Goal: Task Accomplishment & Management: Manage account settings

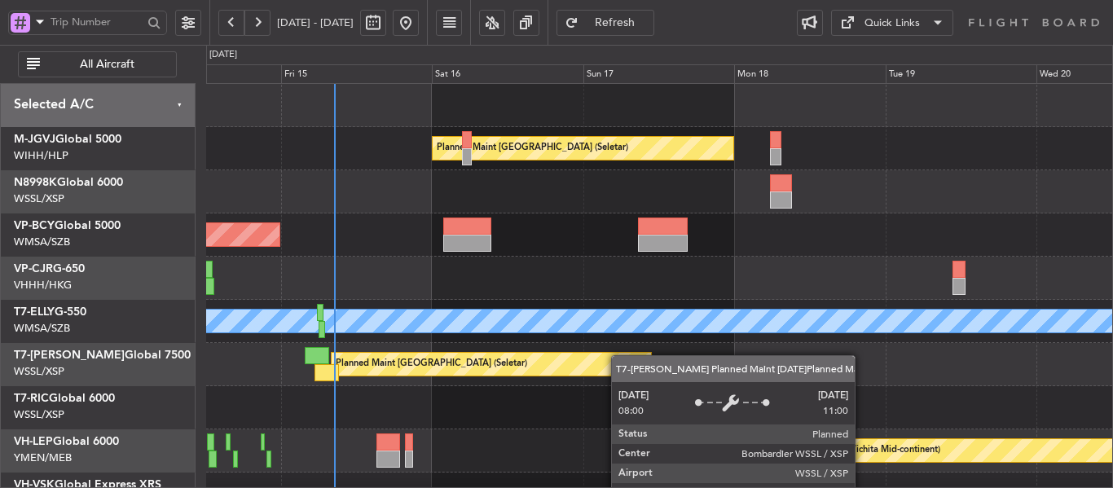
click at [593, 368] on div "Planned Maint Singapore (Seletar) Planned Maint Kuala Lumpur (Sultan Abdul Aziz…" at bounding box center [659, 343] width 906 height 518
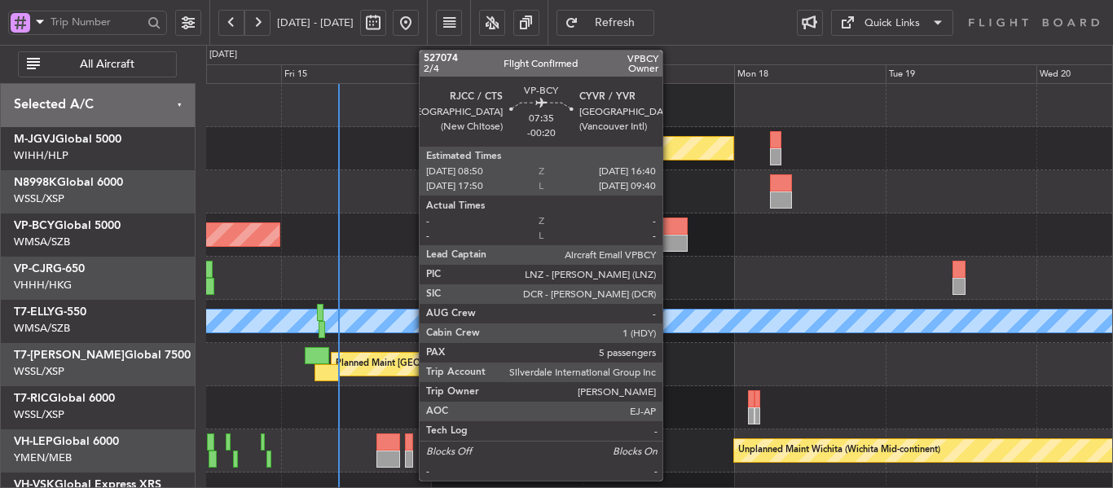
click at [670, 233] on div at bounding box center [663, 226] width 50 height 17
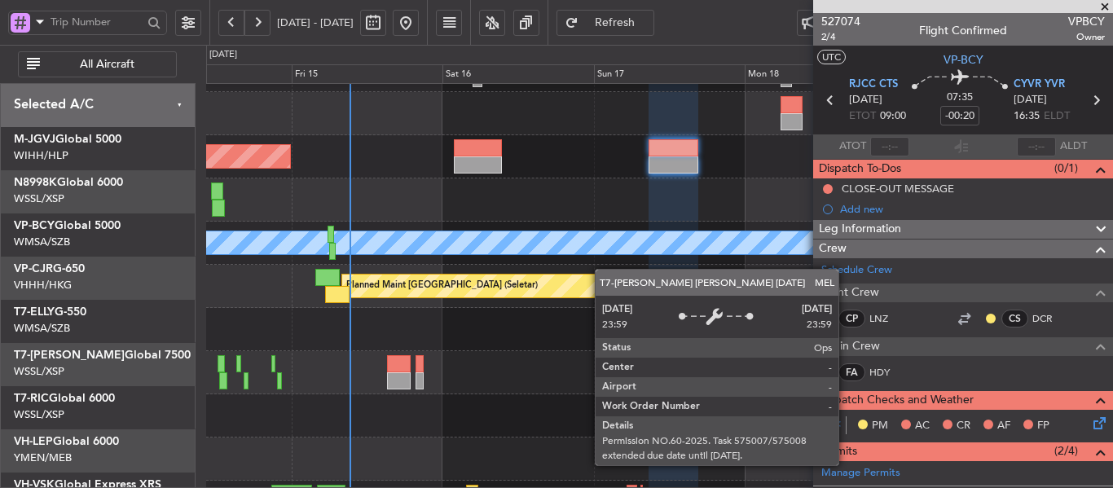
scroll to position [102, 0]
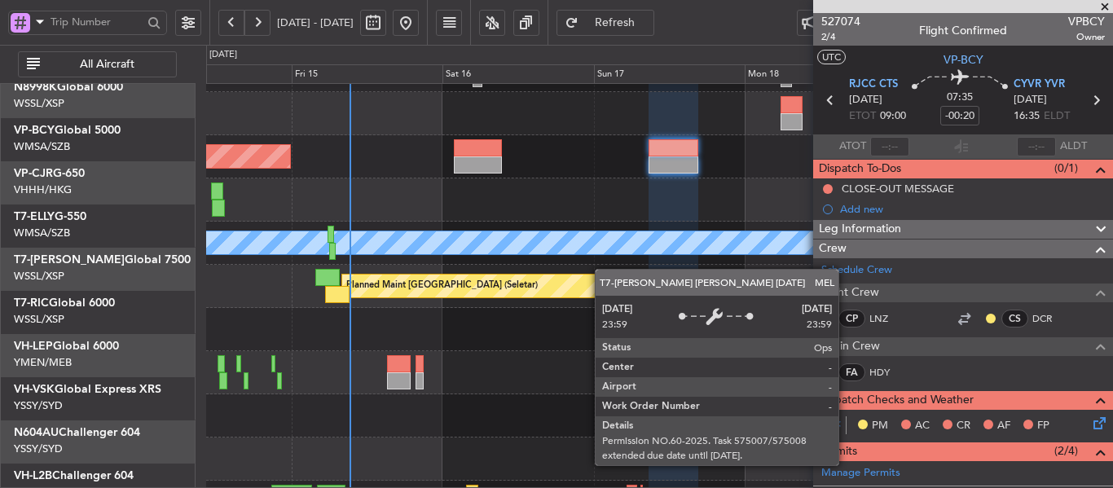
click at [635, 231] on div "MEL" at bounding box center [660, 242] width 2718 height 23
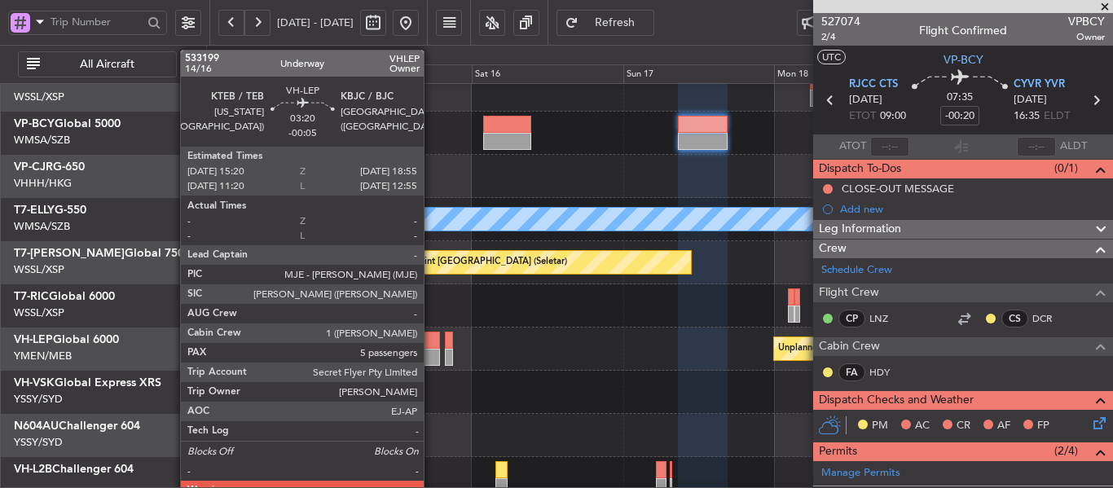
click at [430, 337] on div at bounding box center [428, 340] width 23 height 17
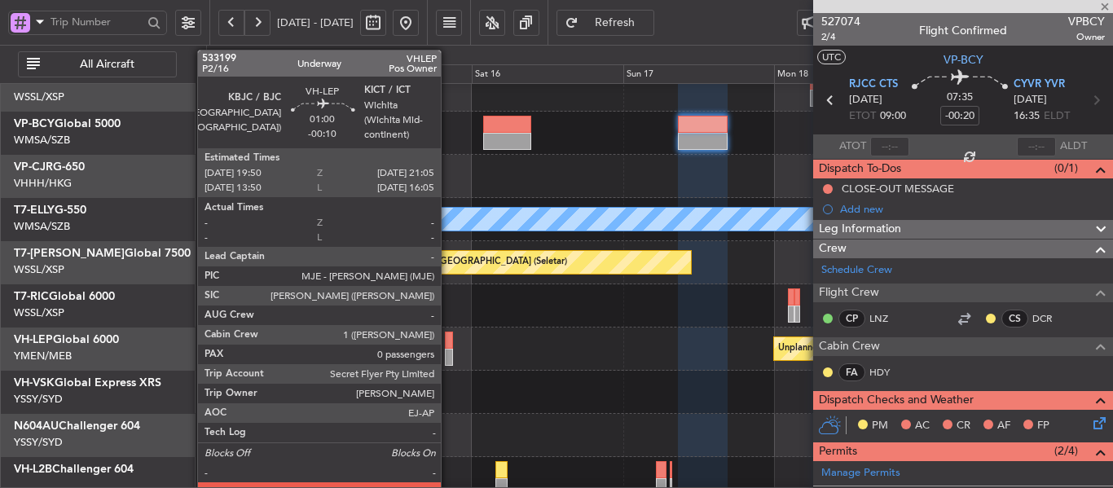
type input "-00:05"
type input "6"
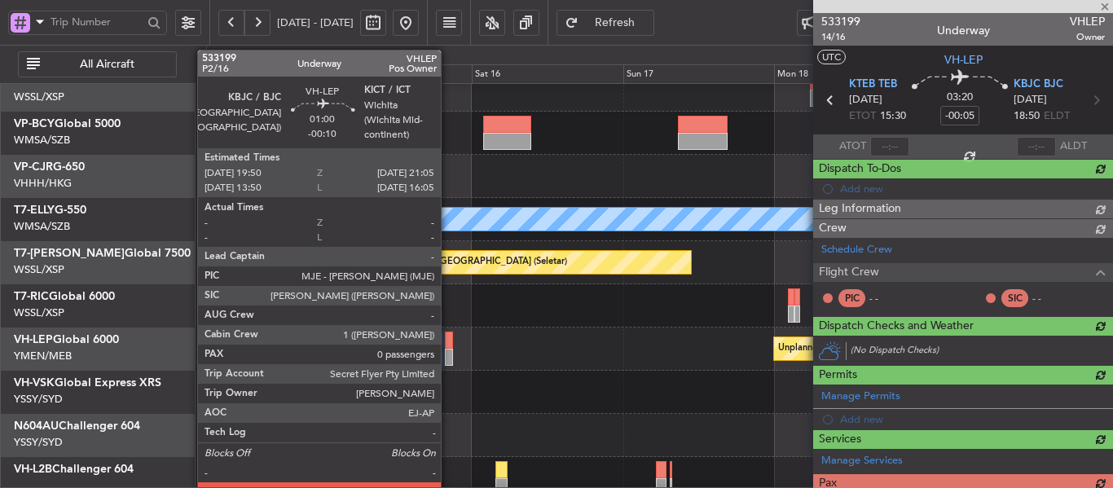
click at [448, 348] on div at bounding box center [449, 340] width 8 height 17
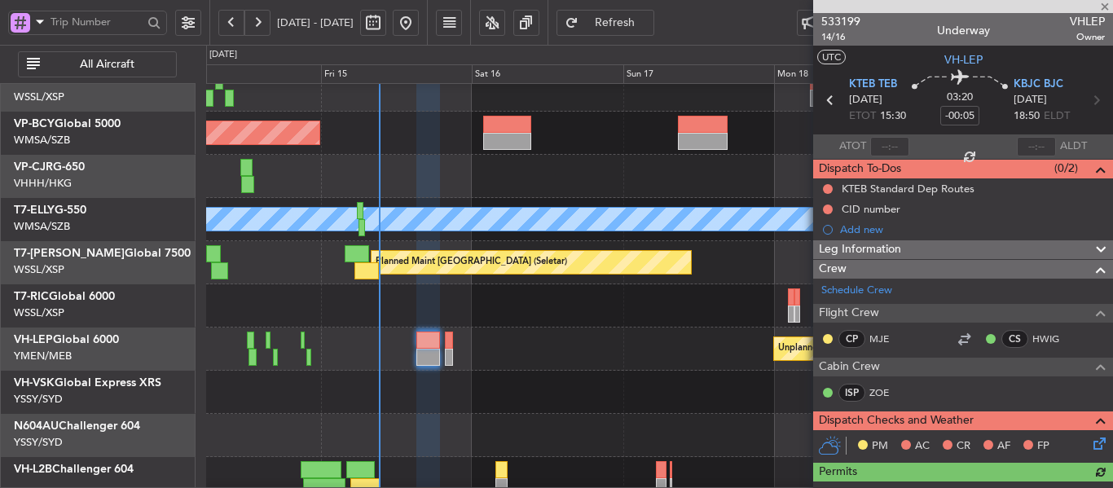
type input "-00:10"
type input "0"
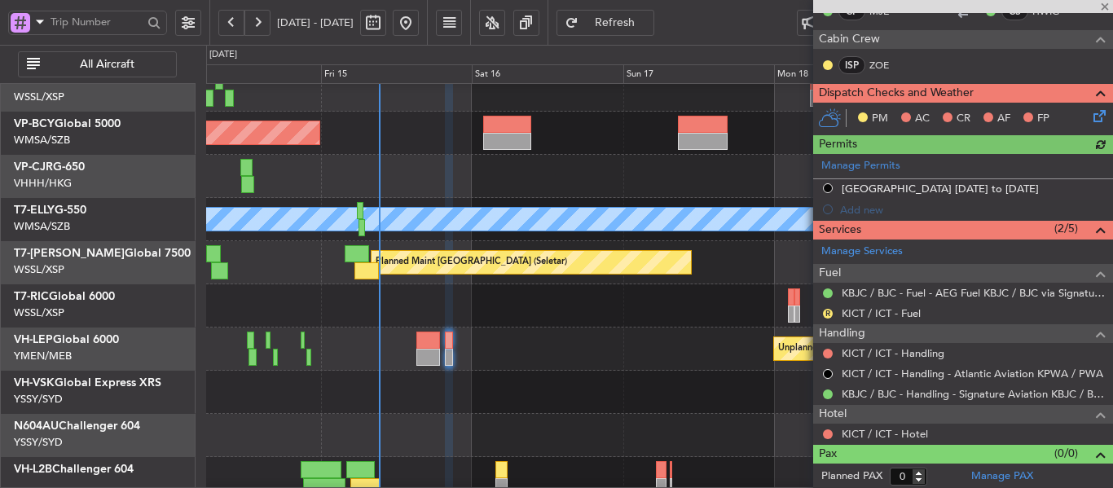
scroll to position [350, 0]
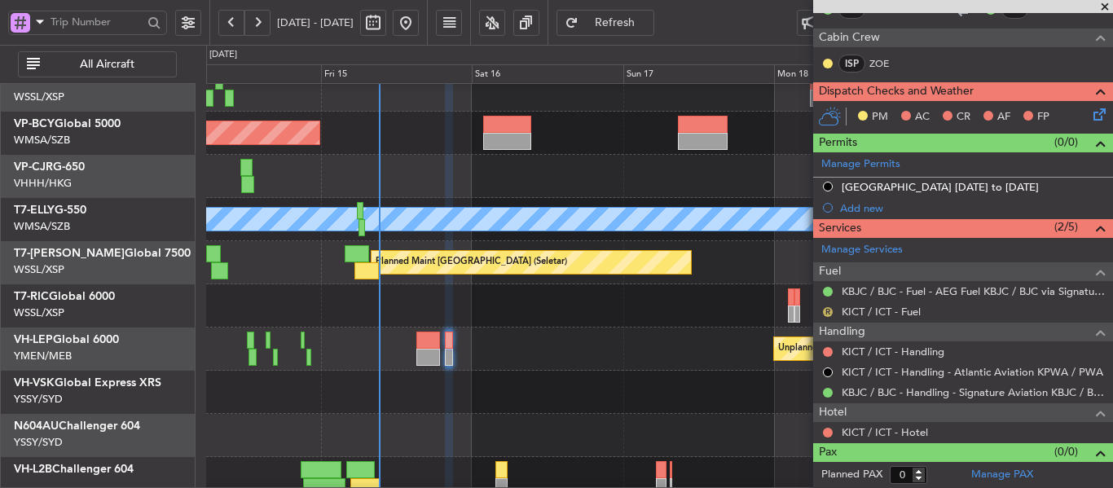
click at [828, 312] on button "R" at bounding box center [828, 312] width 10 height 10
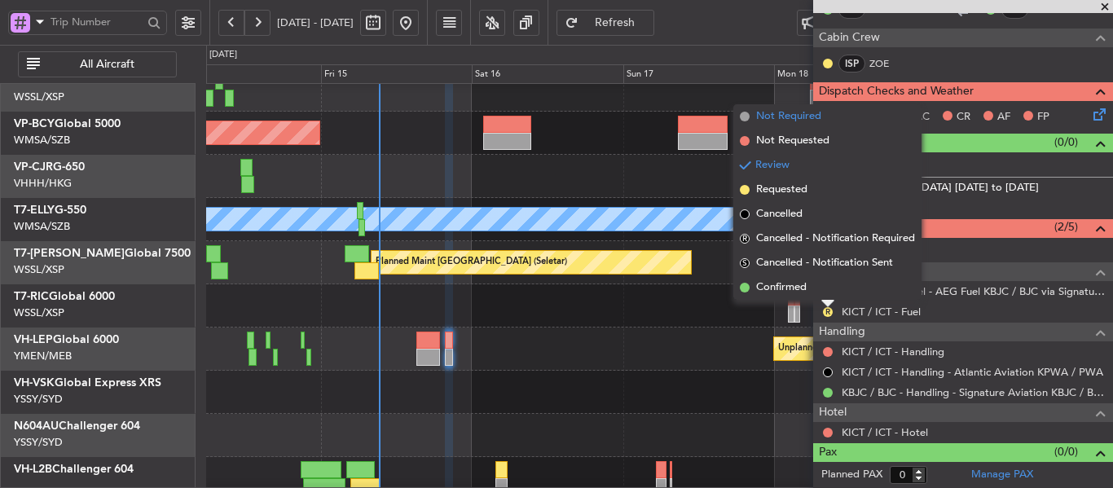
click at [746, 118] on span at bounding box center [745, 117] width 10 height 10
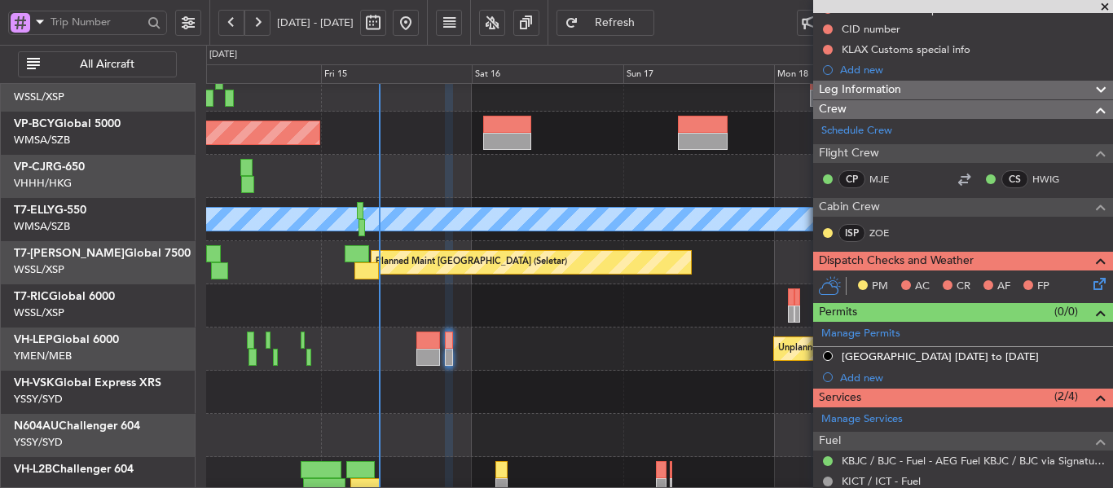
scroll to position [0, 0]
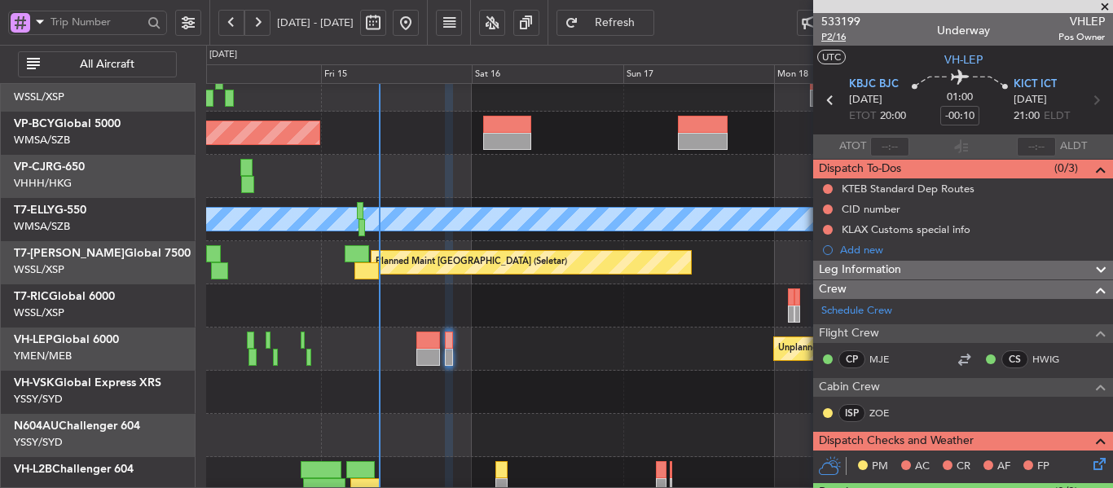
click at [835, 39] on span "P2/16" at bounding box center [841, 37] width 39 height 14
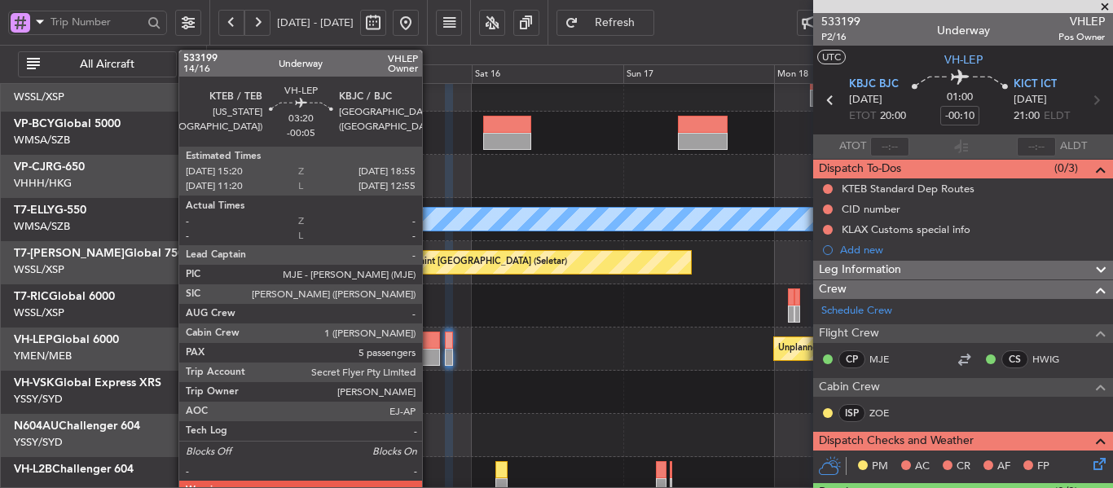
click at [430, 348] on div at bounding box center [428, 340] width 23 height 17
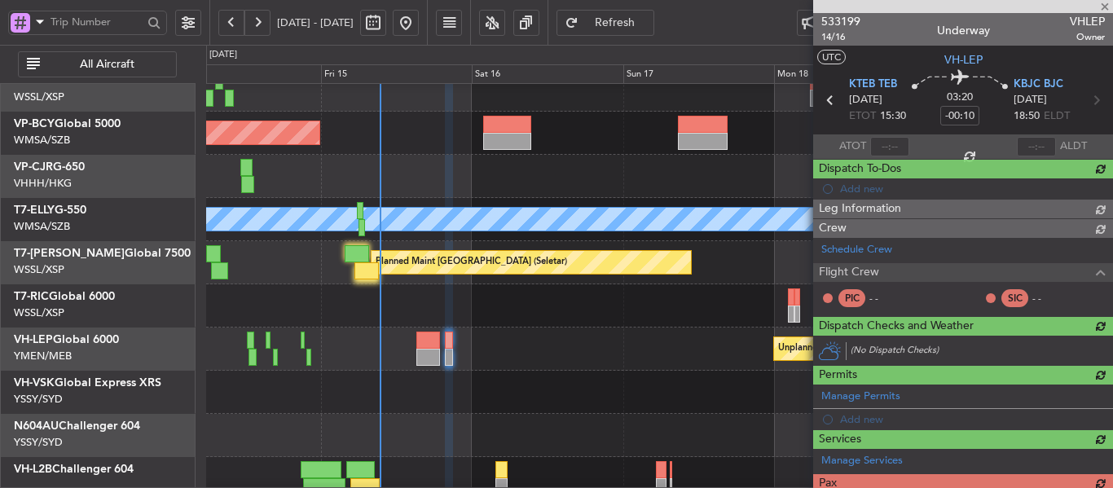
type input "-00:05"
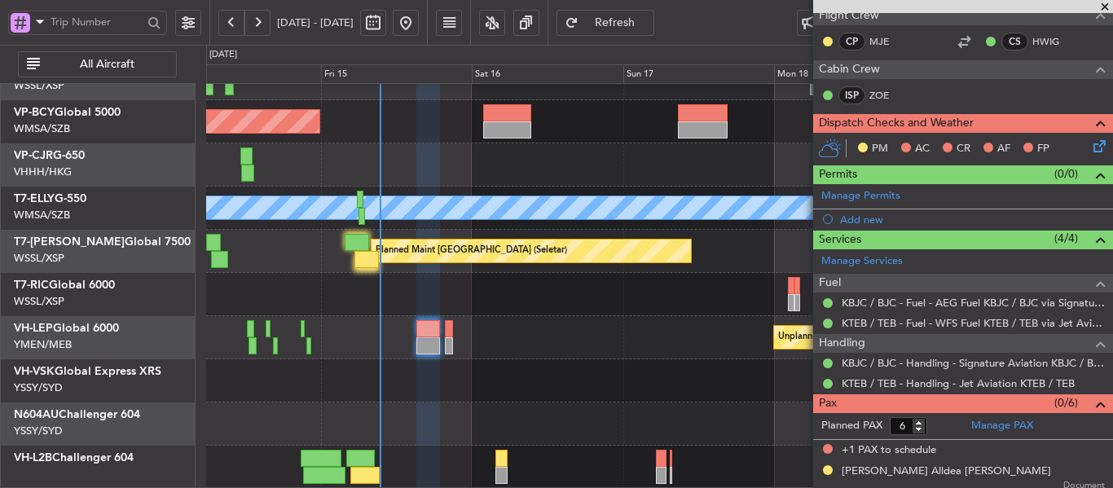
scroll to position [326, 0]
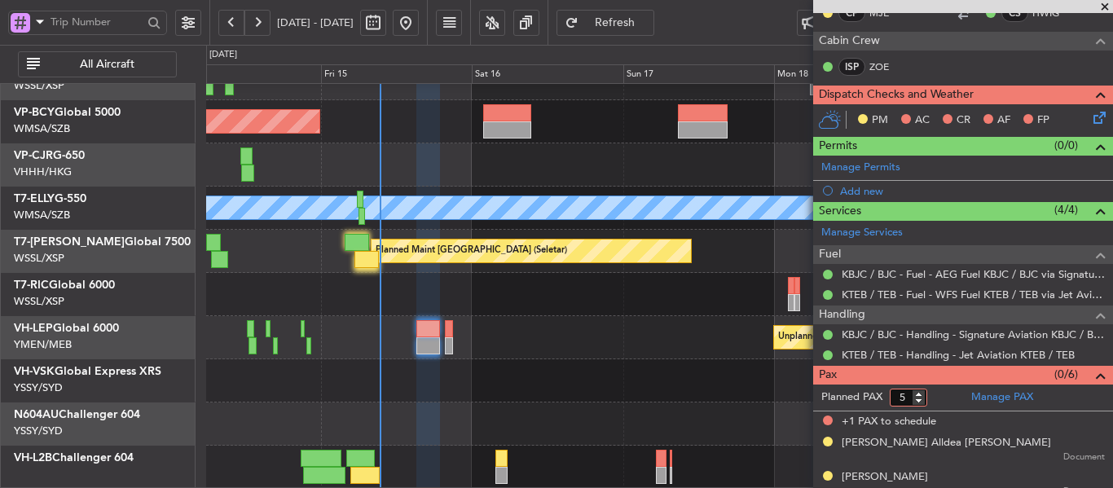
type input "5"
click at [922, 403] on input "5" at bounding box center [908, 398] width 37 height 18
click at [941, 399] on form "Planned PAX 5" at bounding box center [888, 398] width 150 height 26
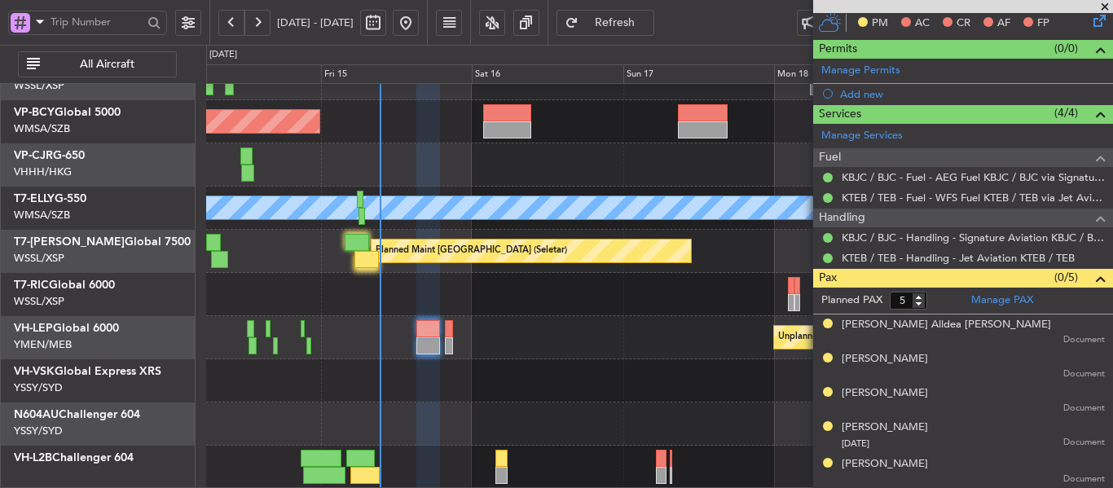
scroll to position [422, 0]
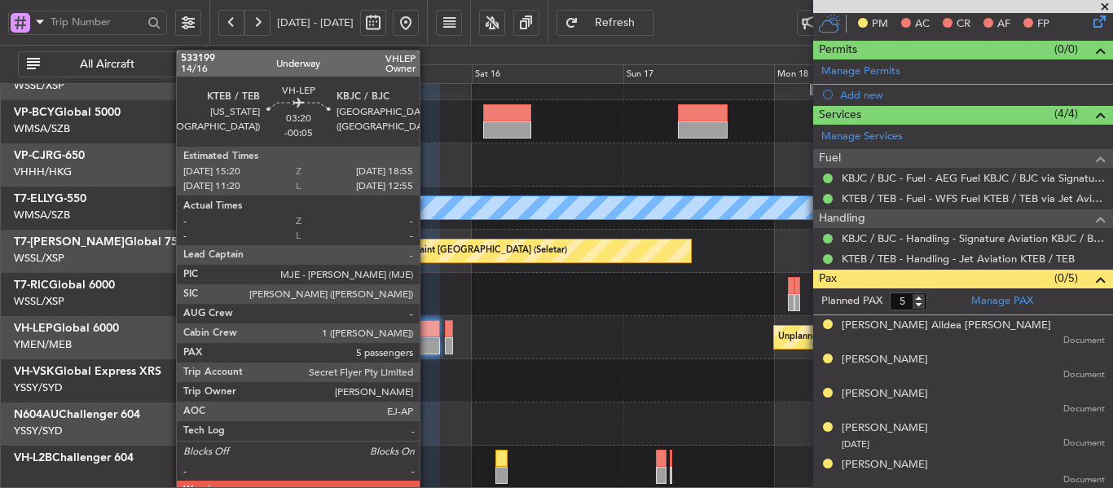
click at [427, 343] on div at bounding box center [428, 345] width 23 height 17
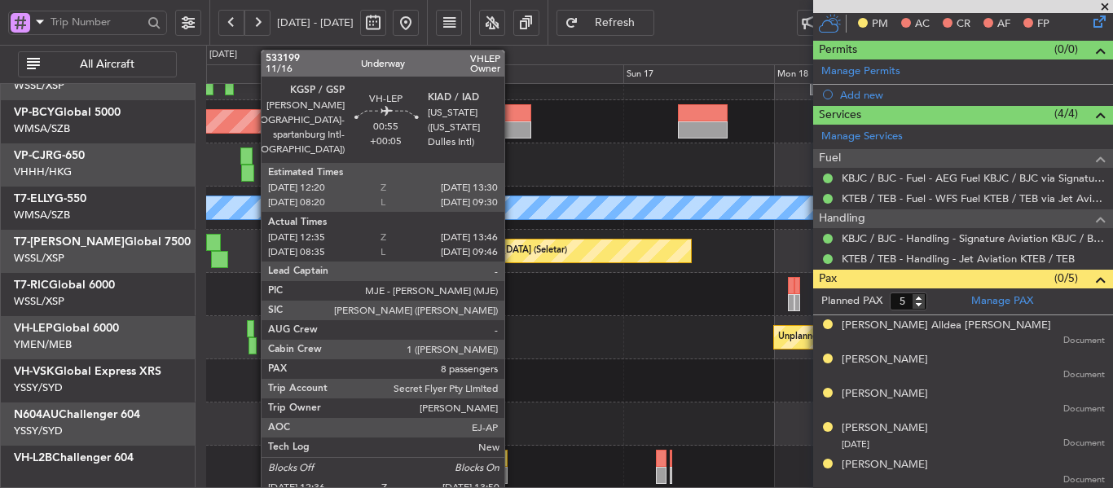
click at [253, 342] on div at bounding box center [253, 345] width 8 height 17
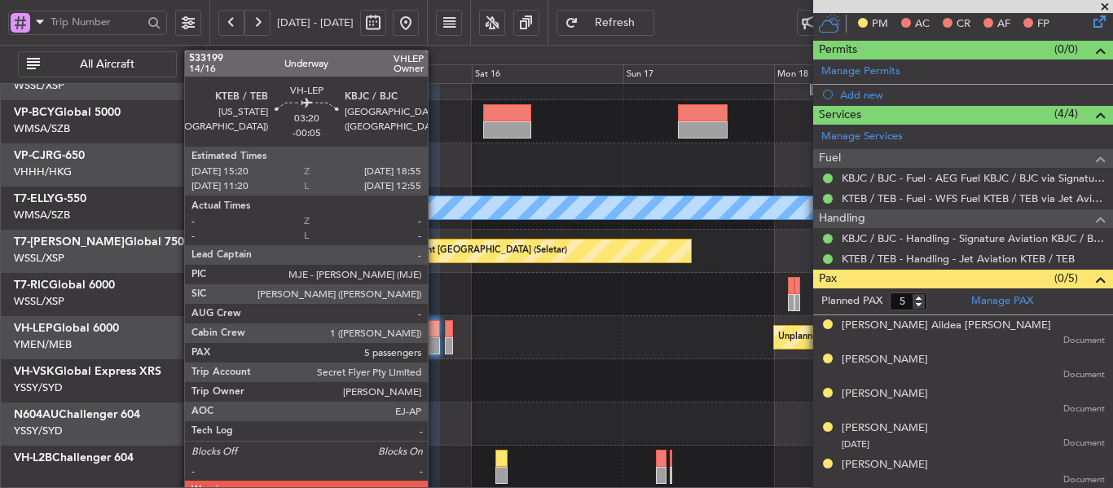
click at [426, 342] on div at bounding box center [428, 345] width 23 height 17
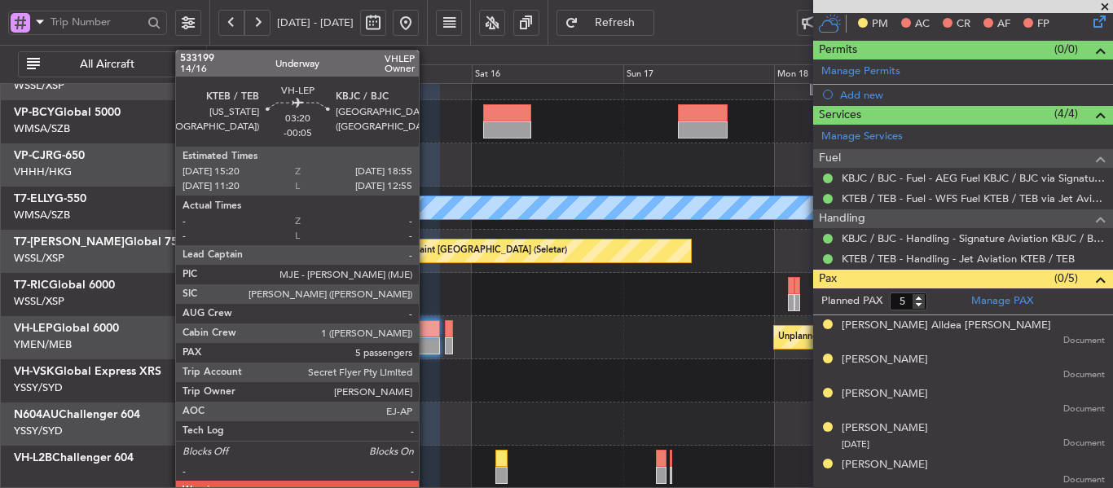
click at [426, 342] on div at bounding box center [428, 345] width 23 height 17
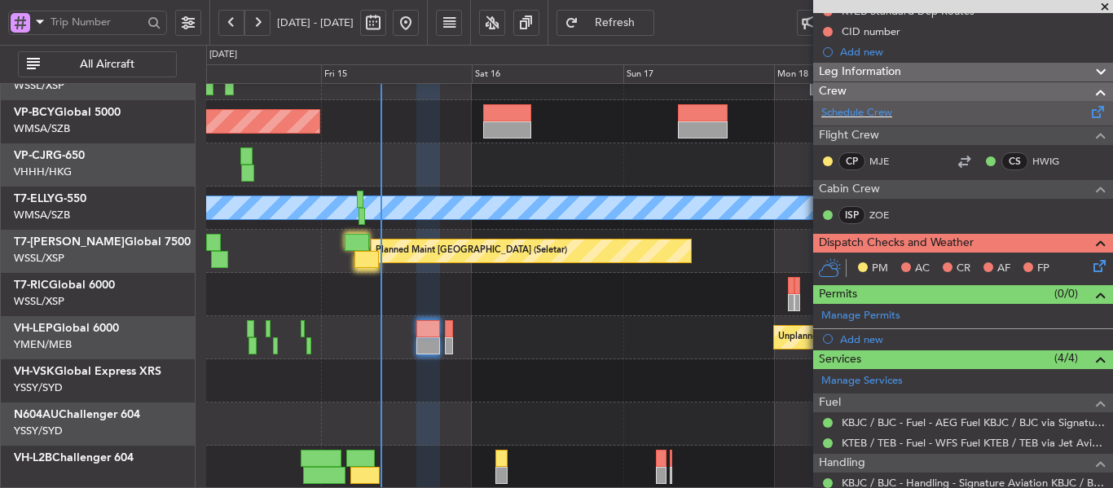
scroll to position [0, 0]
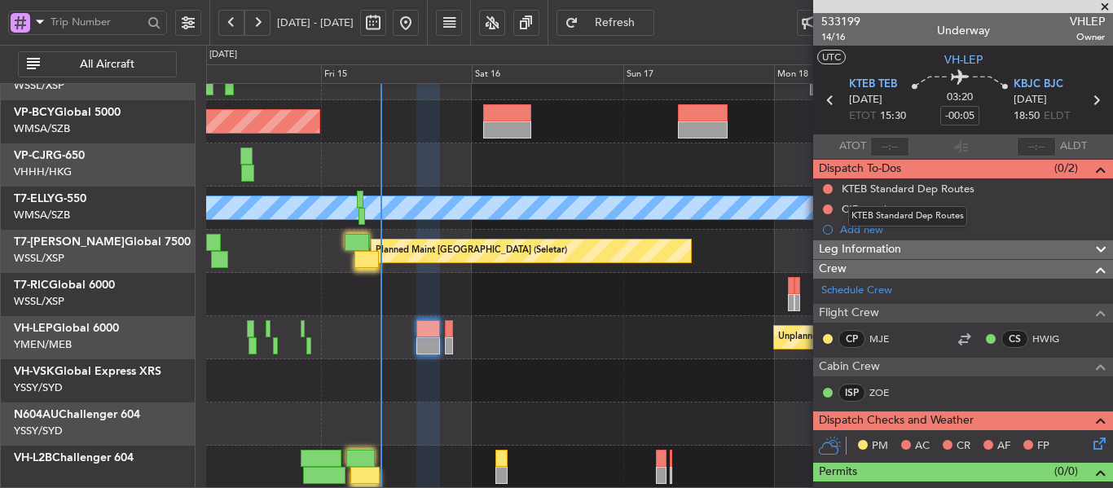
click at [875, 212] on div "KTEB Standard Dep Routes" at bounding box center [908, 216] width 119 height 20
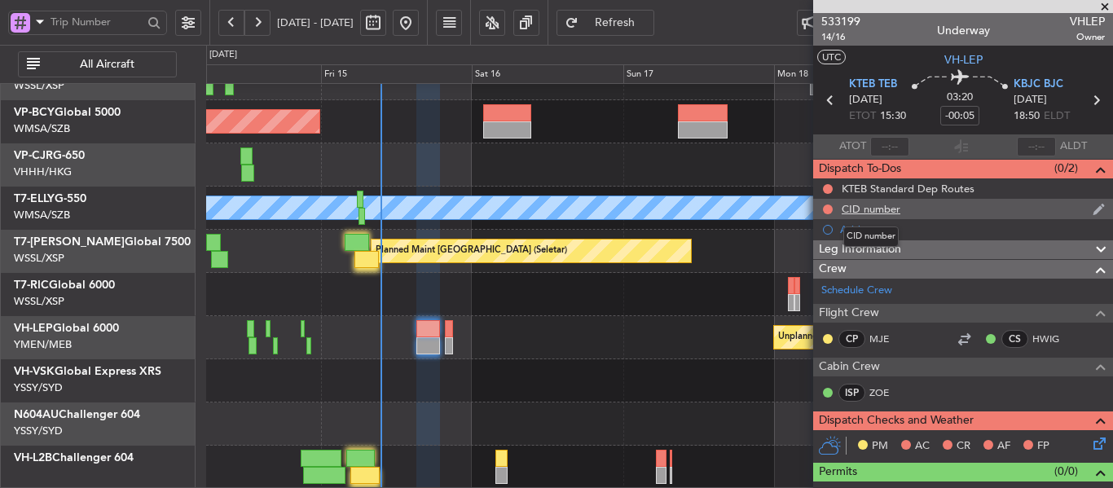
click at [894, 208] on div "CID number" at bounding box center [871, 209] width 59 height 14
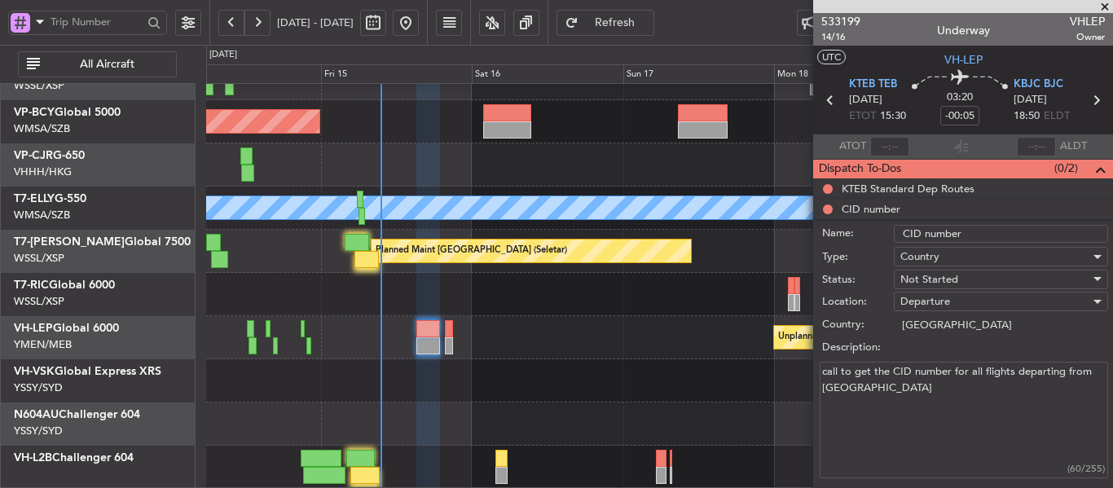
click at [897, 401] on textarea "call to get the CID number for all flights departing from US" at bounding box center [964, 420] width 289 height 117
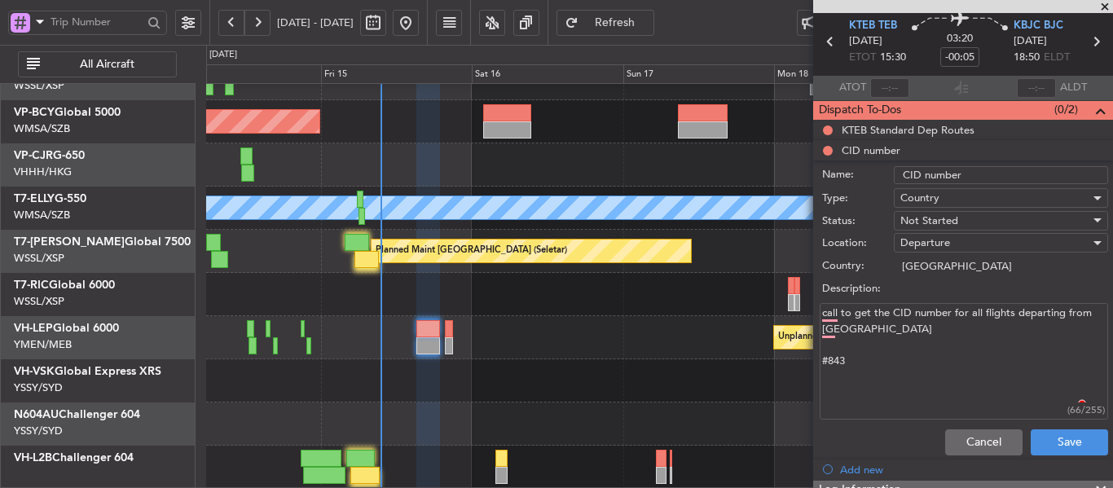
scroll to position [82, 0]
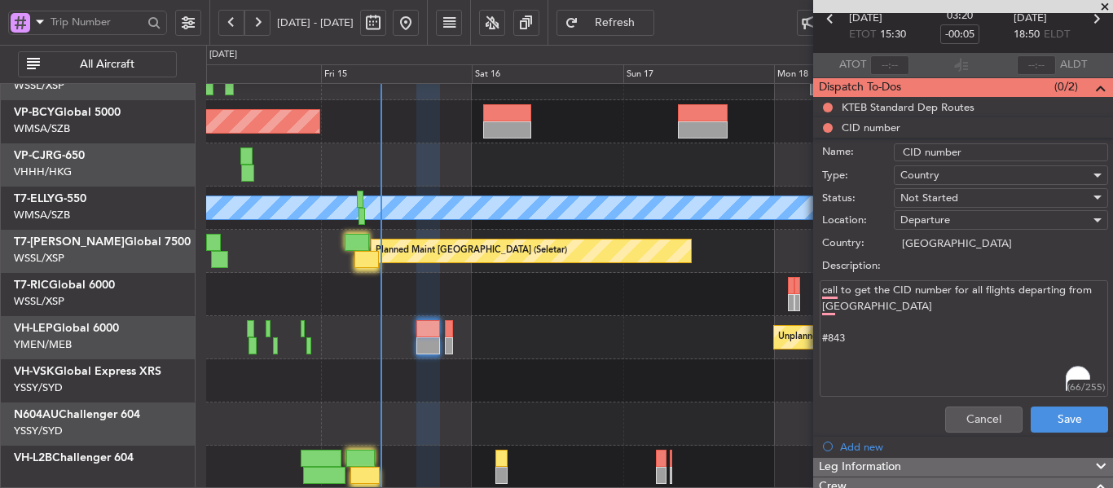
type textarea "call to get the CID number for all flights departing from US #843"
click at [946, 203] on span "Not Started" at bounding box center [930, 198] width 58 height 15
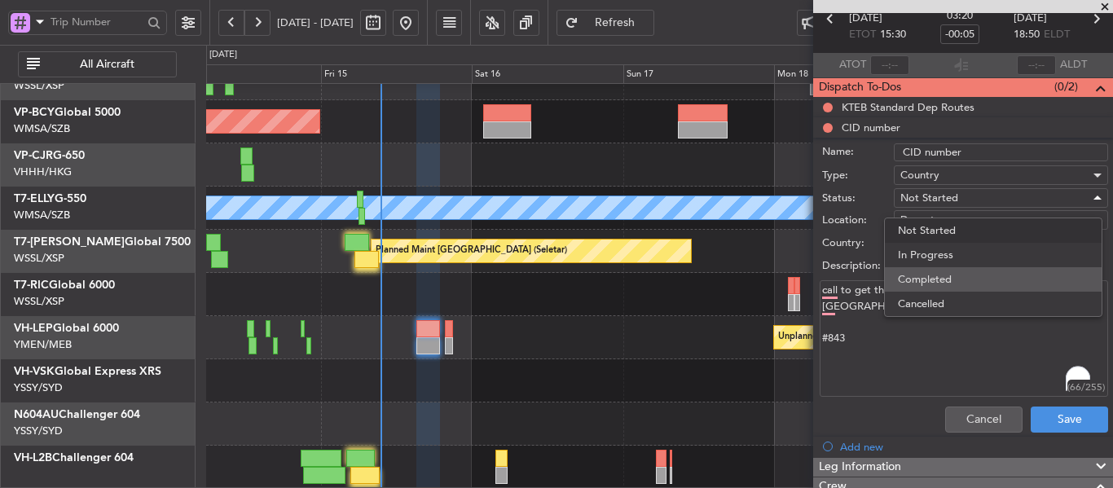
click at [927, 280] on span "Completed" at bounding box center [993, 279] width 191 height 24
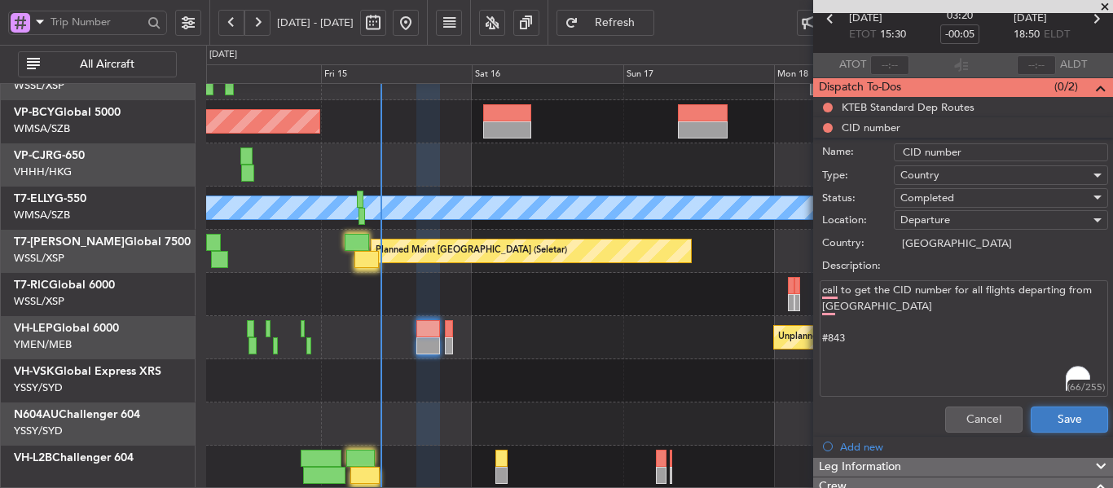
click at [1034, 415] on button "Save" at bounding box center [1069, 420] width 77 height 26
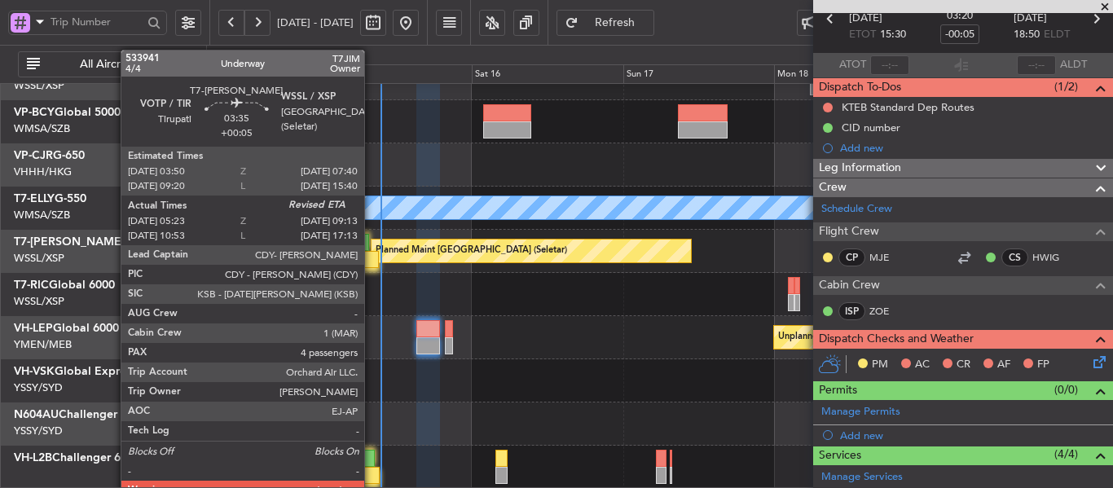
click at [368, 262] on div at bounding box center [367, 259] width 24 height 17
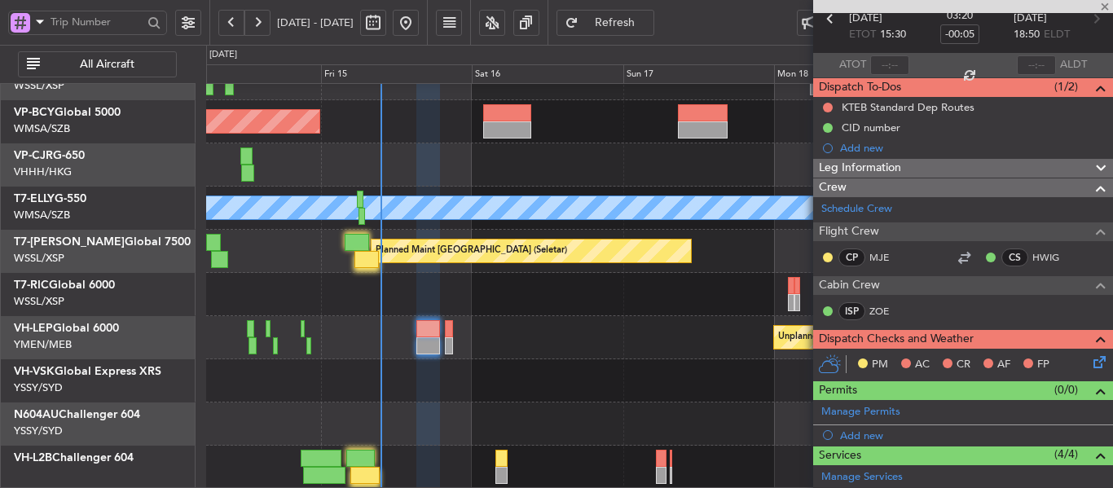
type input "+00:05"
type input "05:33"
type input "4"
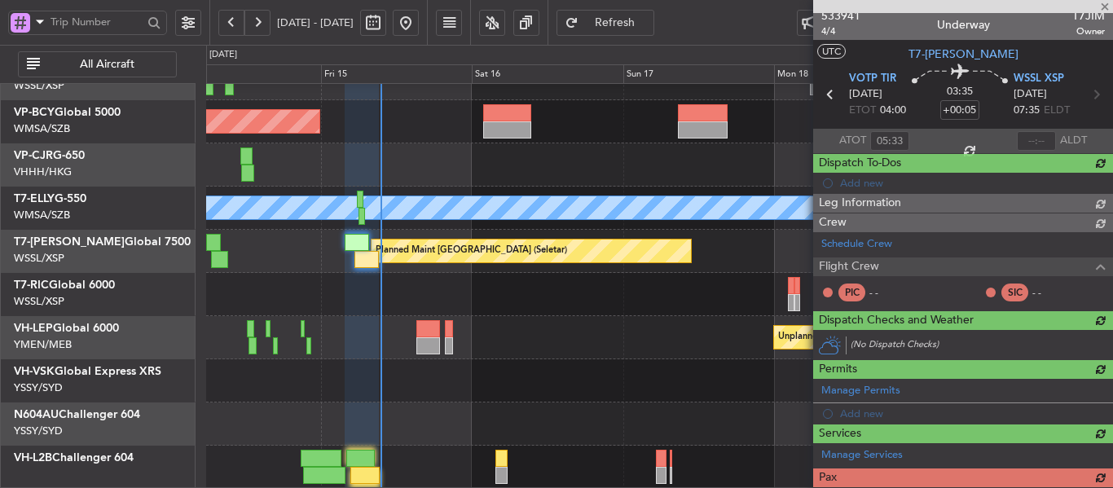
scroll to position [0, 0]
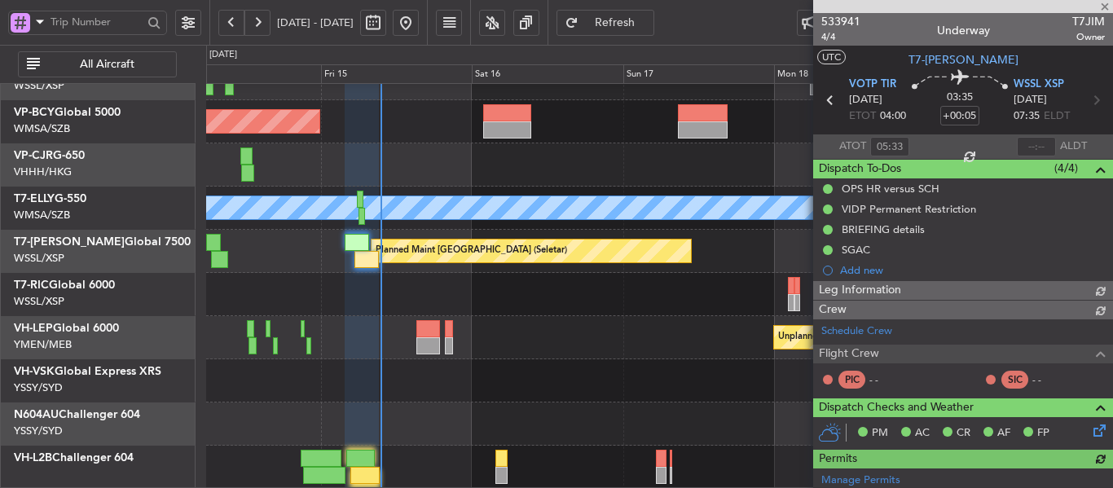
type input "Edmond Yuen (EYU)"
type input "F0250"
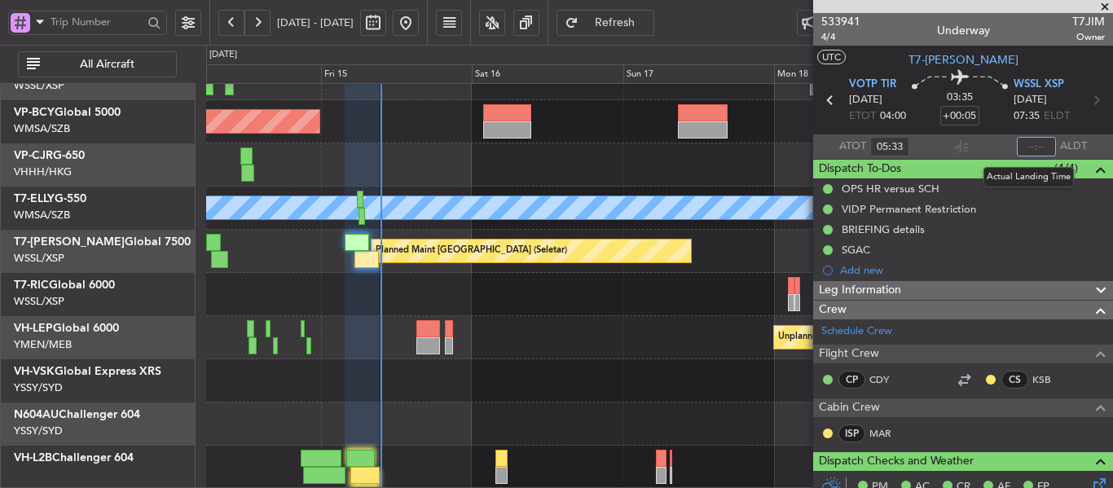
click at [1025, 146] on input "text" at bounding box center [1036, 147] width 39 height 20
click at [996, 148] on section "ATOT 05:33 0926 ALDT" at bounding box center [963, 146] width 300 height 24
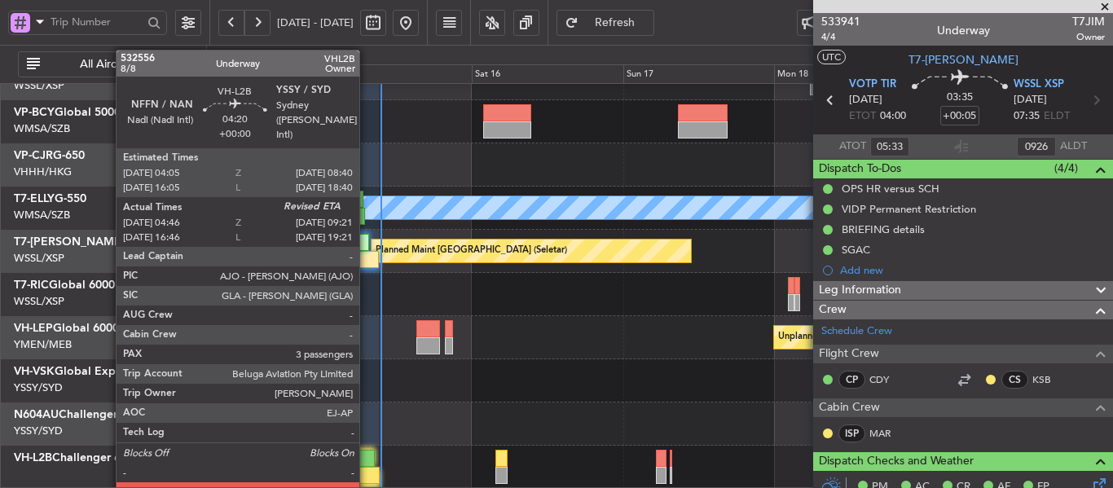
type input "09:26"
click at [367, 465] on div at bounding box center [360, 458] width 29 height 17
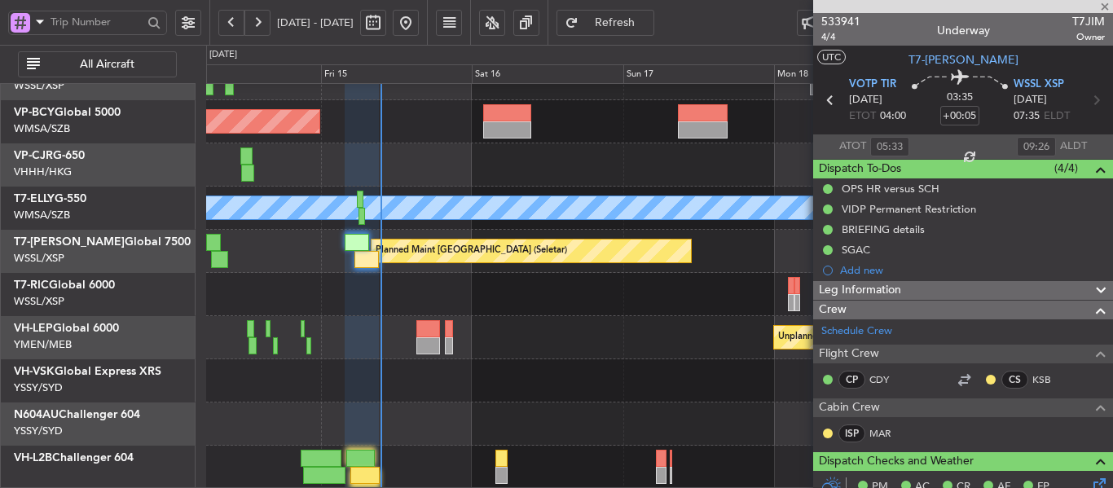
type input "04:56"
type input "3"
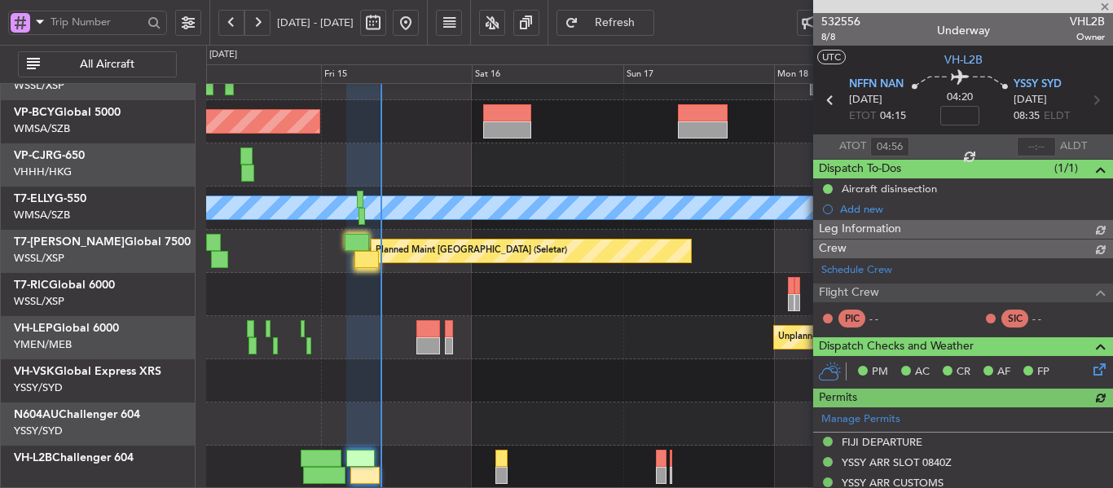
type input "Edmond Yuen (EYU)"
type input "A0017"
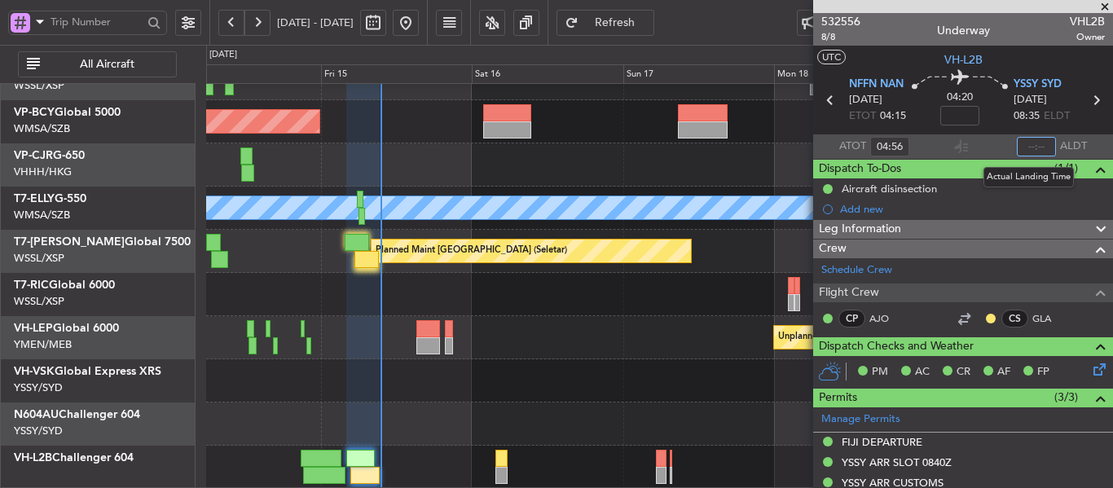
click at [1029, 148] on input "text" at bounding box center [1036, 147] width 39 height 20
click at [981, 139] on section "ATOT 04:56 0928 ALDT" at bounding box center [963, 146] width 300 height 24
type input "09:28"
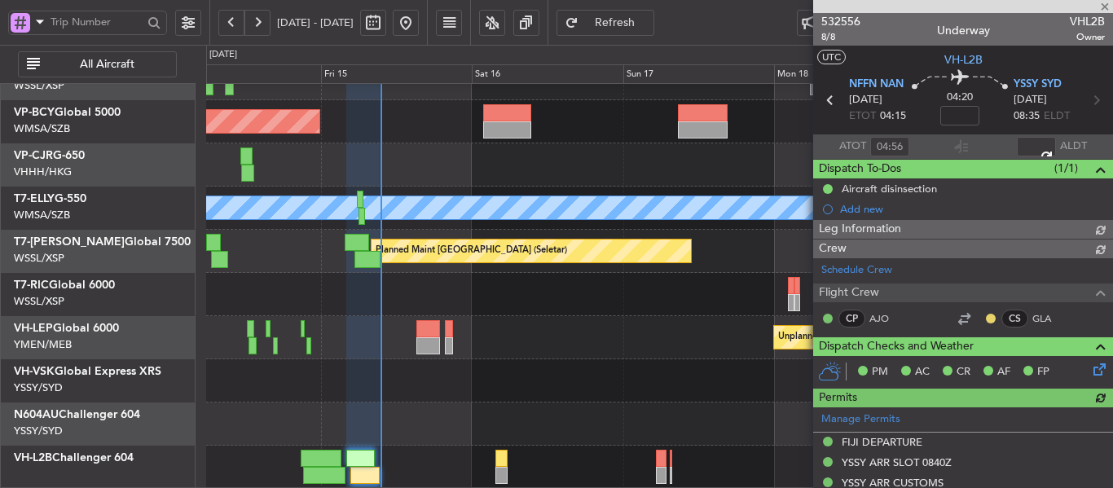
type input "Edmond Yuen (EYU)"
type input "A0017"
click at [1103, 6] on span at bounding box center [1105, 7] width 16 height 15
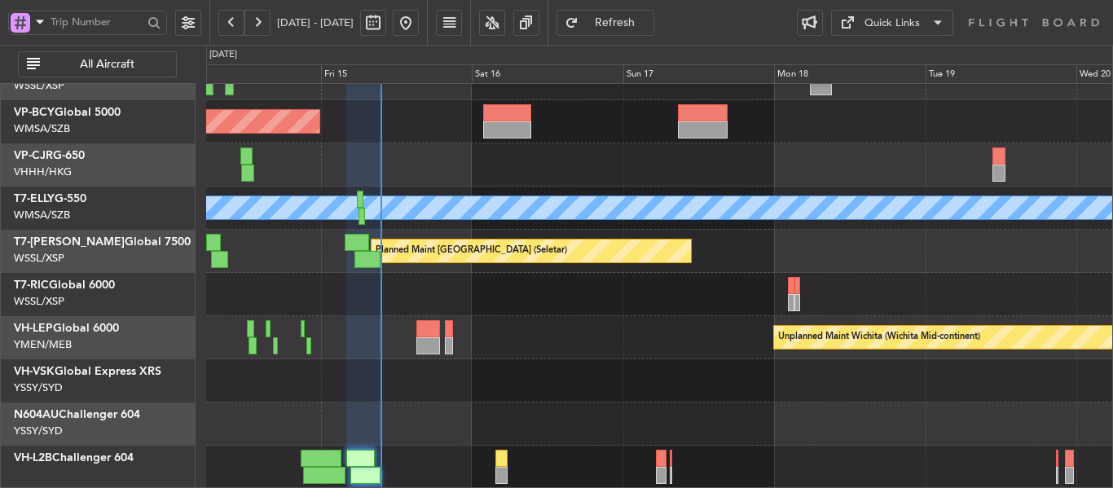
type input "0"
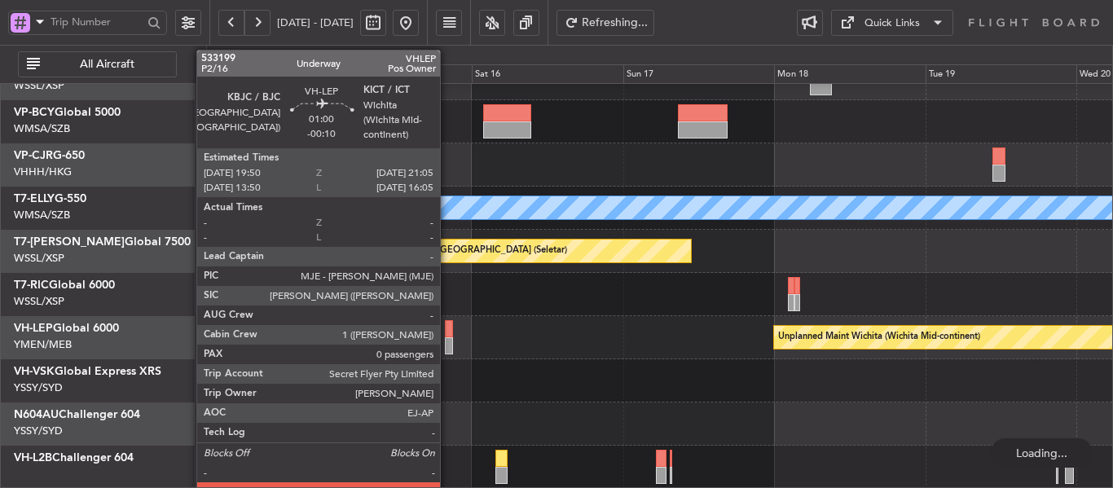
click at [447, 342] on div at bounding box center [449, 345] width 8 height 17
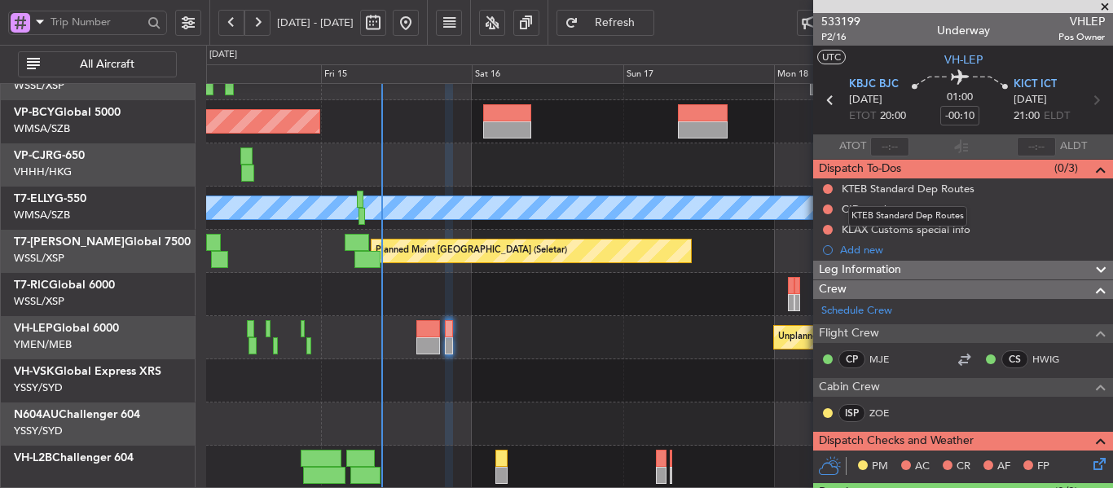
click at [863, 210] on div "KTEB Standard Dep Routes" at bounding box center [908, 216] width 119 height 20
click at [867, 212] on div "CID number" at bounding box center [871, 209] width 59 height 14
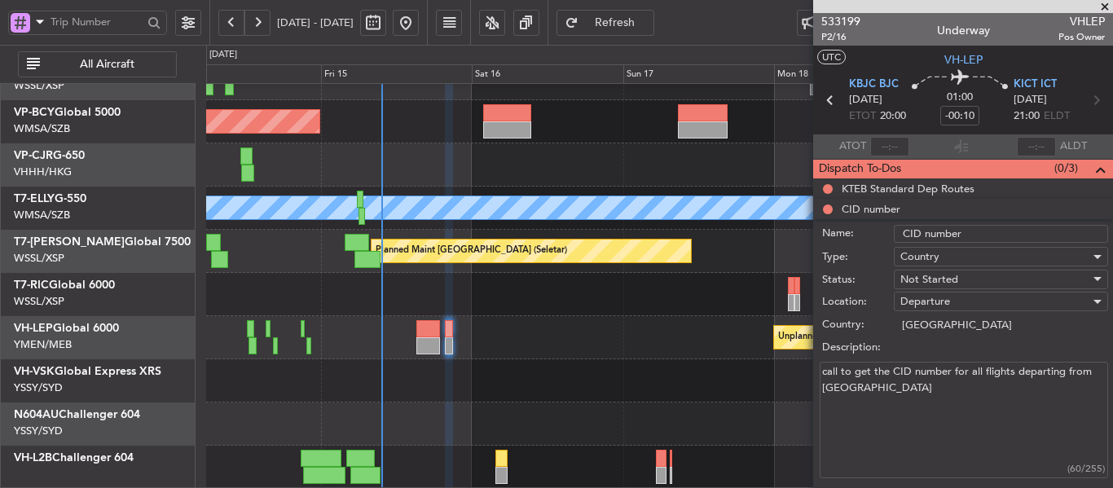
click at [875, 402] on textarea "call to get the CID number for all flights departing from US" at bounding box center [964, 420] width 289 height 117
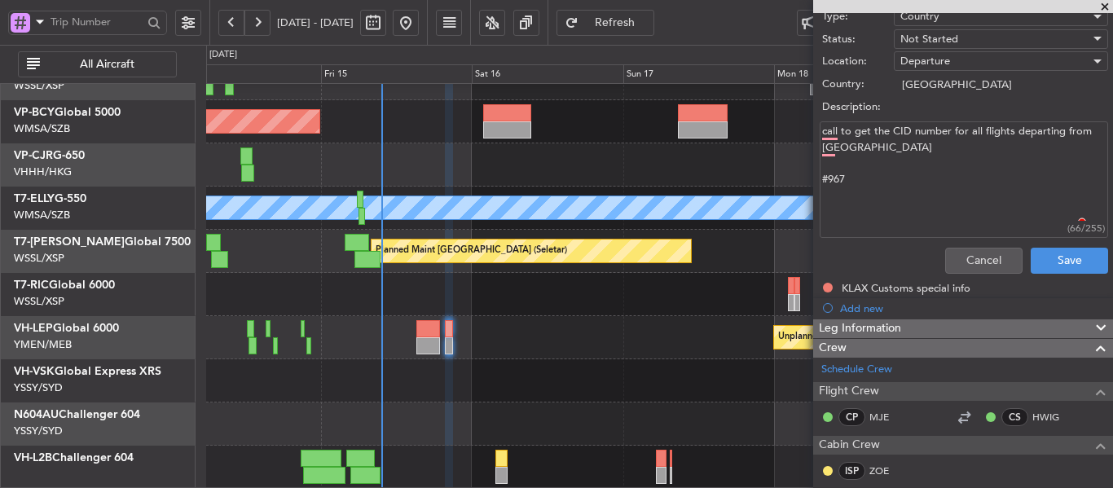
scroll to position [245, 0]
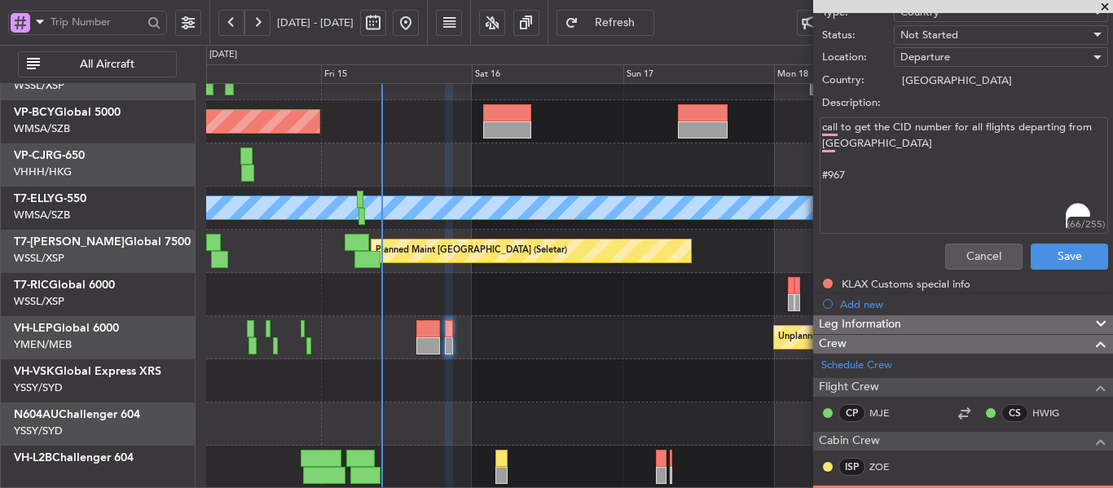
type textarea "call to get the CID number for all flights departing from US #967"
click at [930, 38] on span "Not Started" at bounding box center [930, 35] width 58 height 15
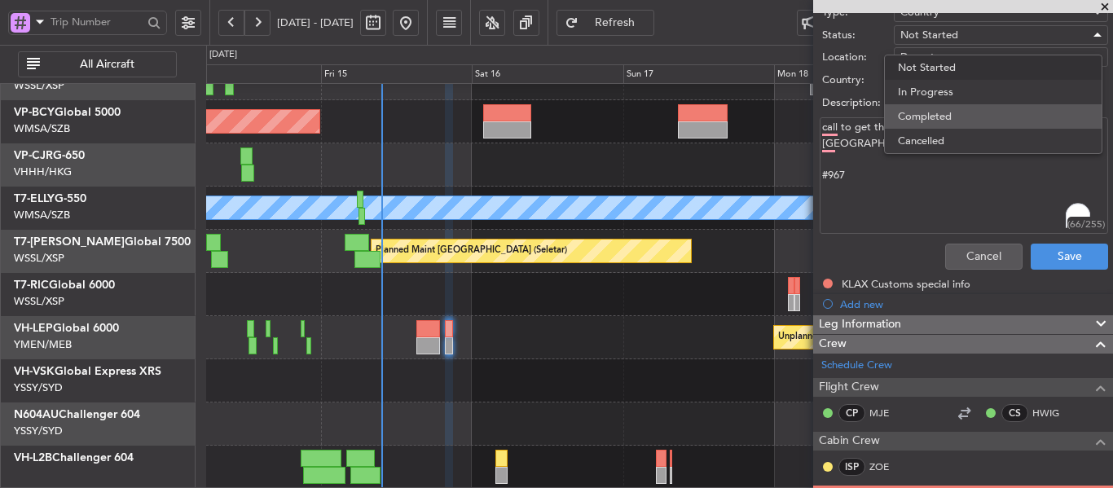
click at [914, 108] on span "Completed" at bounding box center [993, 116] width 191 height 24
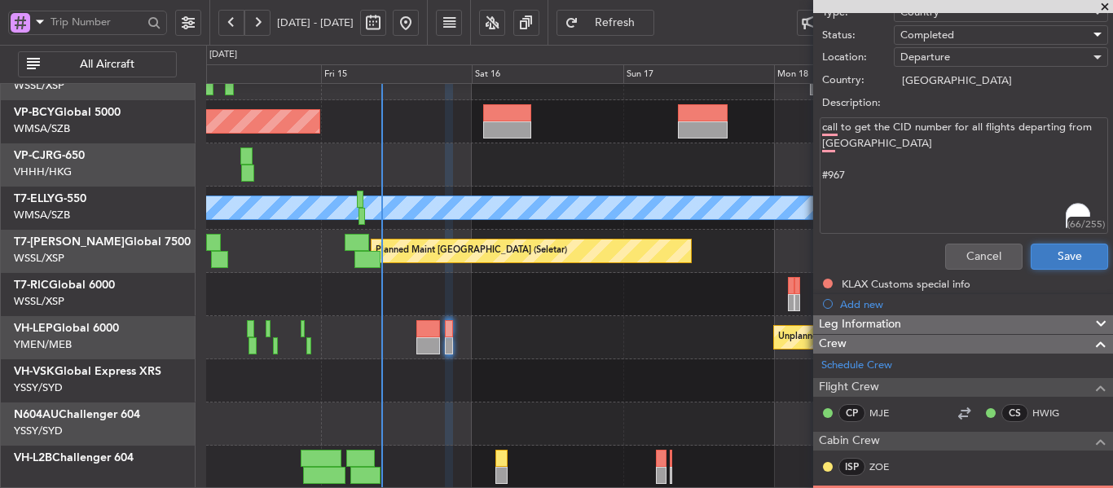
click at [1039, 258] on button "Save" at bounding box center [1069, 257] width 77 height 26
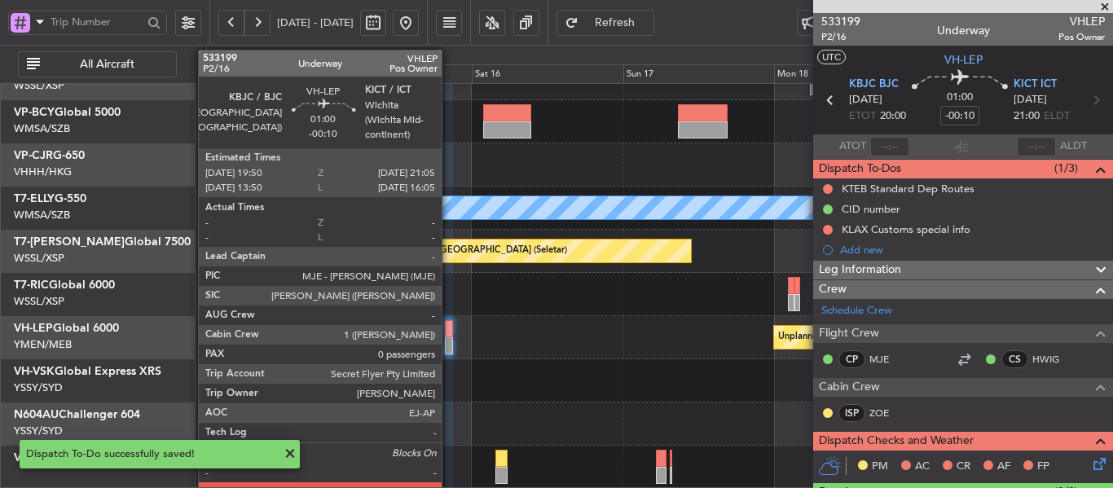
click at [449, 340] on div at bounding box center [449, 345] width 8 height 17
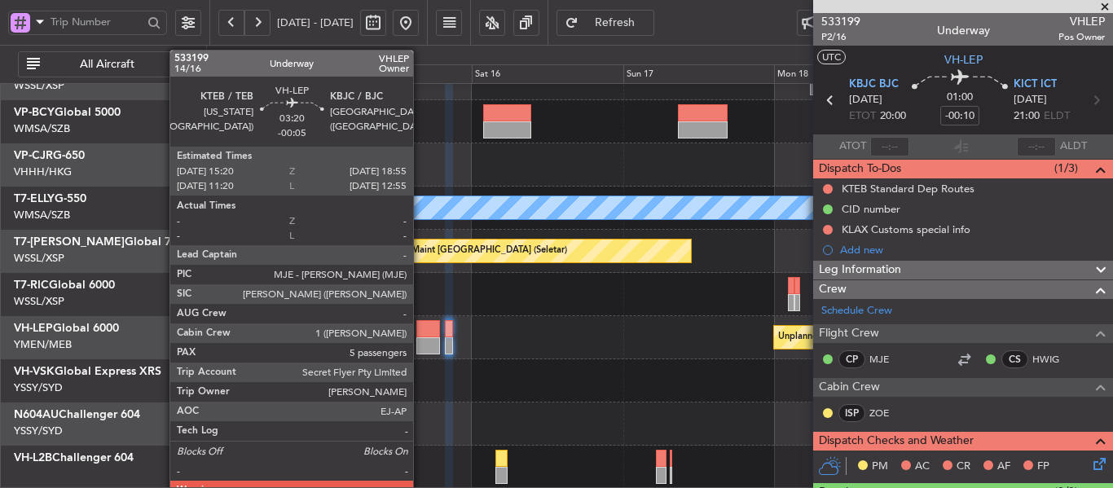
click at [421, 328] on div at bounding box center [428, 328] width 23 height 17
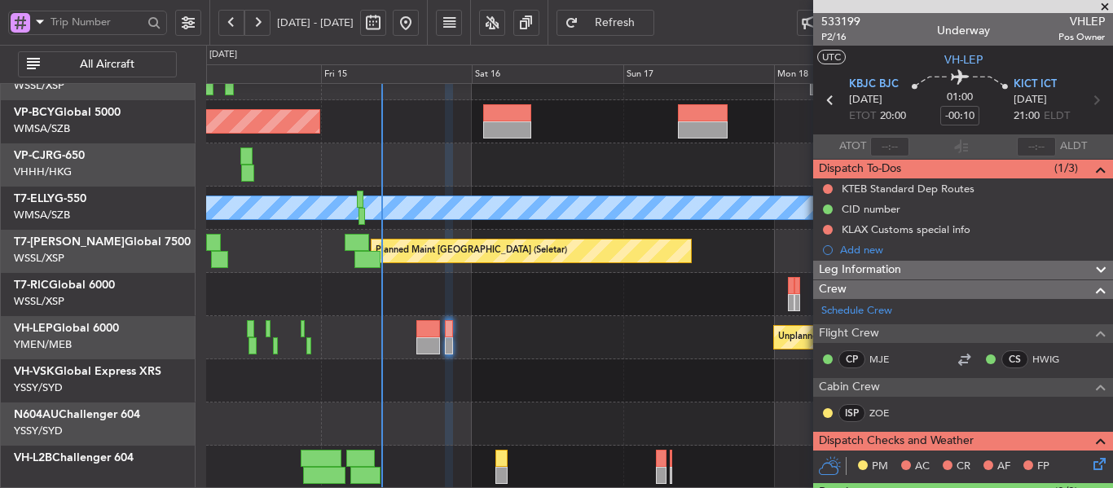
click at [431, 373] on div "Planned Maint Kuala Lumpur (Sultan Abdul Aziz Shah - Subang) Planned Maint Hong…" at bounding box center [659, 230] width 906 height 518
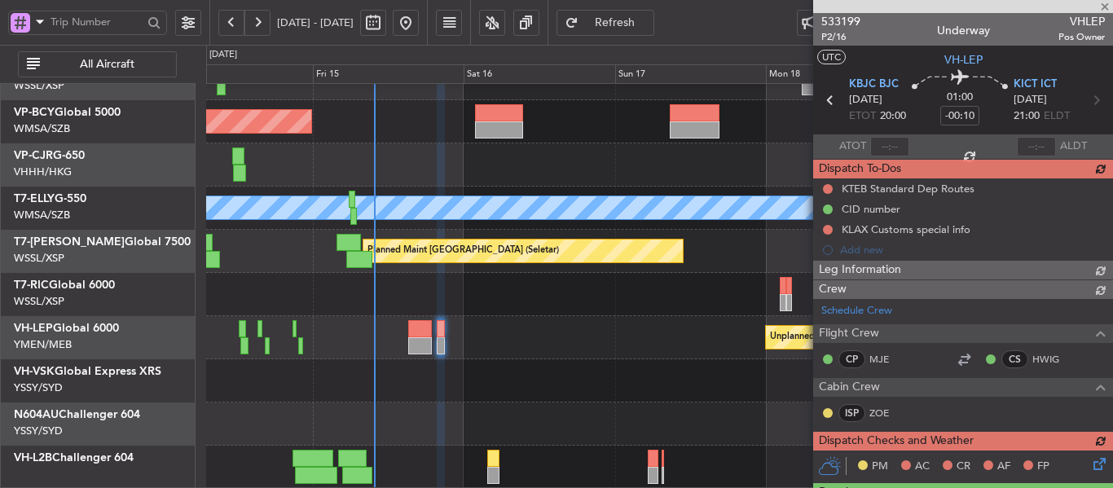
type input "Terry Leung (LEU)"
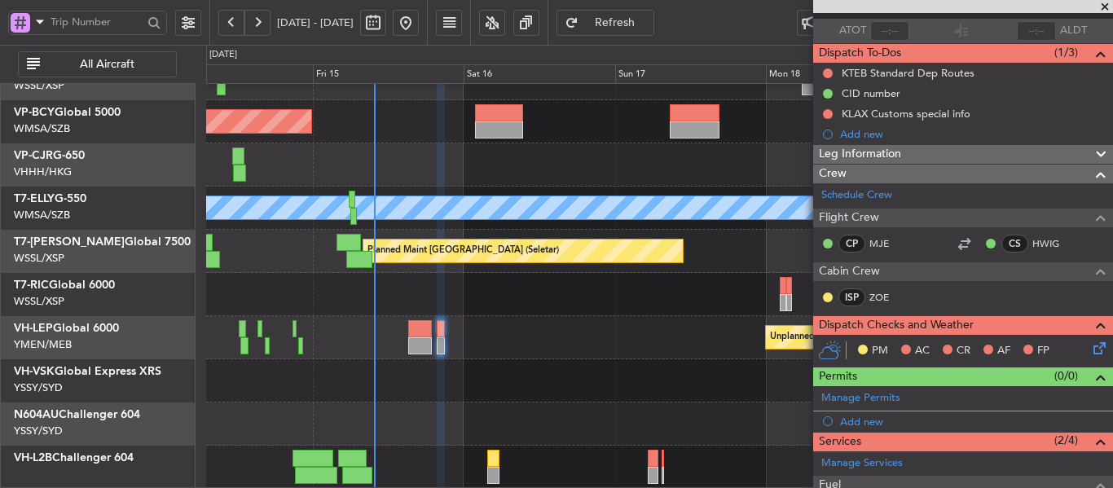
scroll to position [82, 0]
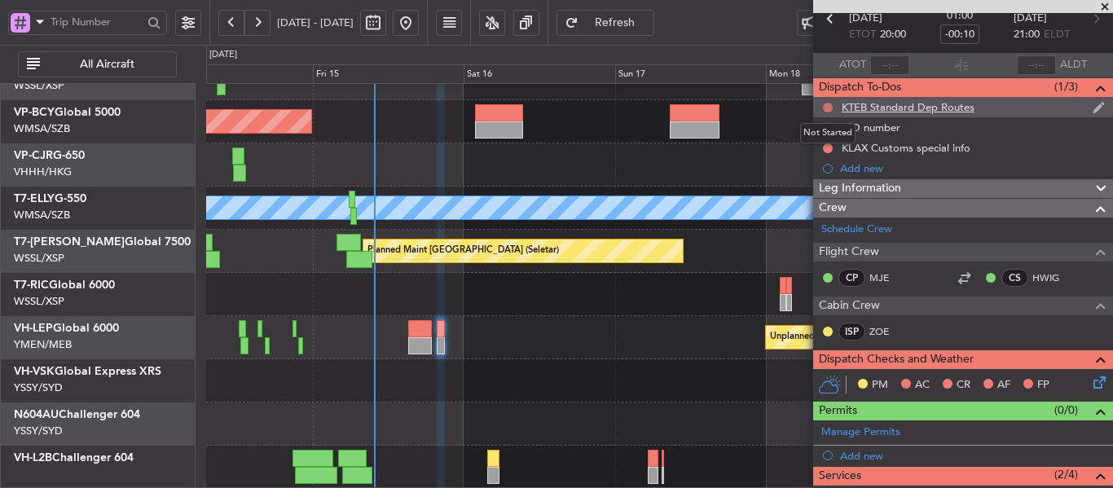
click at [829, 110] on button at bounding box center [828, 108] width 10 height 10
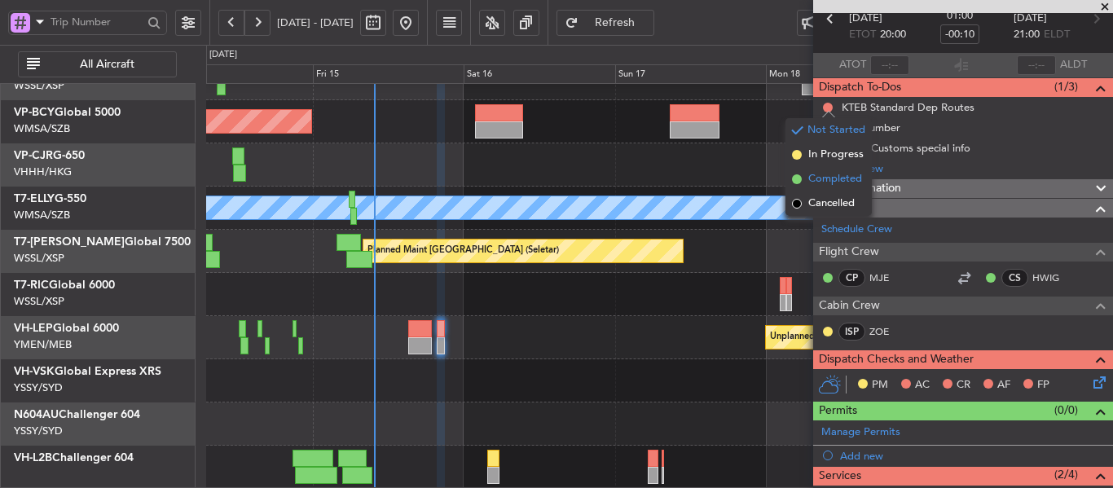
click at [793, 180] on span at bounding box center [797, 179] width 10 height 10
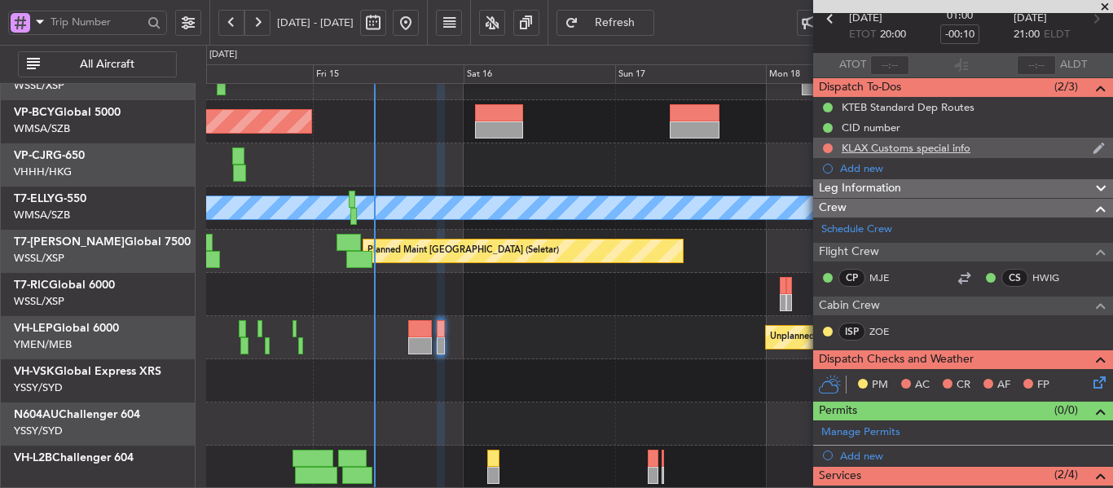
click at [822, 146] on div at bounding box center [828, 148] width 13 height 13
click at [828, 150] on button at bounding box center [828, 148] width 10 height 10
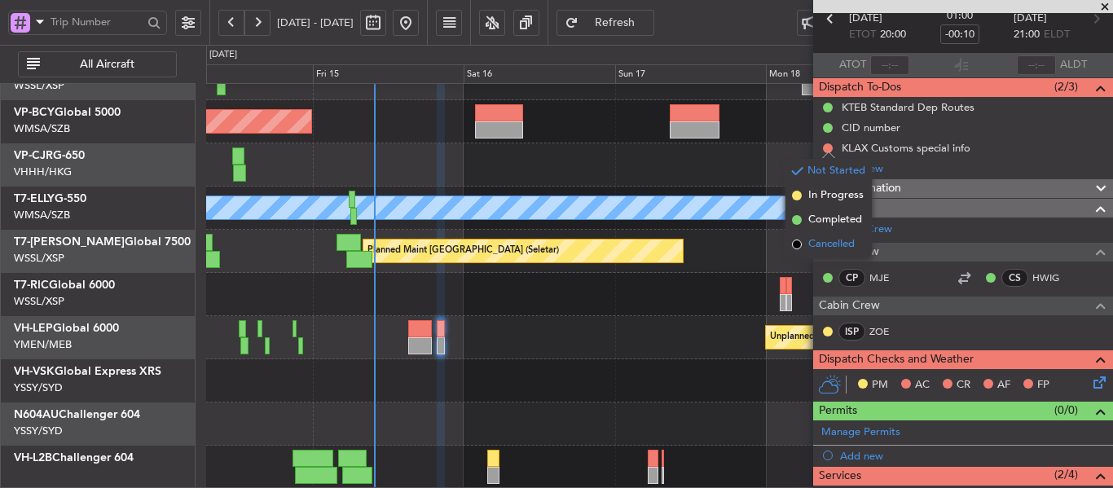
click at [798, 240] on span at bounding box center [797, 245] width 10 height 10
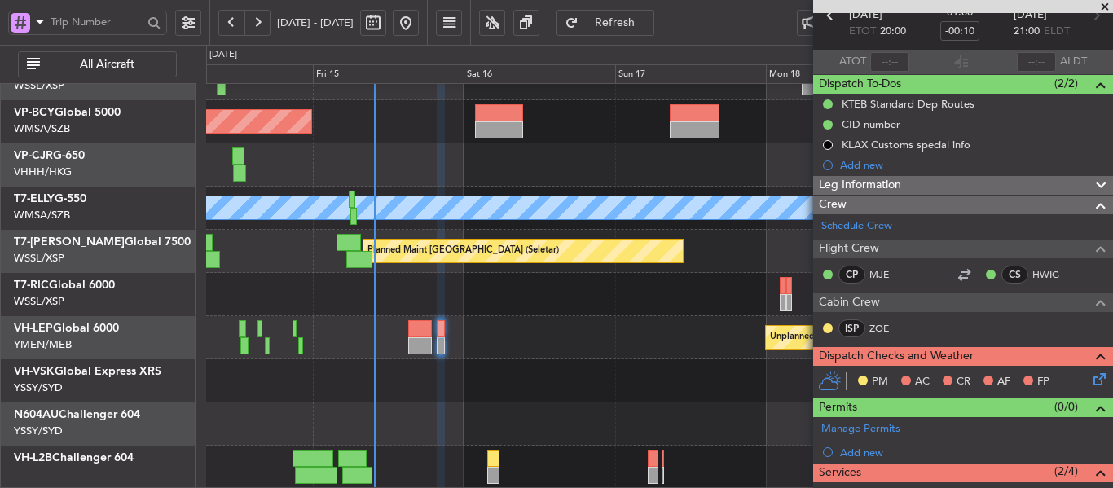
scroll to position [0, 0]
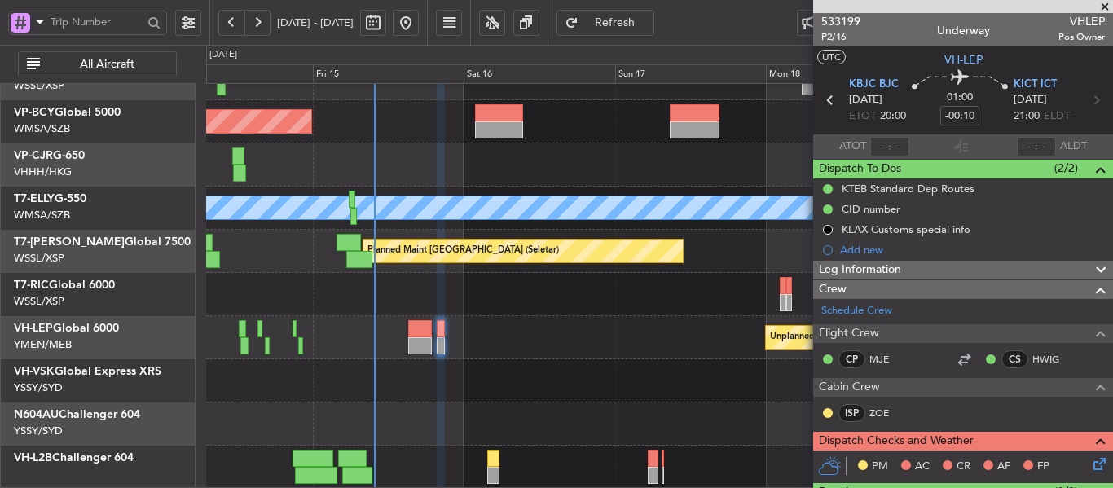
click at [649, 26] on span "Refresh" at bounding box center [615, 22] width 67 height 11
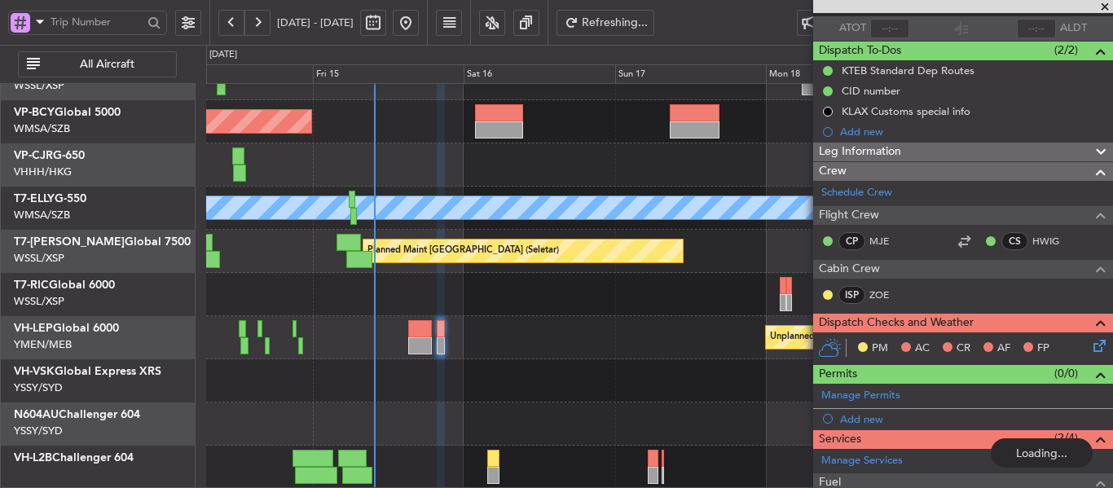
scroll to position [329, 0]
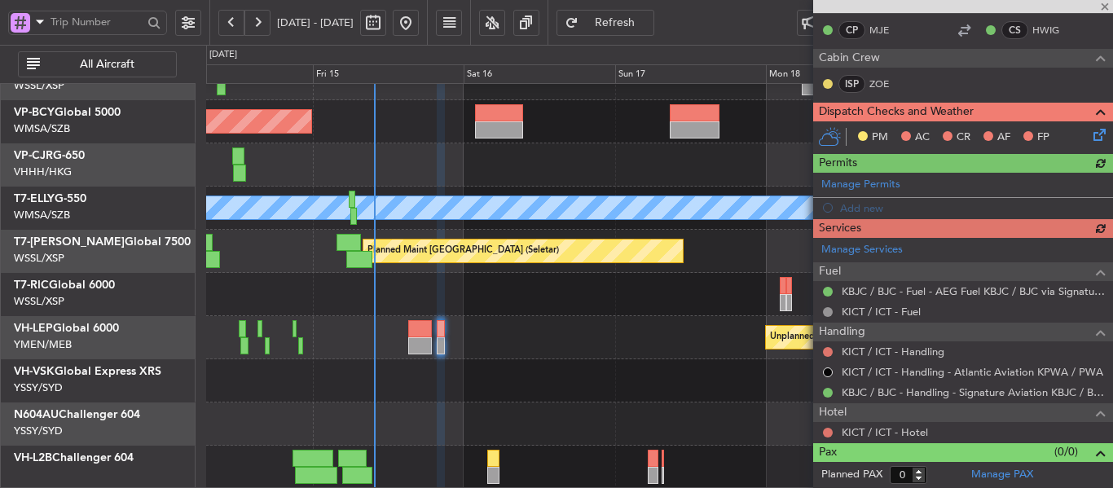
type input "Terry Leung (LEU)"
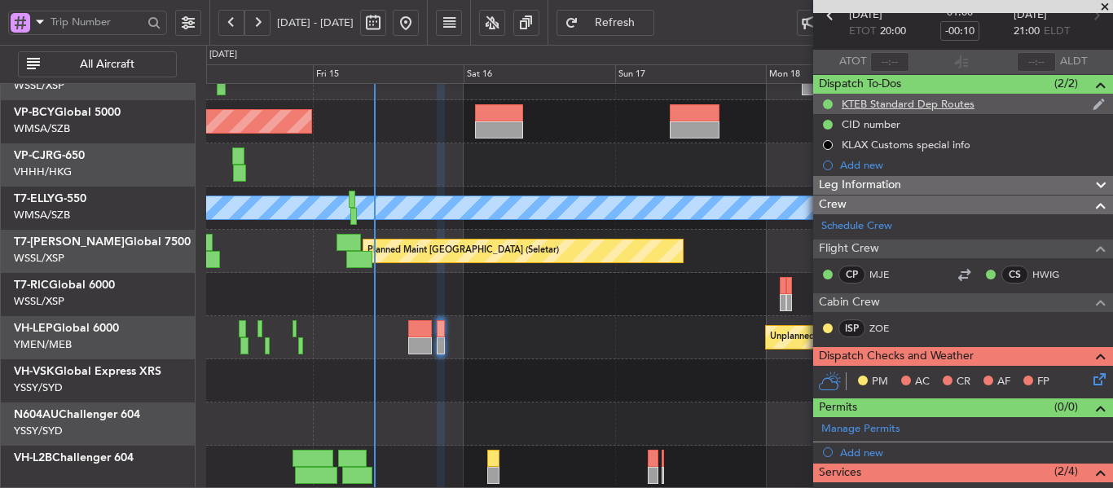
scroll to position [0, 0]
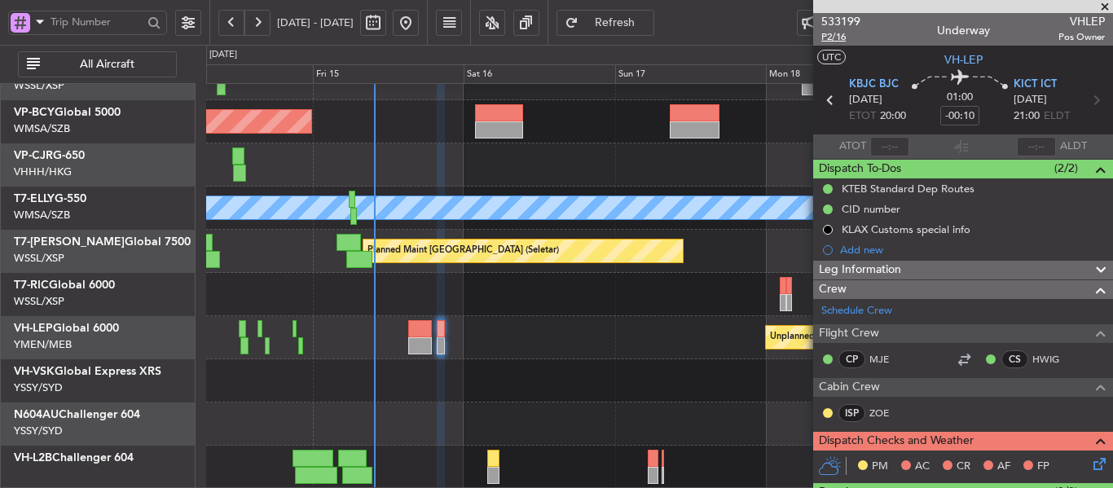
click at [833, 33] on span "P2/16" at bounding box center [841, 37] width 39 height 14
click at [649, 25] on span "Refresh" at bounding box center [615, 22] width 67 height 11
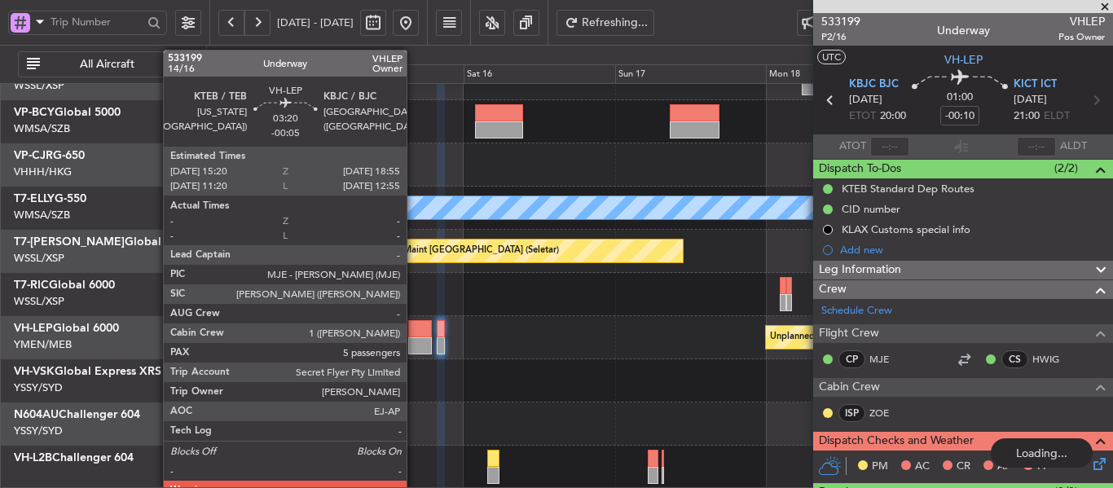
click at [414, 336] on div at bounding box center [419, 328] width 23 height 17
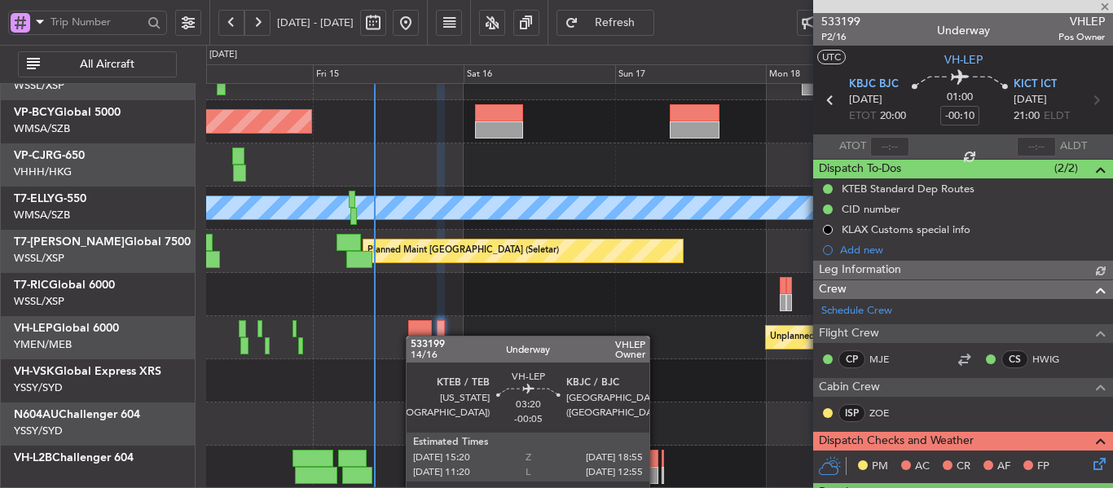
type input "Terry Leung (LEU)"
type input "-00:05"
type input "5"
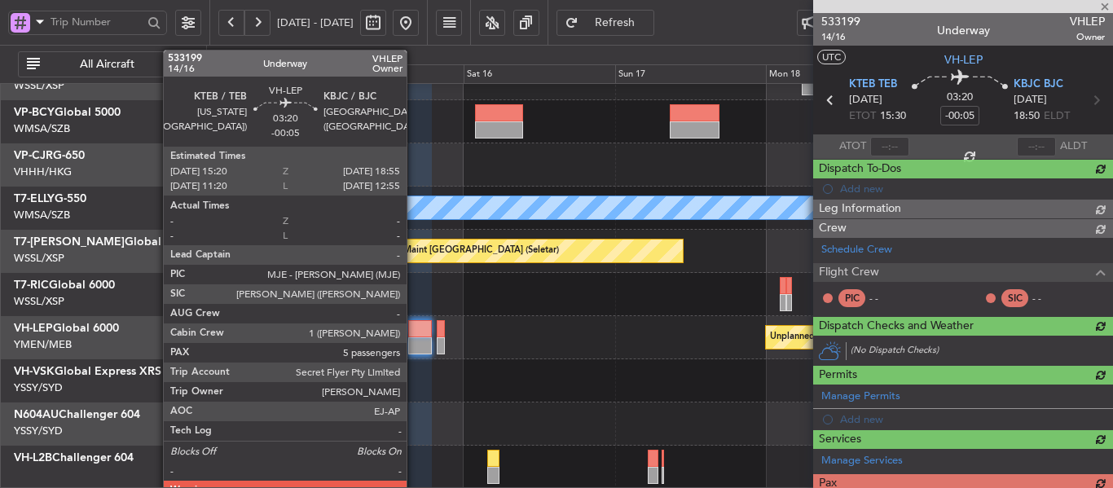
click at [414, 336] on div at bounding box center [419, 328] width 23 height 17
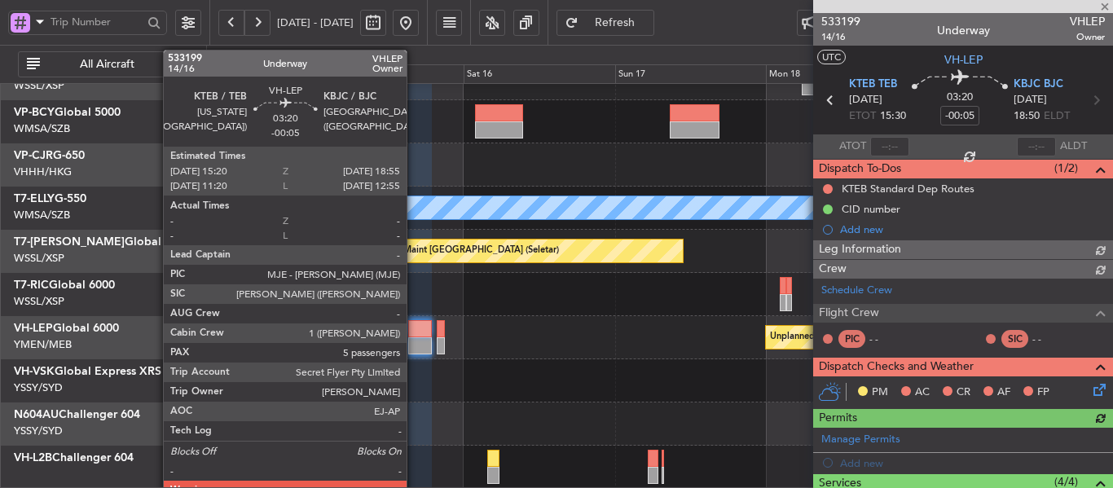
click at [414, 336] on div at bounding box center [419, 328] width 23 height 17
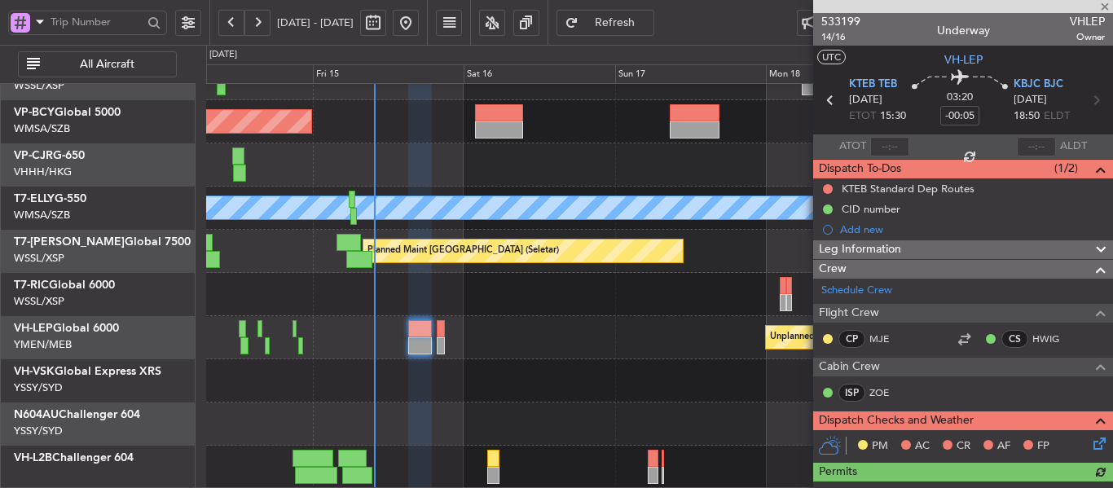
type input "Terry Leung (LEU)"
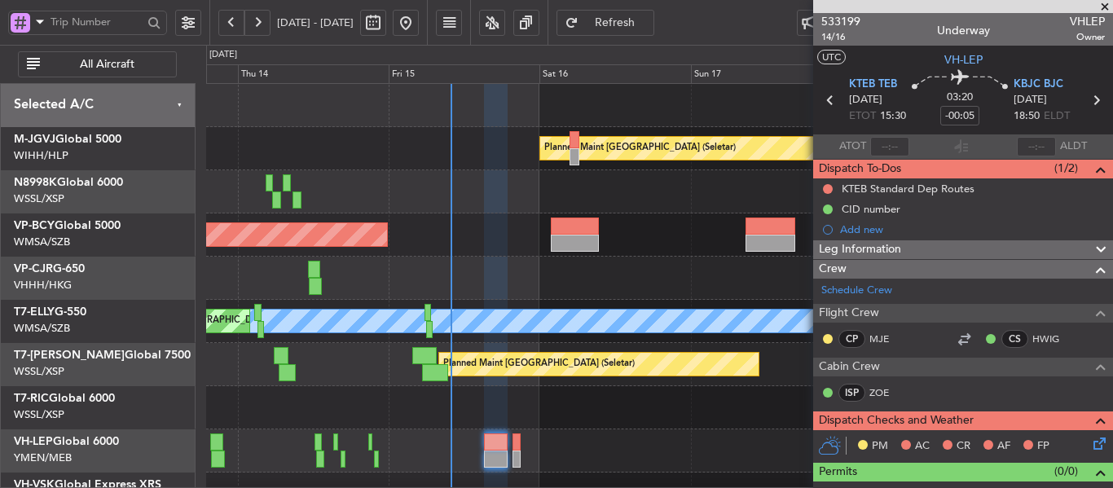
click at [587, 409] on div "Planned Maint Singapore (Seletar) Planned Maint Kuala Lumpur (Sultan Abdul Aziz…" at bounding box center [659, 343] width 906 height 518
click at [820, 205] on div "Not Started" at bounding box center [827, 215] width 55 height 20
click at [831, 189] on button at bounding box center [828, 189] width 10 height 10
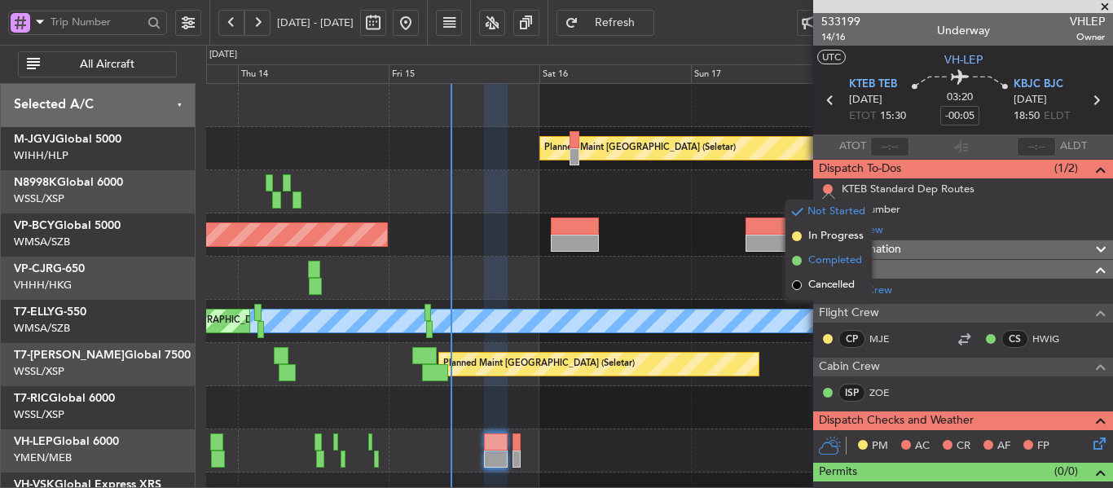
click at [801, 262] on span at bounding box center [797, 261] width 10 height 10
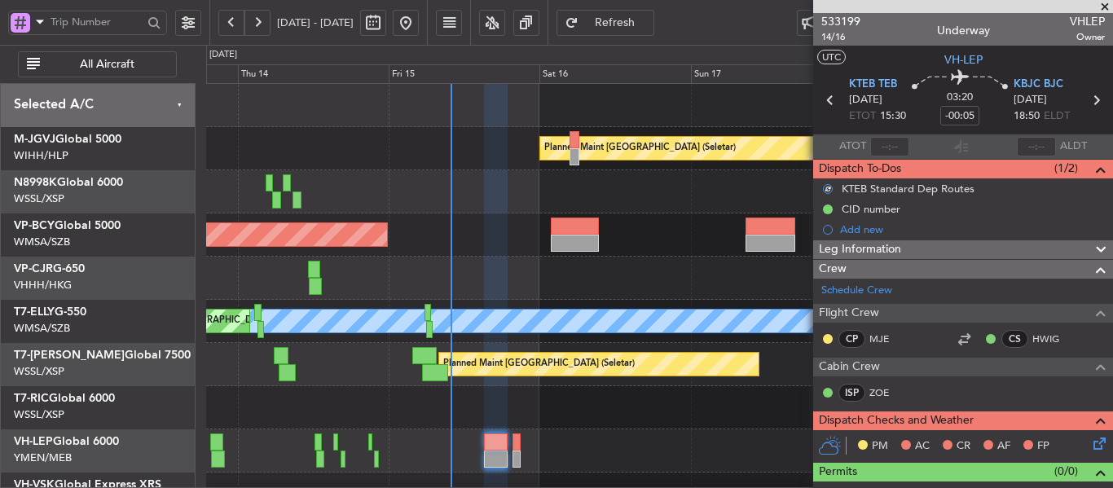
click at [1091, 443] on icon at bounding box center [1097, 440] width 13 height 13
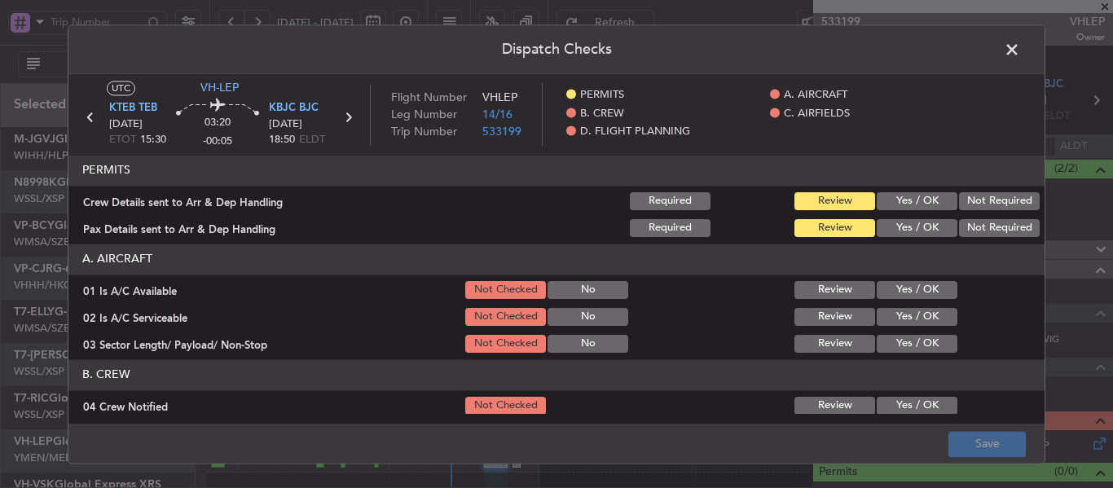
click at [885, 207] on button "Yes / OK" at bounding box center [917, 201] width 81 height 18
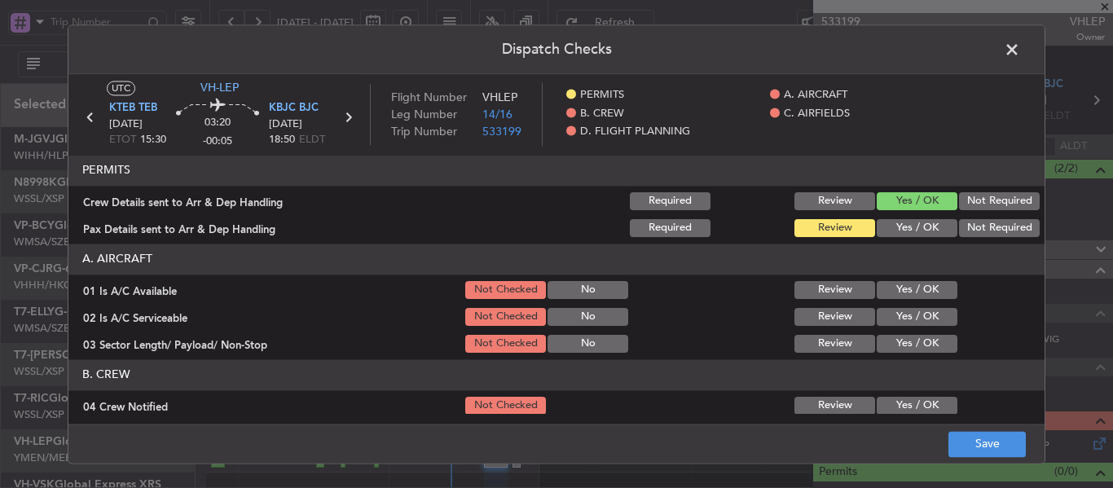
click at [893, 229] on button "Yes / OK" at bounding box center [917, 228] width 81 height 18
click at [882, 290] on button "Yes / OK" at bounding box center [917, 290] width 81 height 18
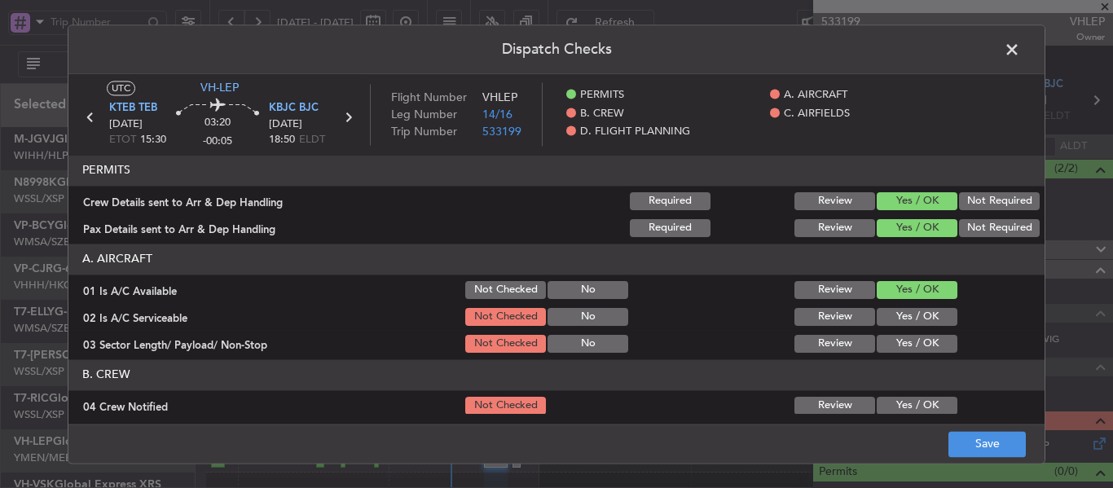
click at [882, 320] on button "Yes / OK" at bounding box center [917, 317] width 81 height 18
click at [882, 337] on button "Yes / OK" at bounding box center [917, 344] width 81 height 18
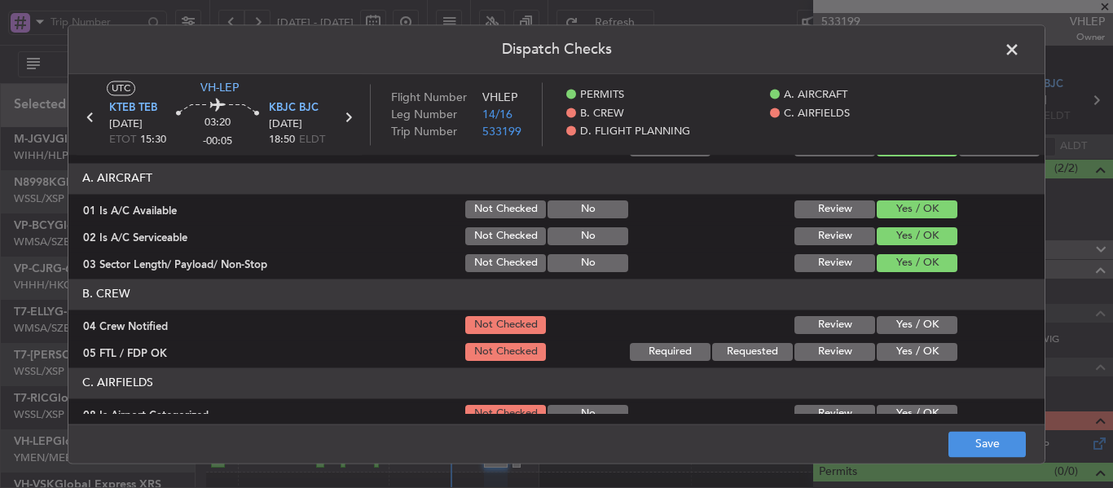
scroll to position [82, 0]
click at [884, 327] on button "Yes / OK" at bounding box center [917, 324] width 81 height 18
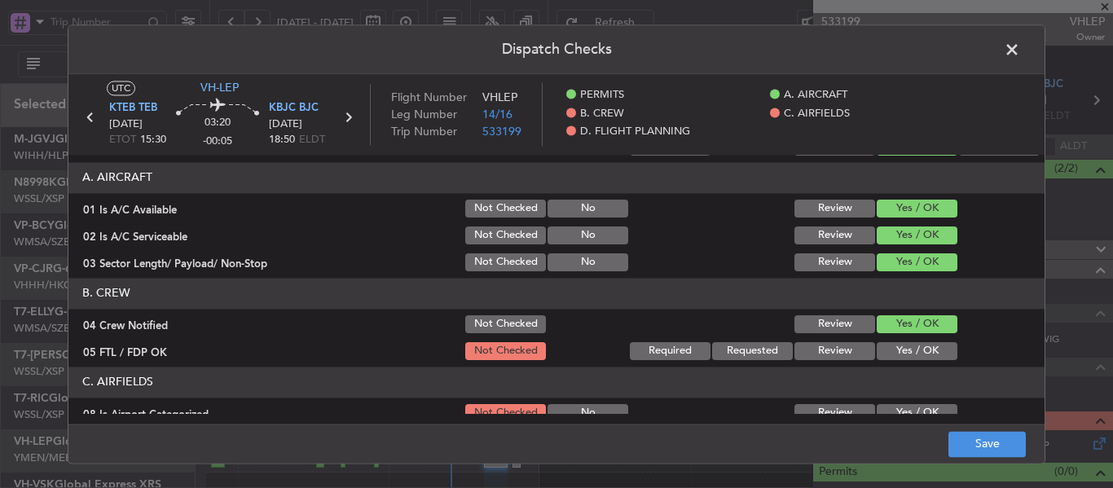
click at [885, 346] on button "Yes / OK" at bounding box center [917, 351] width 81 height 18
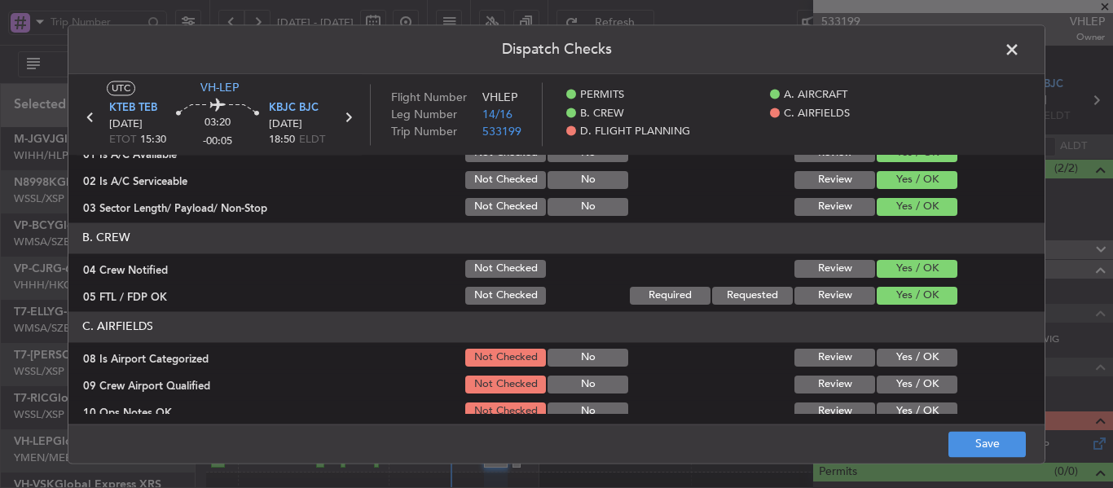
scroll to position [163, 0]
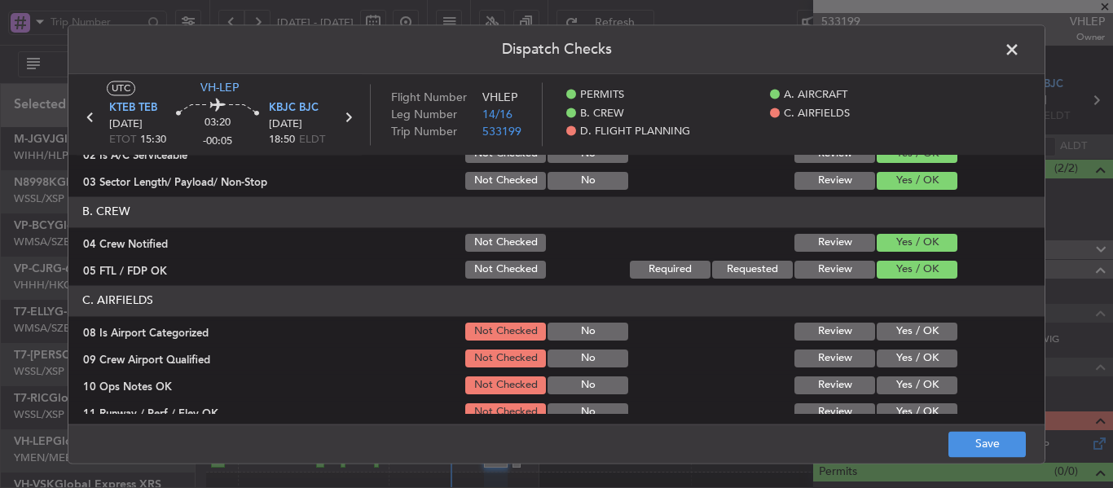
click at [881, 336] on button "Yes / OK" at bounding box center [917, 332] width 81 height 18
click at [884, 372] on section "C. AIRFIELDS 08 Is Airport Categorized Not Checked No Review Yes / OK 09 Crew A…" at bounding box center [556, 489] width 976 height 408
click at [887, 350] on button "Yes / OK" at bounding box center [917, 359] width 81 height 18
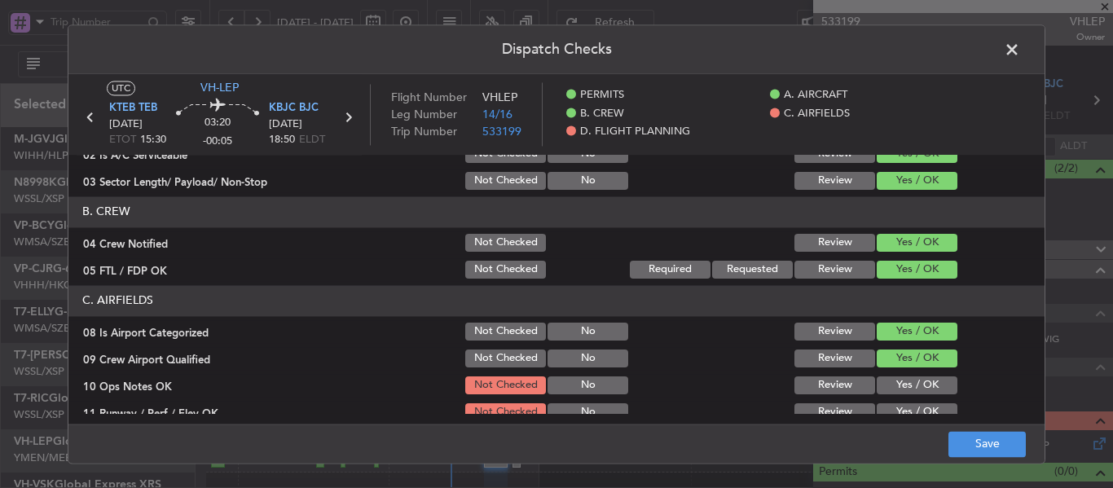
click at [887, 389] on button "Yes / OK" at bounding box center [917, 386] width 81 height 18
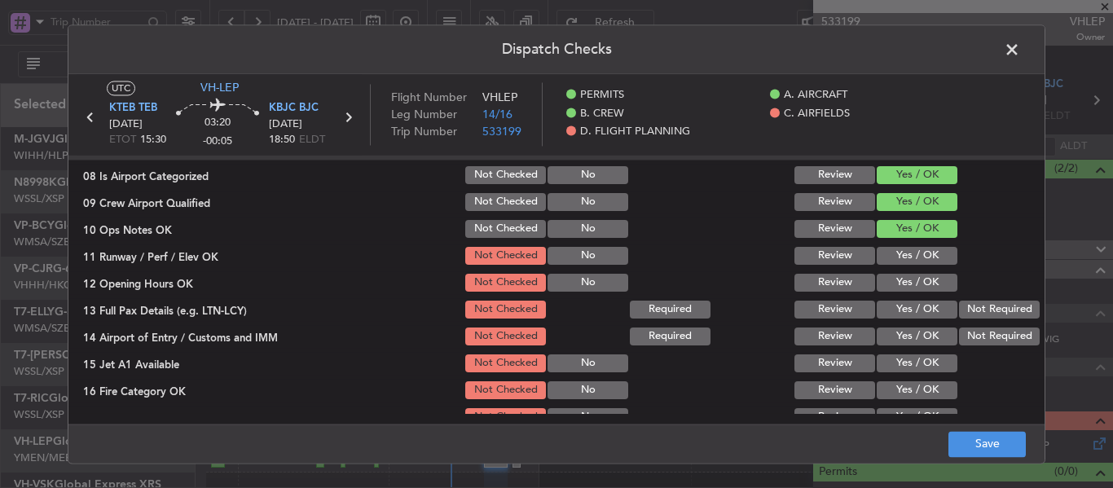
scroll to position [326, 0]
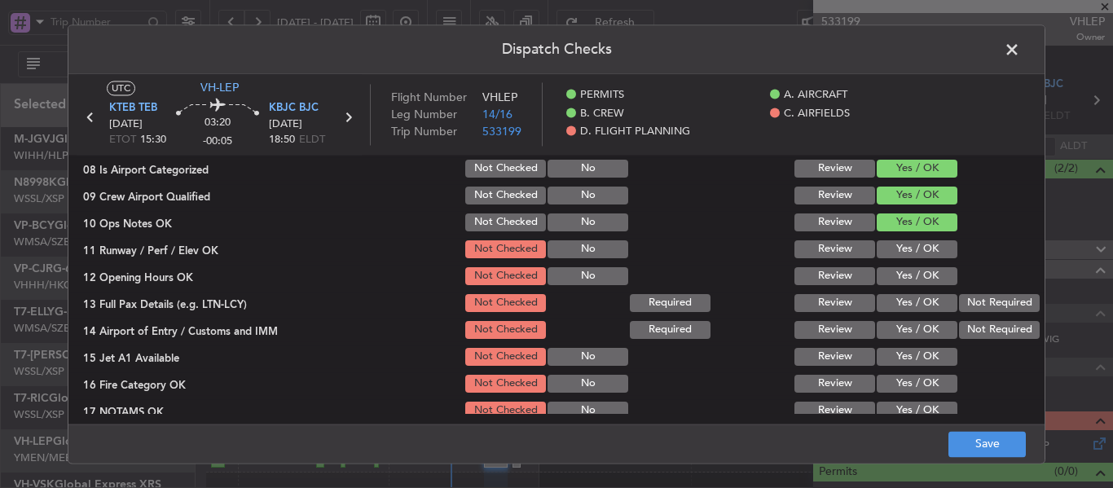
click at [880, 249] on button "Yes / OK" at bounding box center [917, 249] width 81 height 18
click at [883, 271] on button "Yes / OK" at bounding box center [917, 276] width 81 height 18
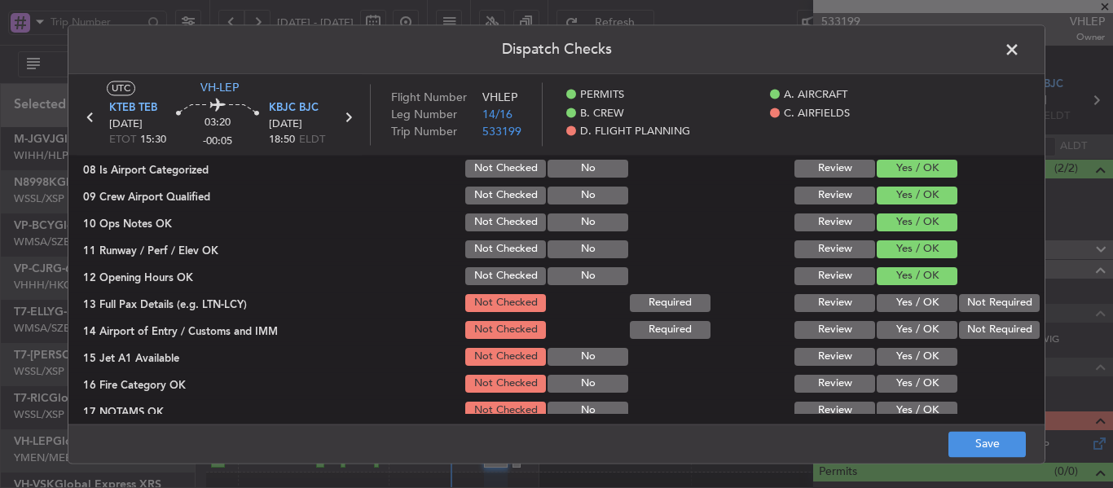
click at [878, 323] on button "Yes / OK" at bounding box center [917, 330] width 81 height 18
click at [886, 305] on button "Yes / OK" at bounding box center [917, 303] width 81 height 18
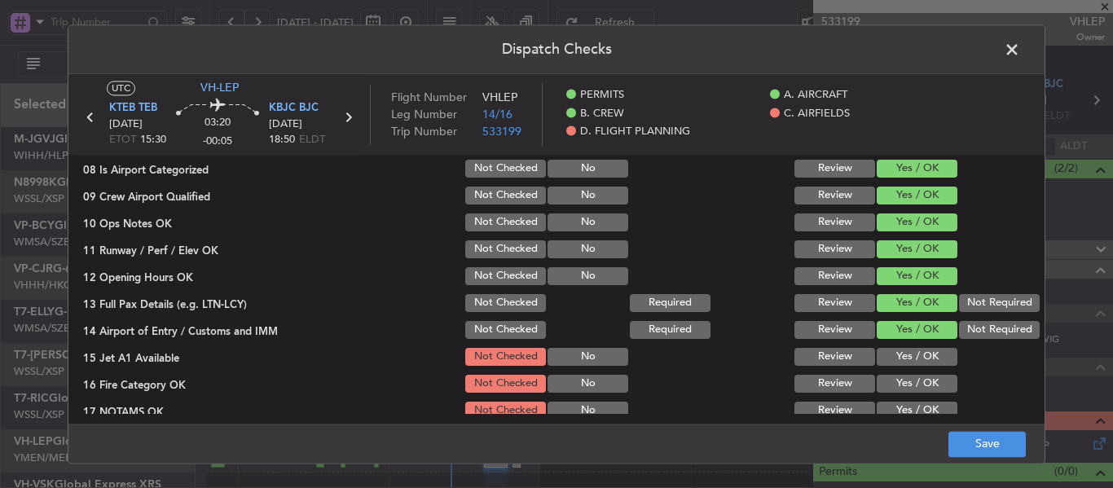
click at [906, 352] on button "Yes / OK" at bounding box center [917, 357] width 81 height 18
click at [893, 384] on button "Yes / OK" at bounding box center [917, 384] width 81 height 18
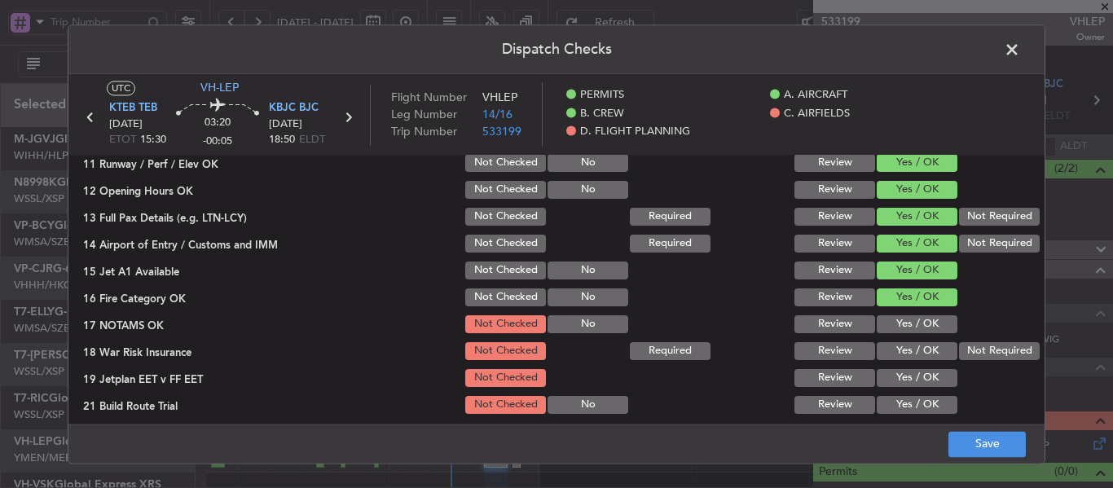
scroll to position [489, 0]
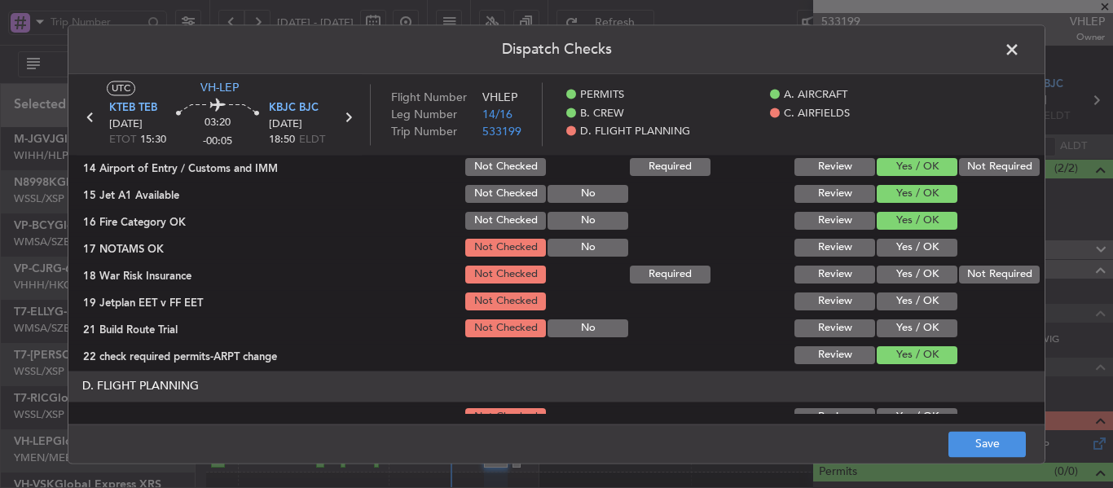
click at [880, 251] on button "Yes / OK" at bounding box center [917, 248] width 81 height 18
click at [976, 276] on button "Not Required" at bounding box center [999, 275] width 81 height 18
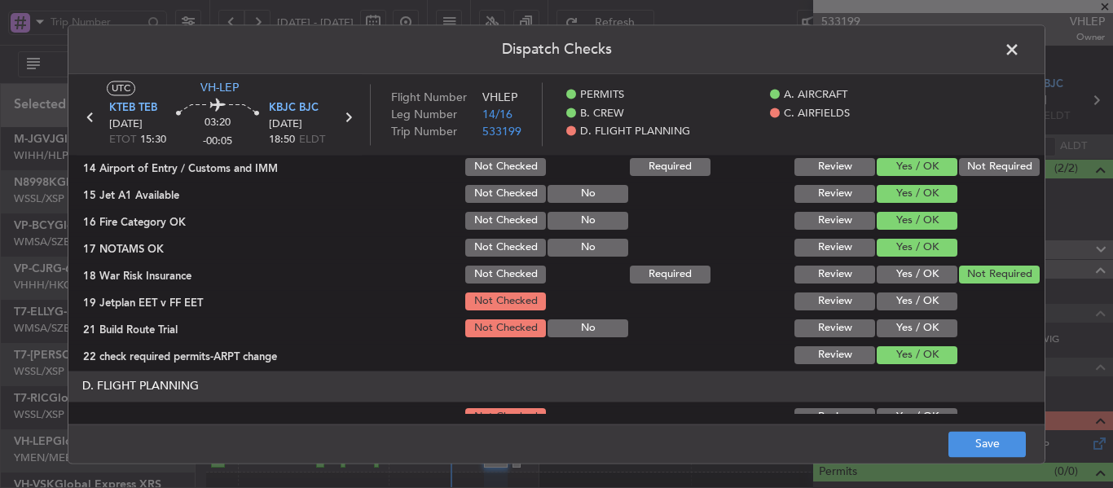
click at [906, 305] on button "Yes / OK" at bounding box center [917, 302] width 81 height 18
click at [901, 330] on button "Yes / OK" at bounding box center [917, 329] width 81 height 18
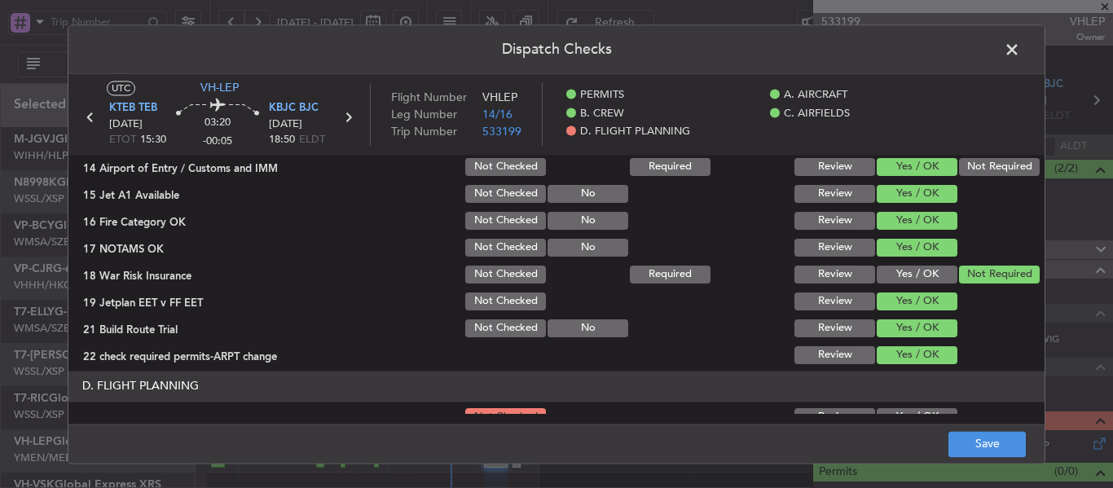
scroll to position [571, 0]
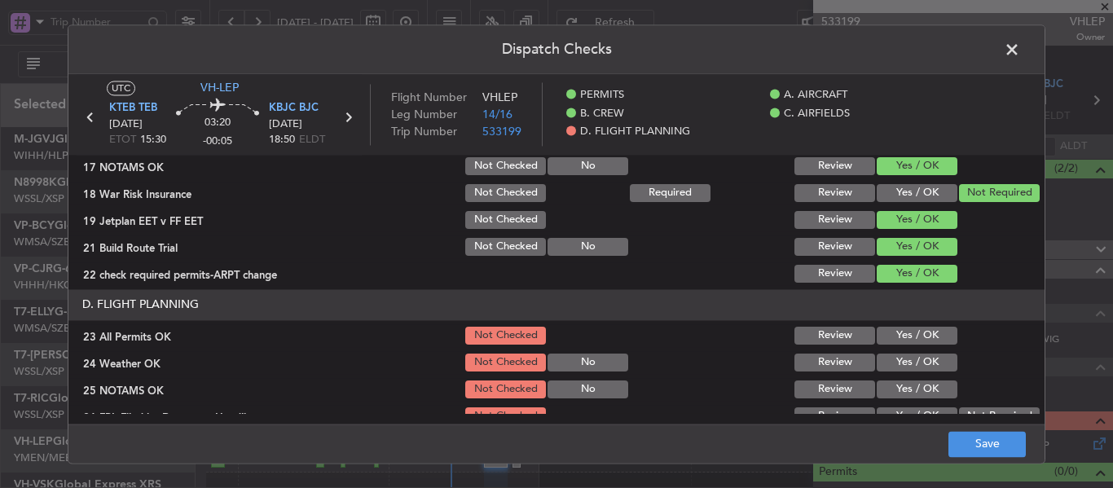
drag, startPoint x: 891, startPoint y: 342, endPoint x: 886, endPoint y: 359, distance: 18.6
click at [890, 342] on button "Yes / OK" at bounding box center [917, 336] width 81 height 18
click at [886, 359] on button "Yes / OK" at bounding box center [917, 363] width 81 height 18
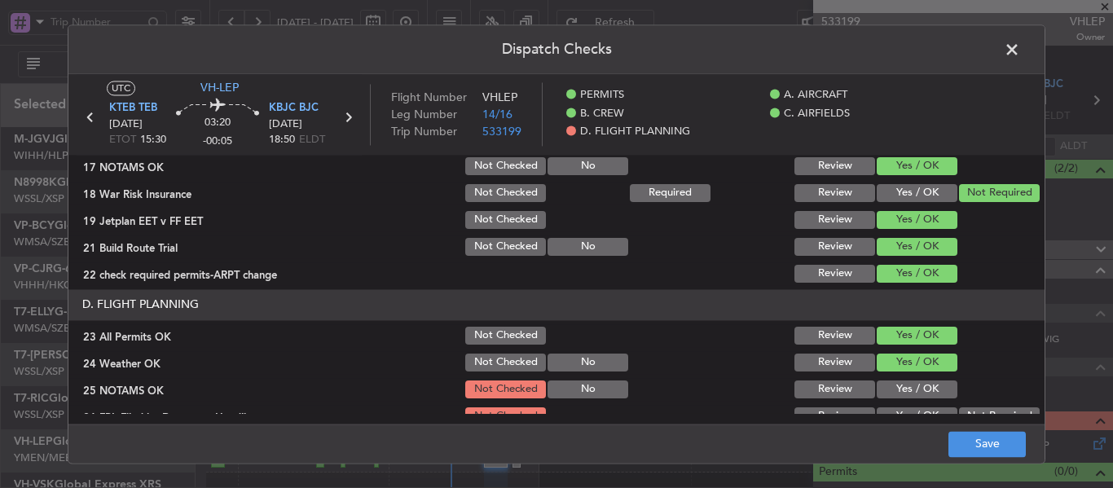
click at [885, 395] on button "Yes / OK" at bounding box center [917, 390] width 81 height 18
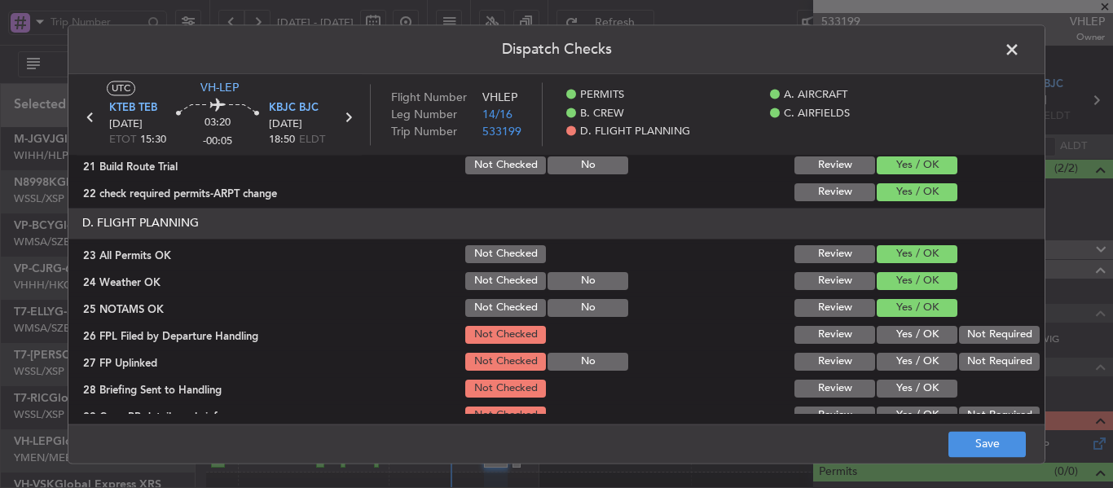
click at [901, 348] on section "D. FLIGHT PLANNING 23 All Permits OK Not Checked Review Yes / OK 24 Weather OK …" at bounding box center [556, 331] width 976 height 246
click at [897, 365] on button "Yes / OK" at bounding box center [917, 362] width 81 height 18
click at [896, 340] on button "Yes / OK" at bounding box center [917, 335] width 81 height 18
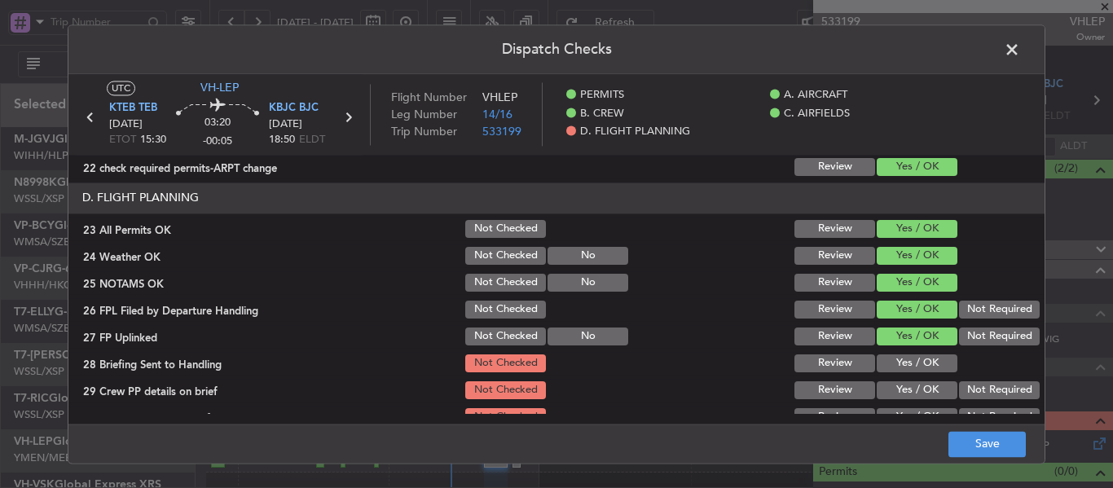
scroll to position [697, 0]
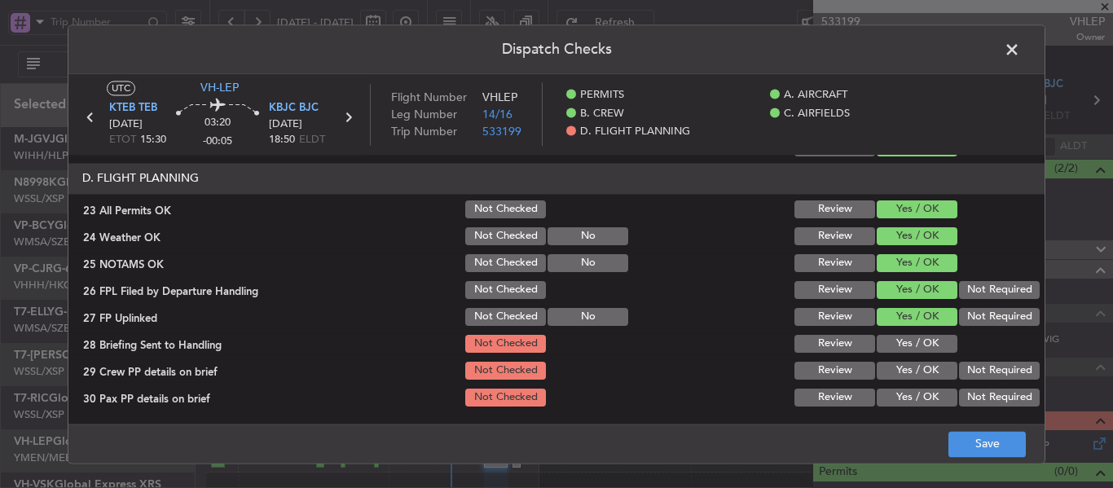
click at [917, 340] on button "Yes / OK" at bounding box center [917, 344] width 81 height 18
click at [893, 383] on section "D. FLIGHT PLANNING 23 All Permits OK Not Checked Review Yes / OK 24 Weather OK …" at bounding box center [556, 286] width 976 height 246
click at [889, 373] on button "Yes / OK" at bounding box center [917, 371] width 81 height 18
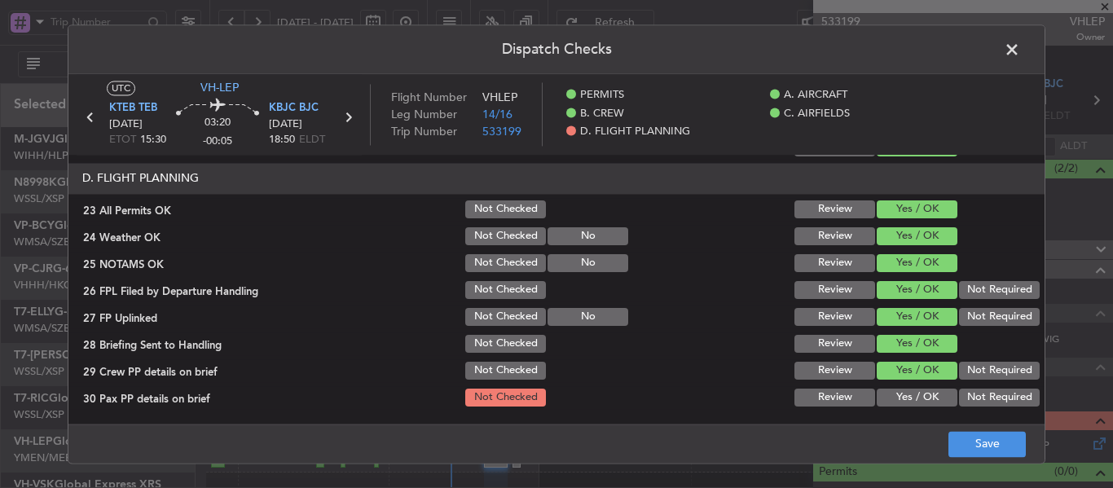
click at [890, 396] on button "Yes / OK" at bounding box center [917, 398] width 81 height 18
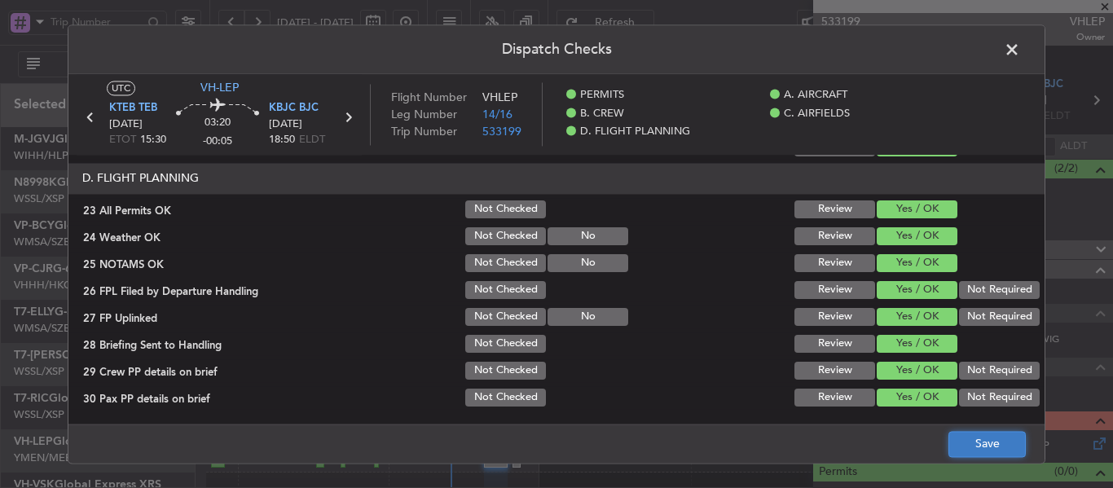
click at [973, 447] on button "Save" at bounding box center [987, 444] width 77 height 26
click at [1021, 51] on span at bounding box center [1021, 53] width 0 height 33
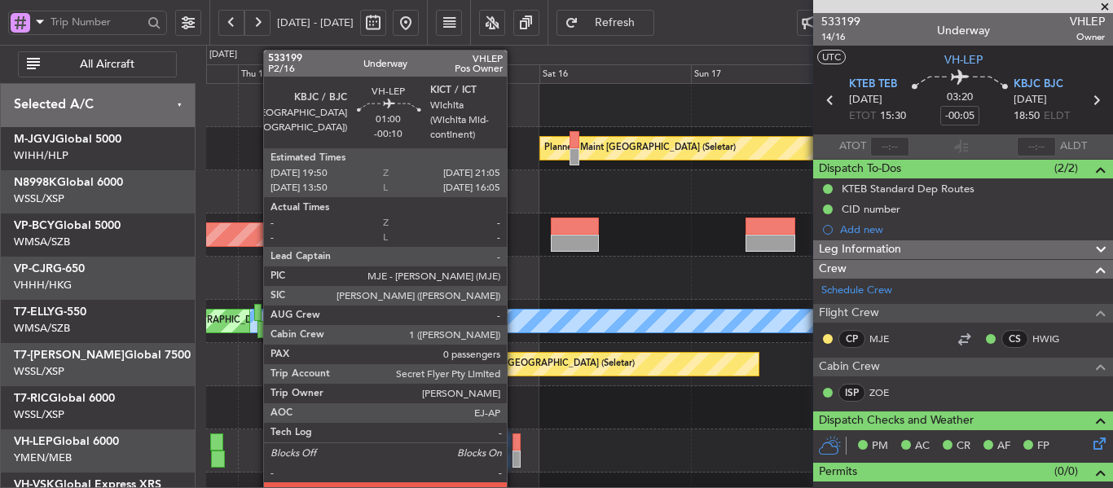
click at [514, 449] on div at bounding box center [517, 442] width 8 height 17
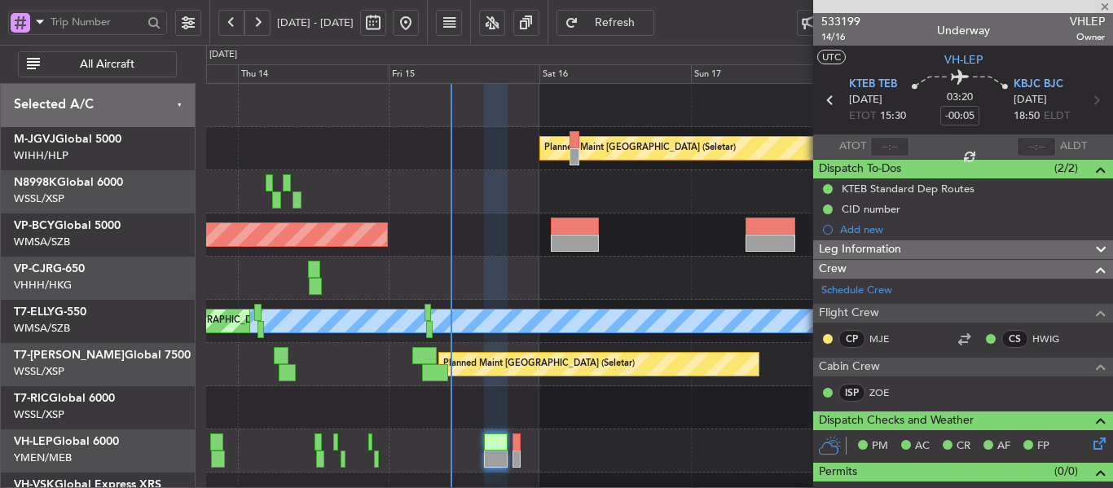
type input "-00:10"
type input "0"
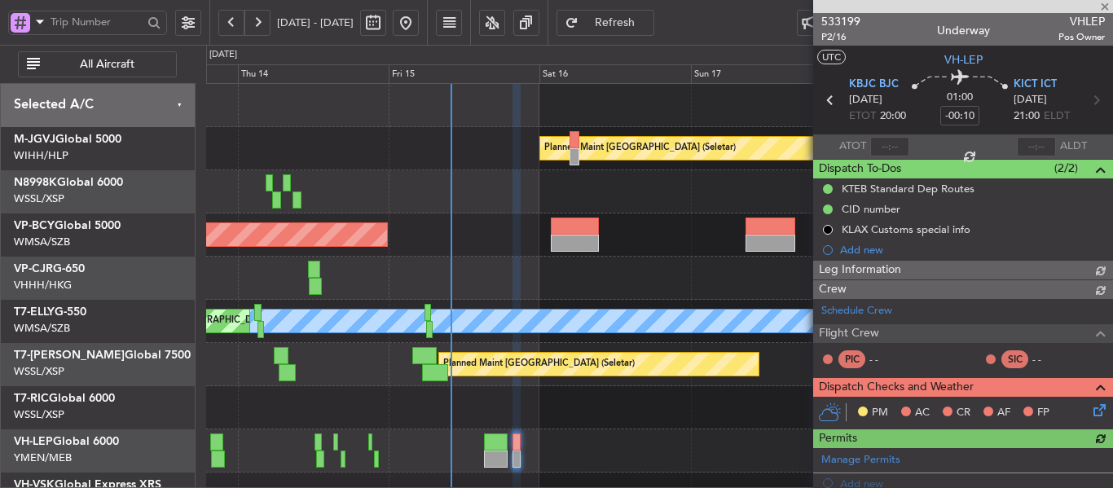
type input "Terry Leung (LEU)"
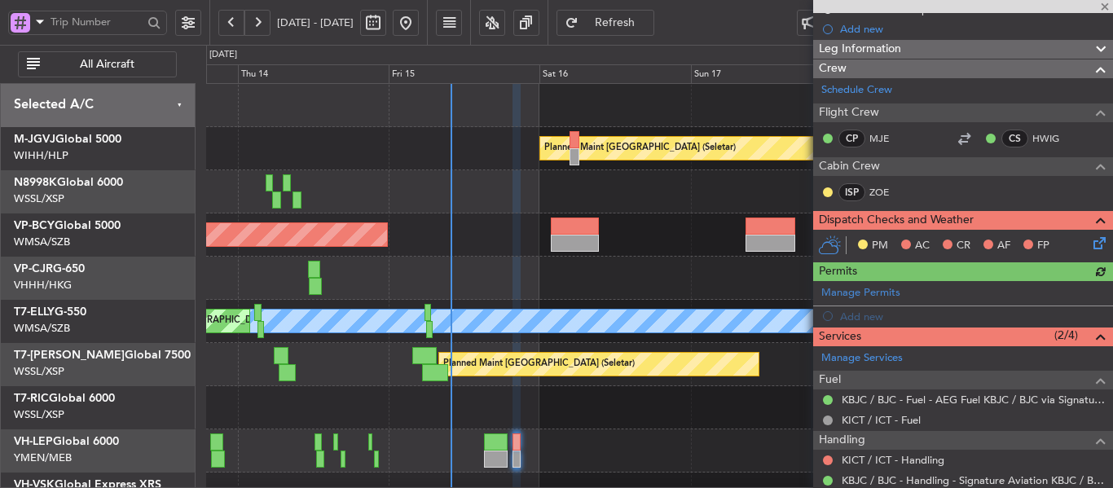
scroll to position [245, 0]
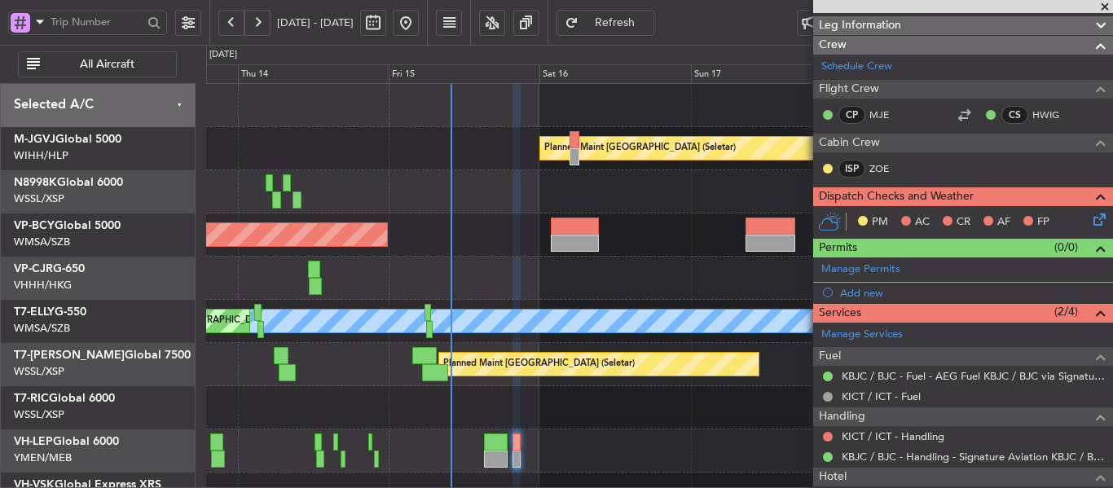
click at [1091, 221] on icon at bounding box center [1097, 216] width 13 height 13
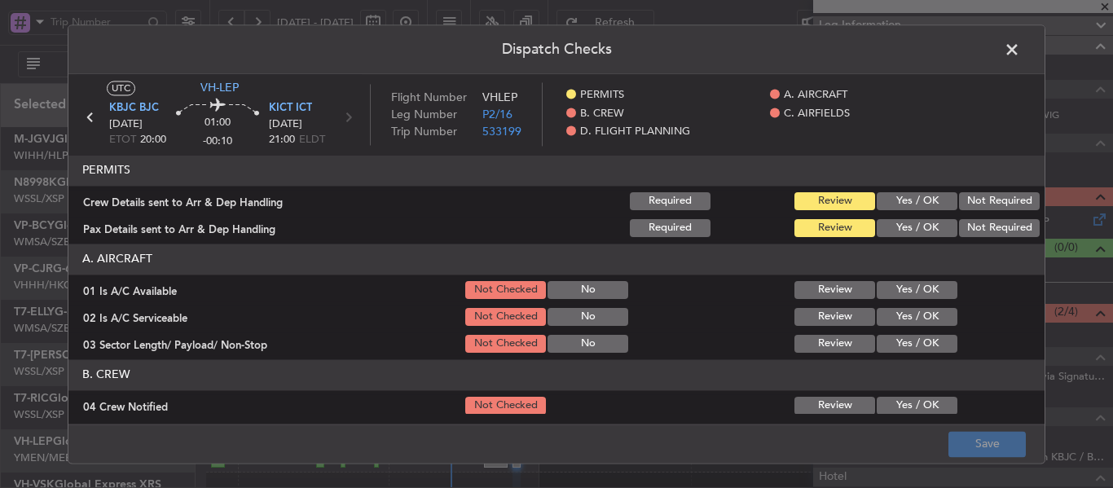
click at [919, 198] on button "Yes / OK" at bounding box center [917, 201] width 81 height 18
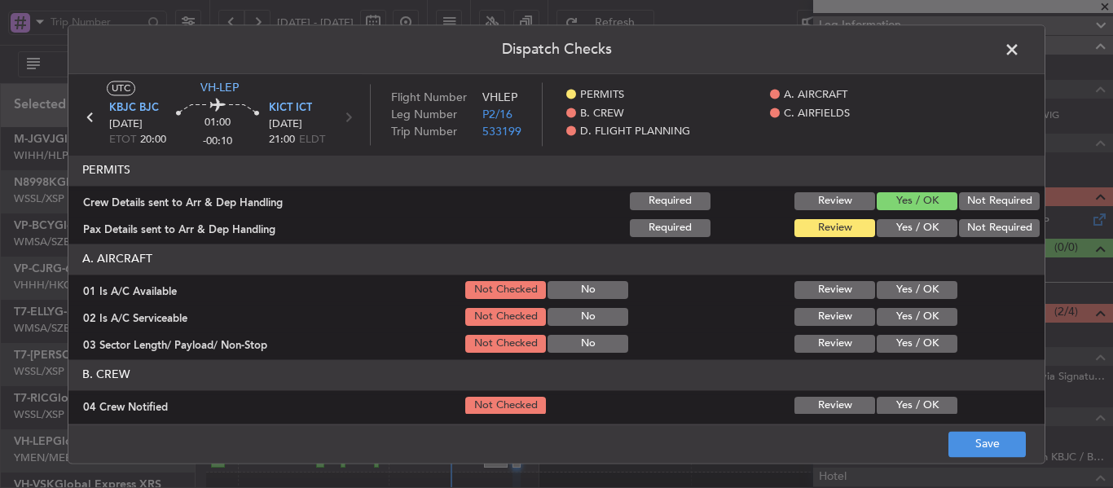
click at [911, 225] on button "Yes / OK" at bounding box center [917, 228] width 81 height 18
drag, startPoint x: 847, startPoint y: 201, endPoint x: 840, endPoint y: 216, distance: 16.4
click at [846, 201] on button "Review" at bounding box center [835, 201] width 81 height 18
click at [830, 224] on button "Review" at bounding box center [835, 228] width 81 height 18
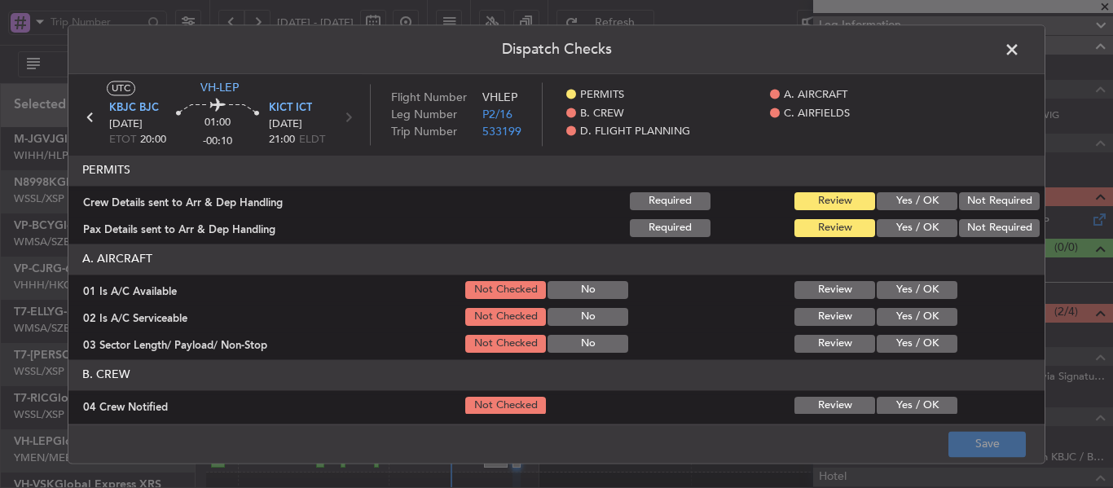
click at [910, 287] on button "Yes / OK" at bounding box center [917, 290] width 81 height 18
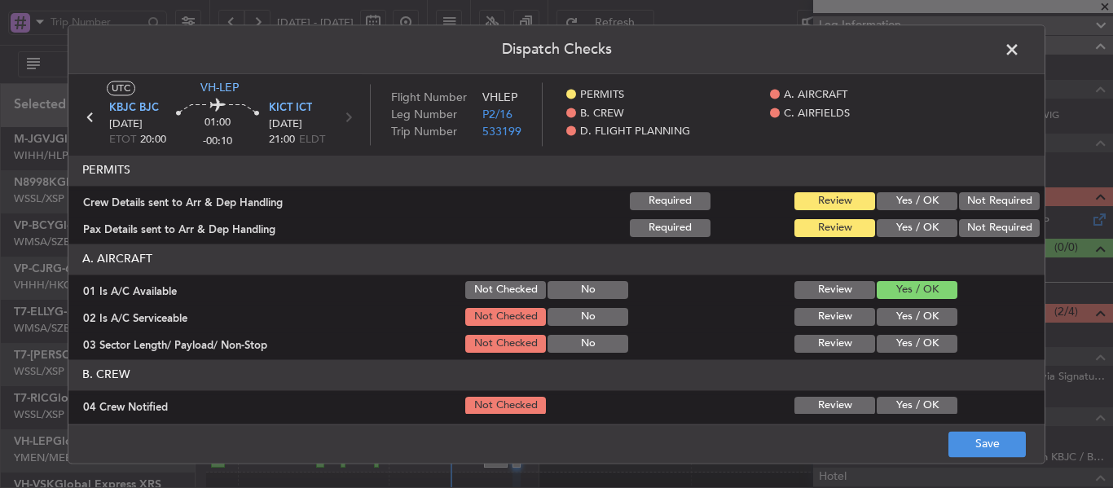
click at [901, 308] on button "Yes / OK" at bounding box center [917, 317] width 81 height 18
click at [895, 337] on button "Yes / OK" at bounding box center [917, 344] width 81 height 18
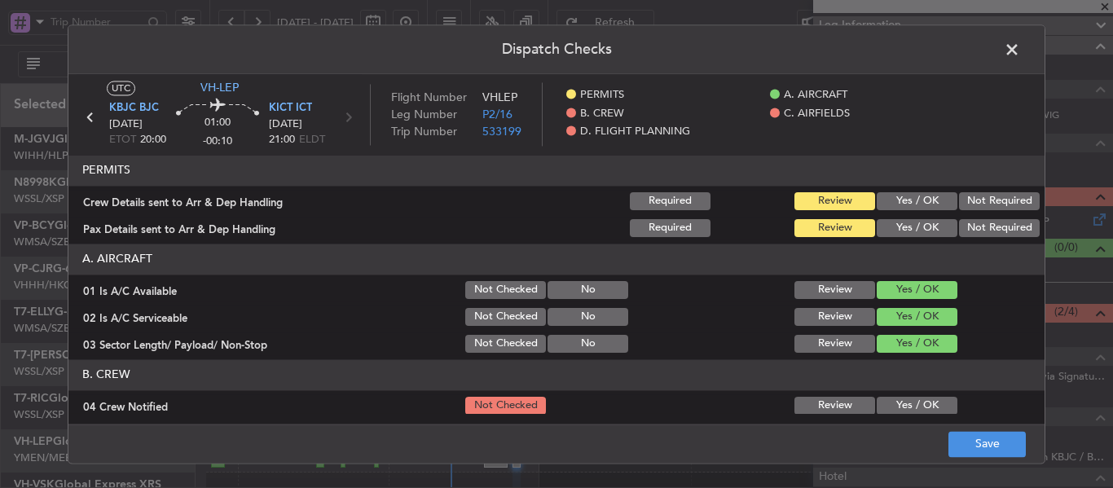
scroll to position [82, 0]
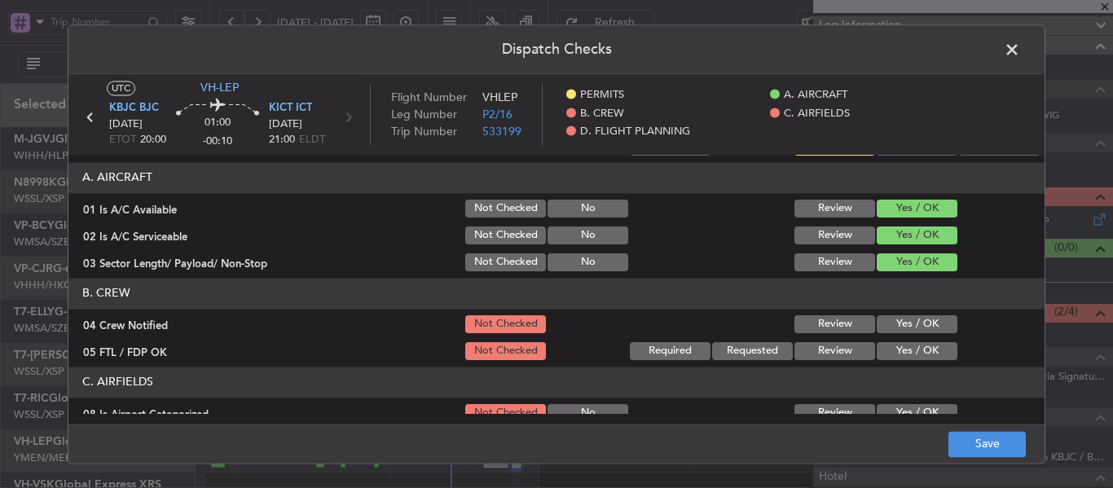
click at [894, 322] on button "Yes / OK" at bounding box center [917, 324] width 81 height 18
click at [891, 345] on button "Yes / OK" at bounding box center [917, 351] width 81 height 18
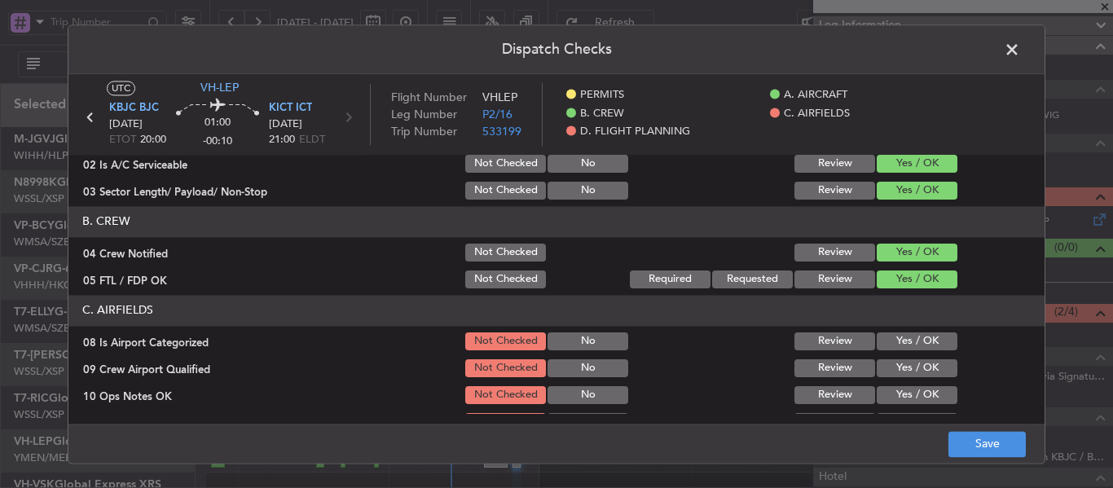
scroll to position [245, 0]
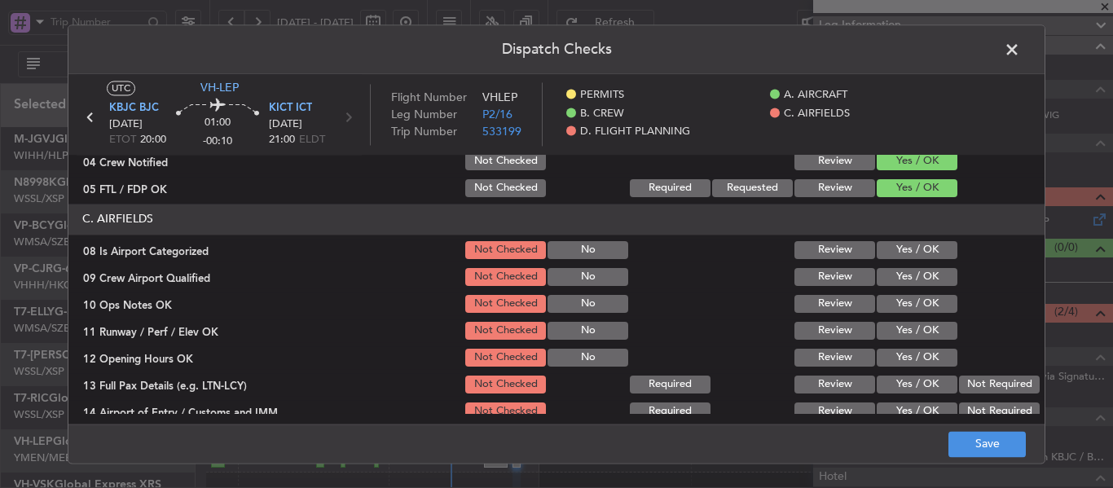
click at [888, 258] on button "Yes / OK" at bounding box center [917, 250] width 81 height 18
click at [887, 276] on button "Yes / OK" at bounding box center [917, 277] width 81 height 18
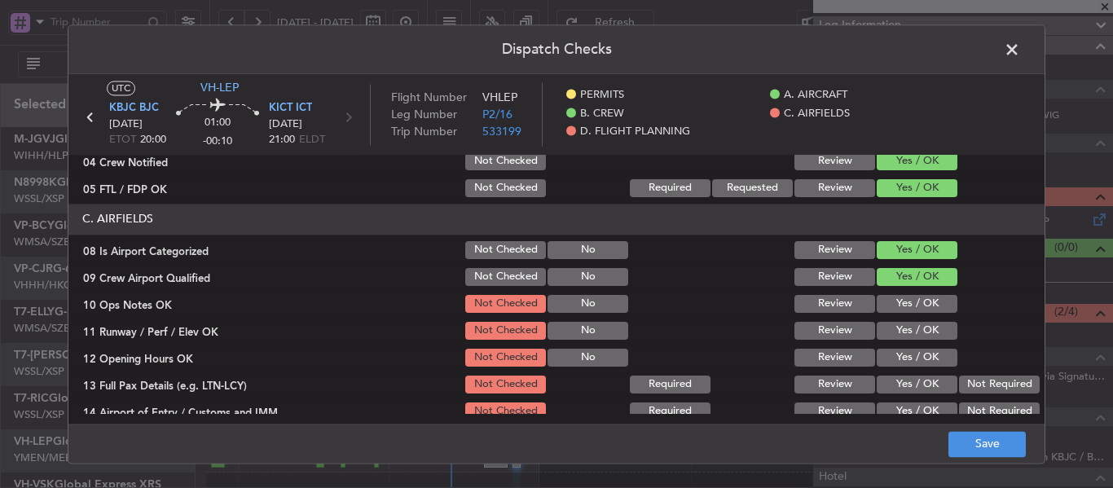
click at [889, 294] on div "Yes / OK" at bounding box center [916, 304] width 82 height 23
click at [890, 318] on section "C. AIRFIELDS 08 Is Airport Categorized Not Checked No Review Yes / OK 09 Crew A…" at bounding box center [556, 408] width 976 height 408
click at [889, 310] on button "Yes / OK" at bounding box center [917, 304] width 81 height 18
click at [889, 331] on button "Yes / OK" at bounding box center [917, 331] width 81 height 18
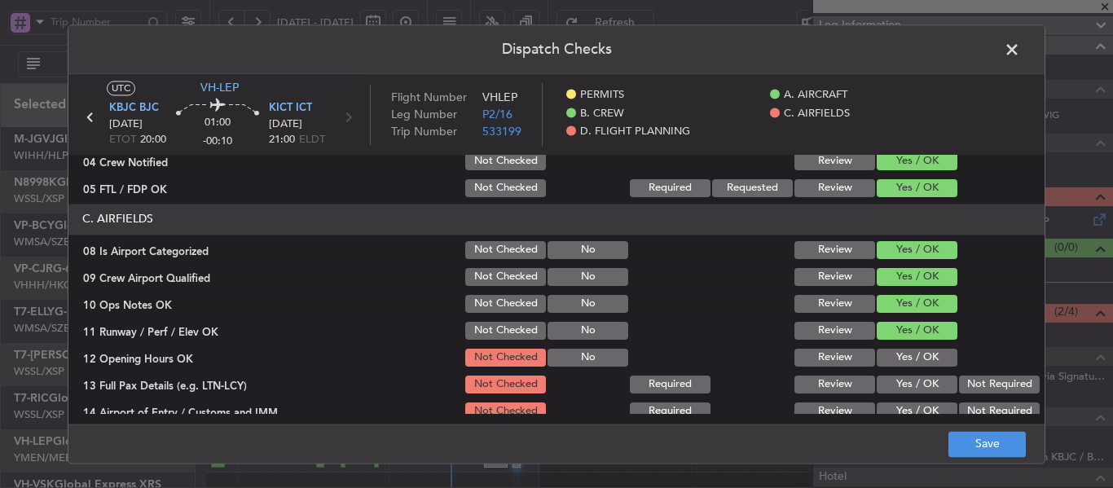
click at [891, 364] on button "Yes / OK" at bounding box center [917, 358] width 81 height 18
click at [897, 388] on button "Yes / OK" at bounding box center [917, 385] width 81 height 18
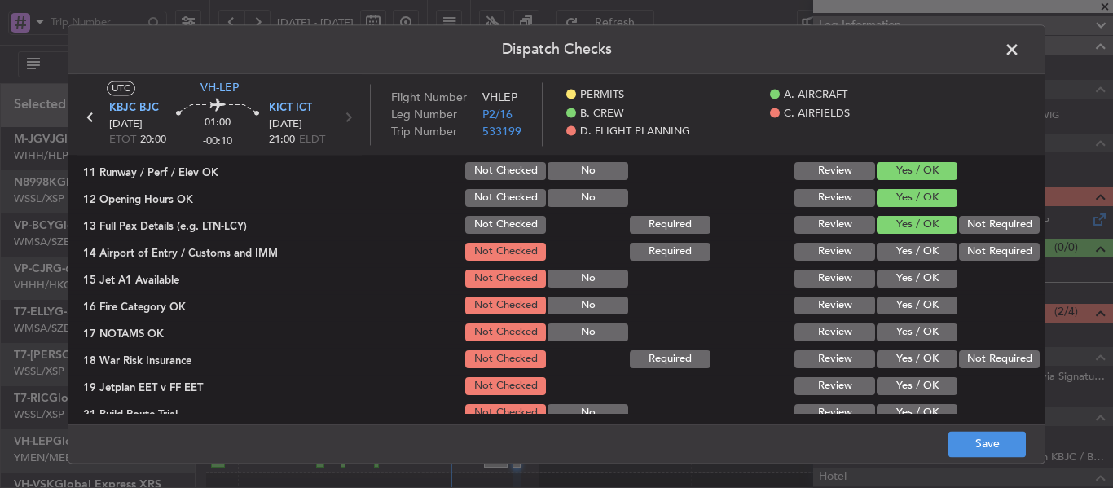
scroll to position [408, 0]
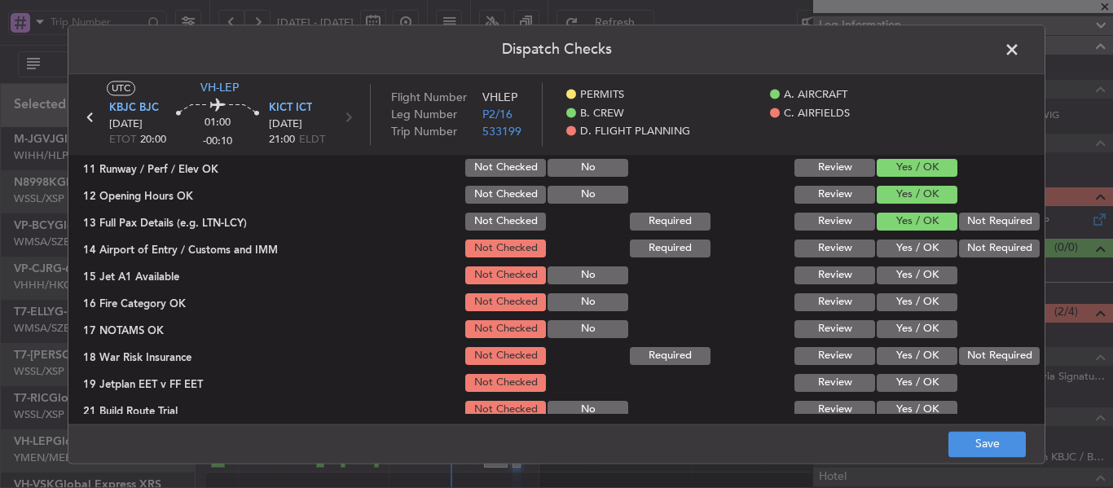
click at [879, 252] on button "Yes / OK" at bounding box center [917, 249] width 81 height 18
click at [886, 273] on button "Yes / OK" at bounding box center [917, 276] width 81 height 18
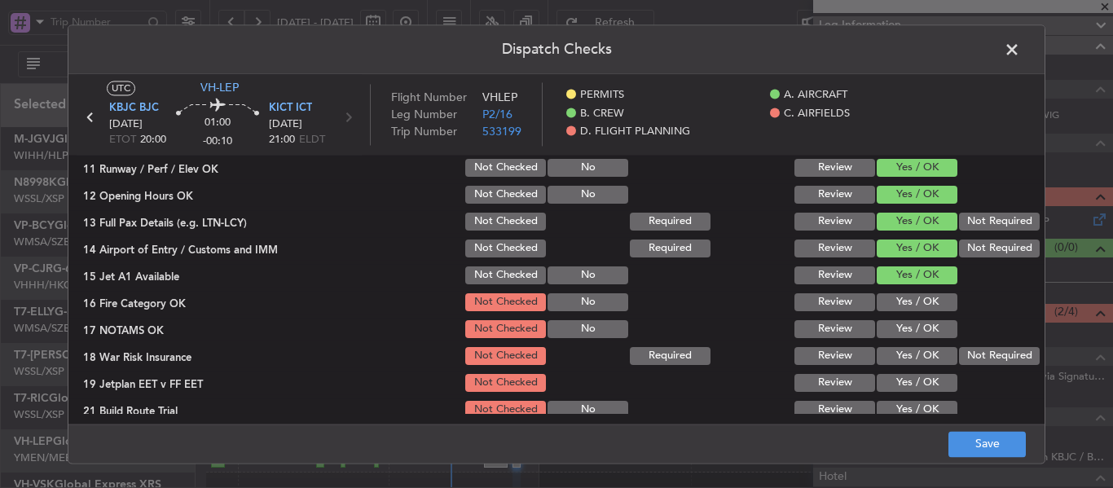
click at [891, 298] on button "Yes / OK" at bounding box center [917, 302] width 81 height 18
click at [898, 323] on button "Yes / OK" at bounding box center [917, 329] width 81 height 18
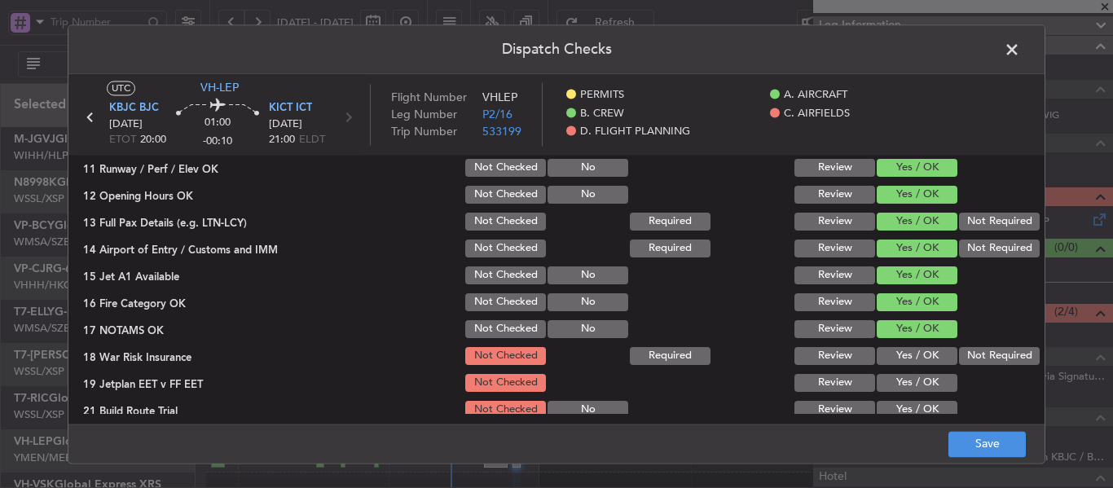
click at [995, 346] on div "Not Required" at bounding box center [998, 356] width 82 height 23
click at [990, 356] on button "Not Required" at bounding box center [999, 356] width 81 height 18
click at [904, 382] on button "Yes / OK" at bounding box center [917, 383] width 81 height 18
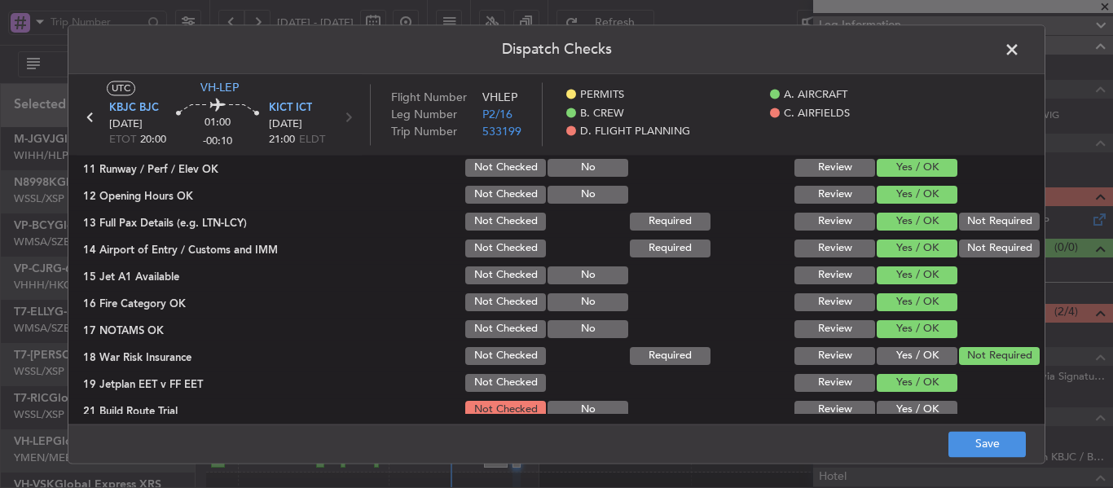
click at [891, 411] on button "Yes / OK" at bounding box center [917, 410] width 81 height 18
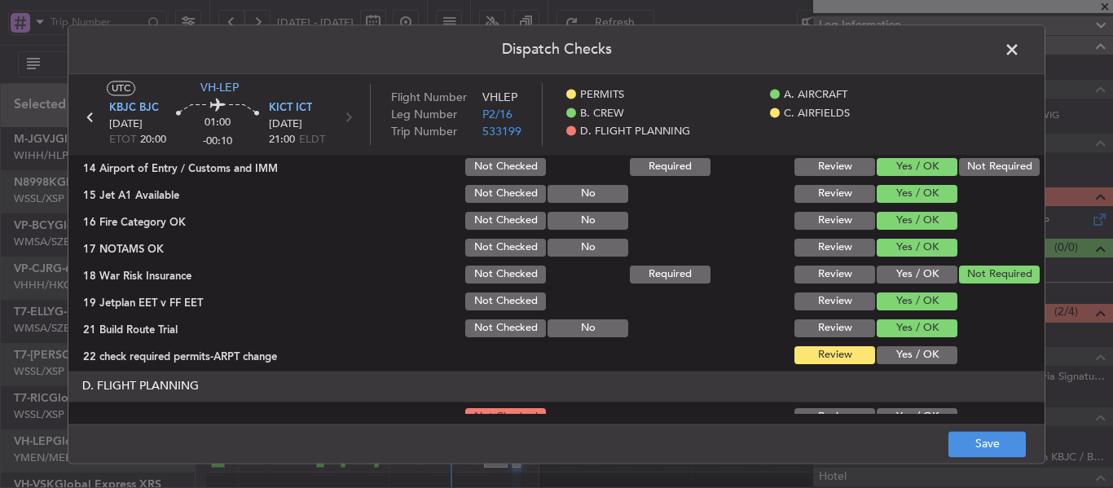
click at [895, 358] on button "Yes / OK" at bounding box center [917, 355] width 81 height 18
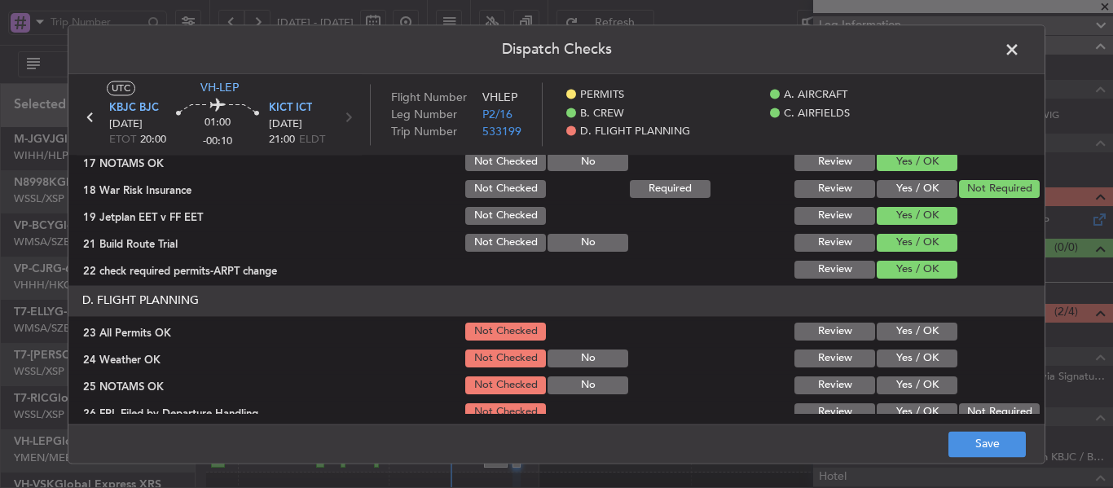
scroll to position [652, 0]
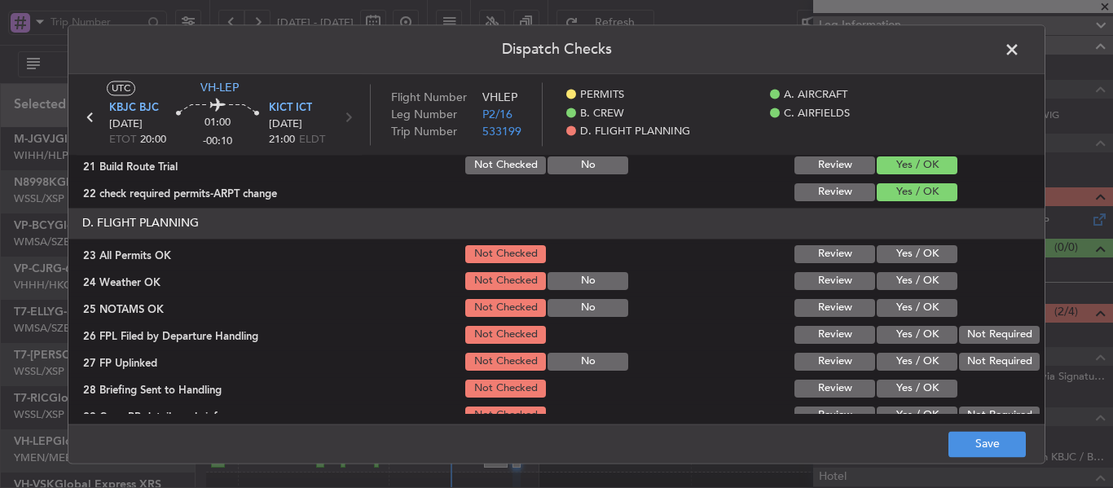
click at [882, 253] on button "Yes / OK" at bounding box center [917, 254] width 81 height 18
click at [881, 289] on button "Yes / OK" at bounding box center [917, 281] width 81 height 18
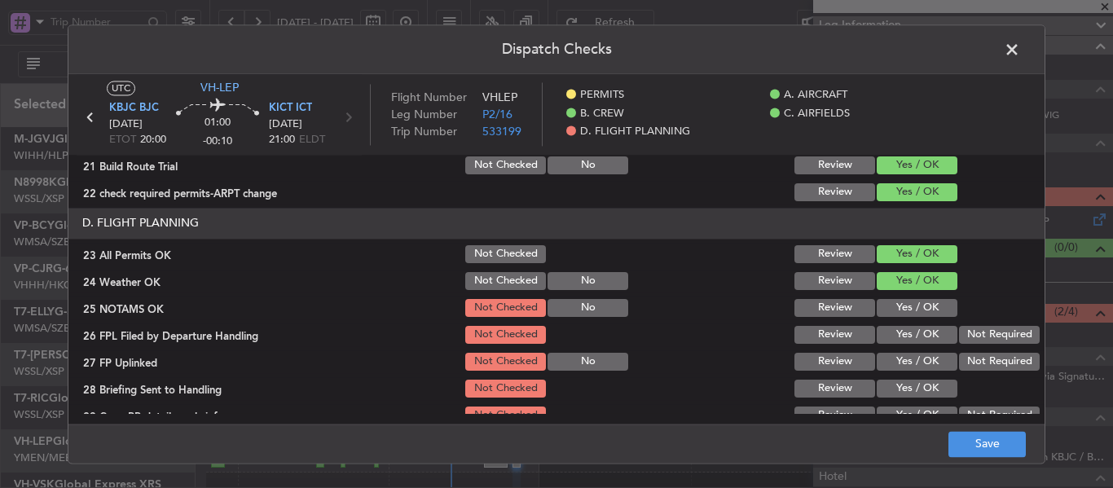
click at [884, 320] on section "D. FLIGHT PLANNING 23 All Permits OK Not Checked Review Yes / OK 24 Weather OK …" at bounding box center [556, 331] width 976 height 246
click at [893, 344] on div "Yes / OK" at bounding box center [916, 335] width 82 height 23
click at [891, 308] on button "Yes / OK" at bounding box center [917, 308] width 81 height 18
click at [891, 329] on button "Yes / OK" at bounding box center [917, 335] width 81 height 18
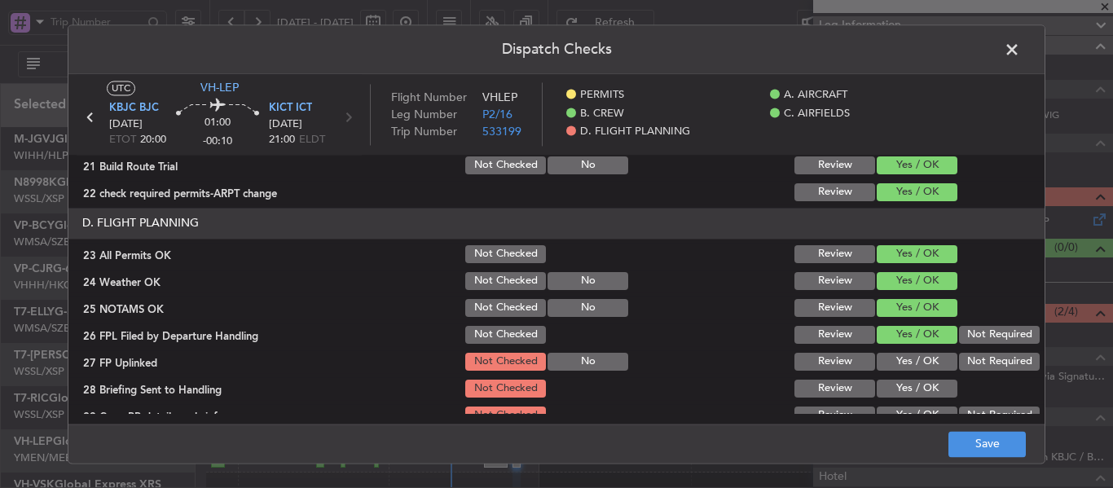
click at [891, 360] on button "Yes / OK" at bounding box center [917, 362] width 81 height 18
click at [892, 391] on button "Yes / OK" at bounding box center [917, 389] width 81 height 18
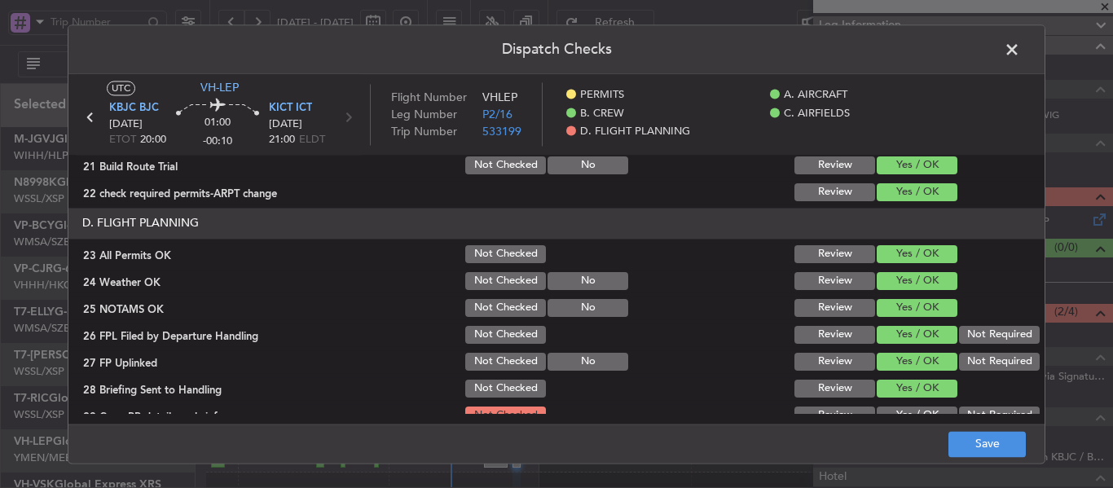
scroll to position [697, 0]
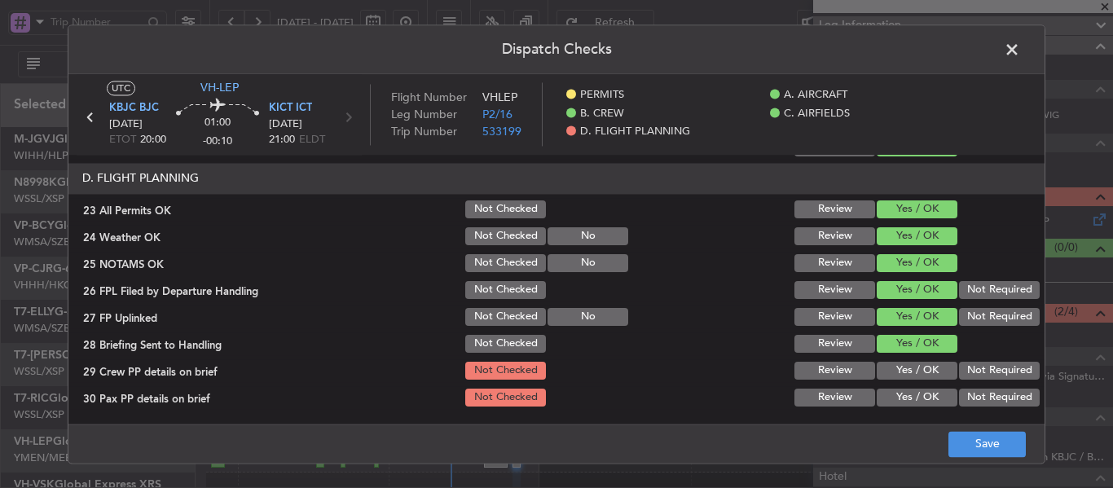
click at [902, 366] on button "Yes / OK" at bounding box center [917, 371] width 81 height 18
click at [899, 392] on button "Yes / OK" at bounding box center [917, 398] width 81 height 18
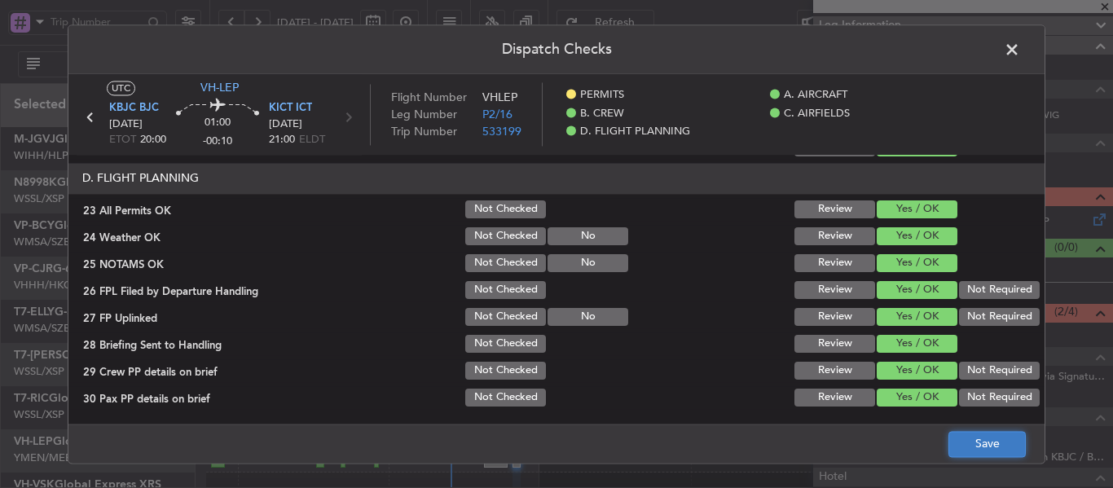
click at [973, 434] on button "Save" at bounding box center [987, 444] width 77 height 26
click at [1021, 44] on span at bounding box center [1021, 53] width 0 height 33
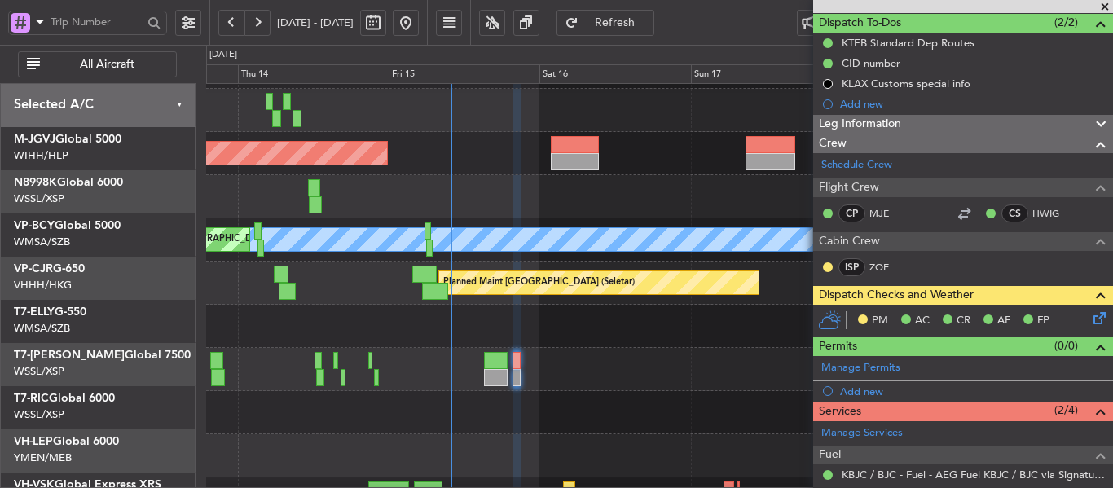
scroll to position [113, 0]
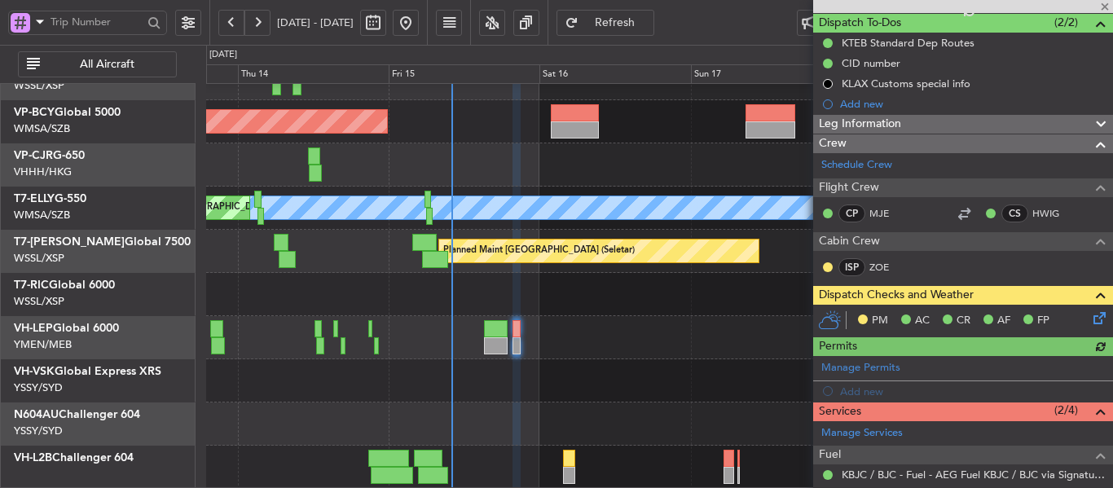
type input "Terry Leung (LEU)"
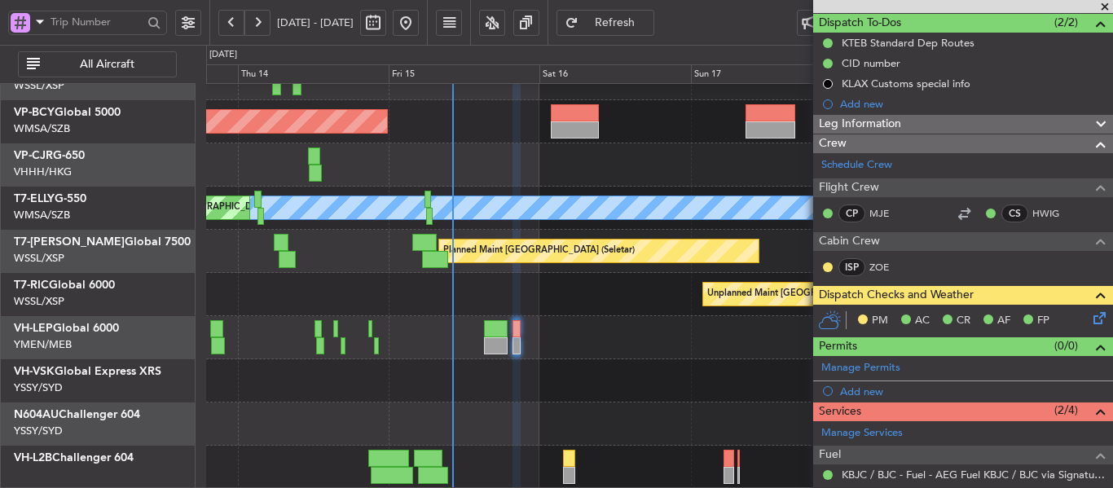
type input "Terry Leung (LEU)"
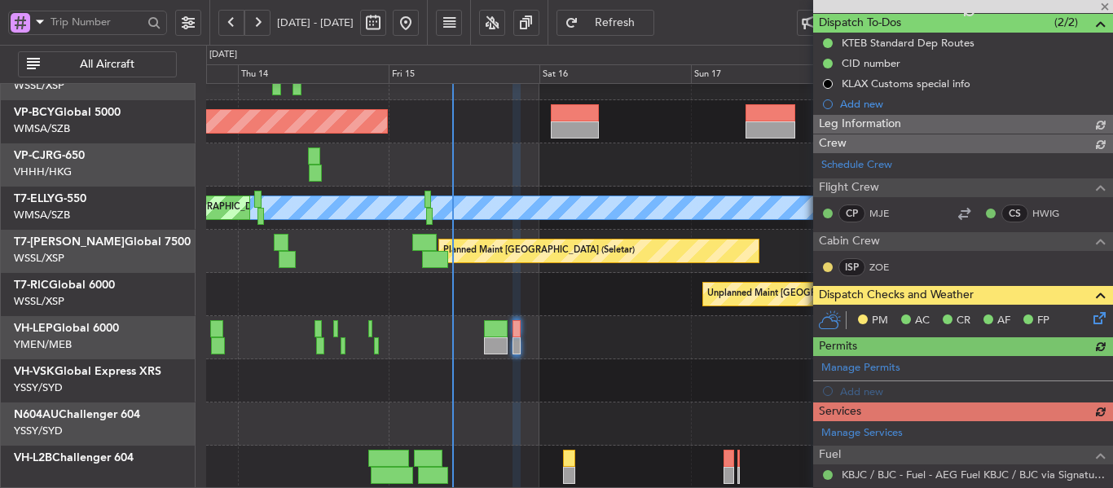
type input "Terry Leung (LEU)"
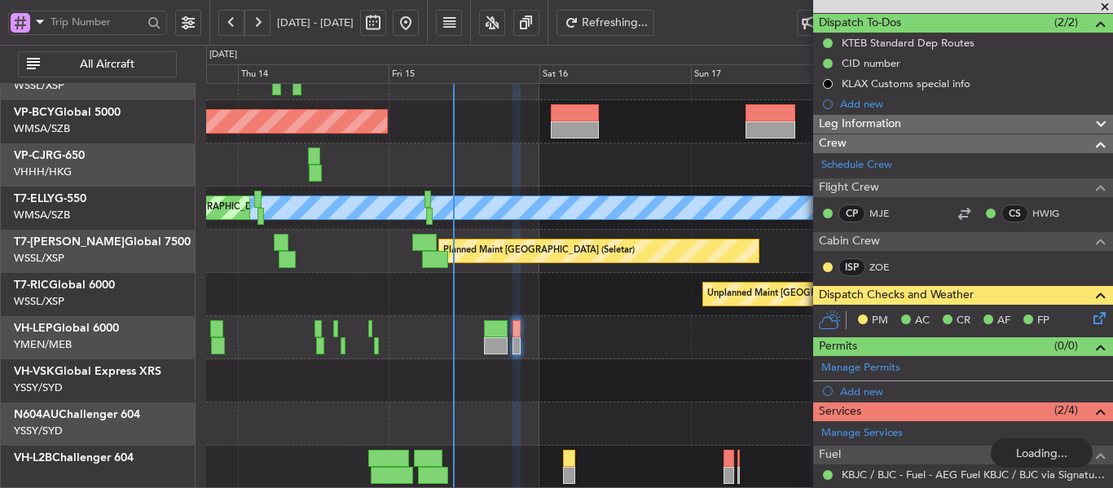
click at [589, 339] on div "Planned Maint Kuala Lumpur (Sultan Abdul Aziz Shah - Subang) Planned Maint Hong…" at bounding box center [659, 230] width 906 height 518
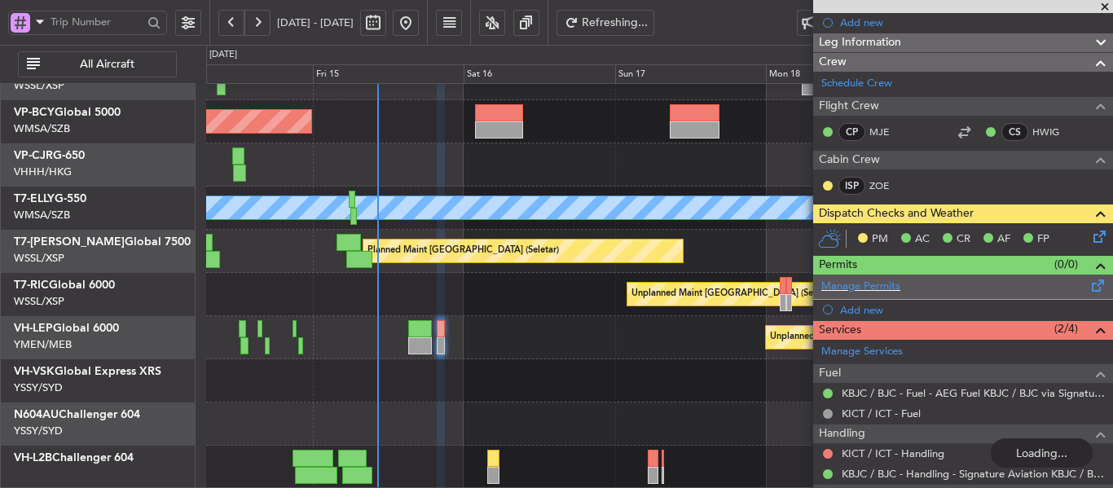
scroll to position [309, 0]
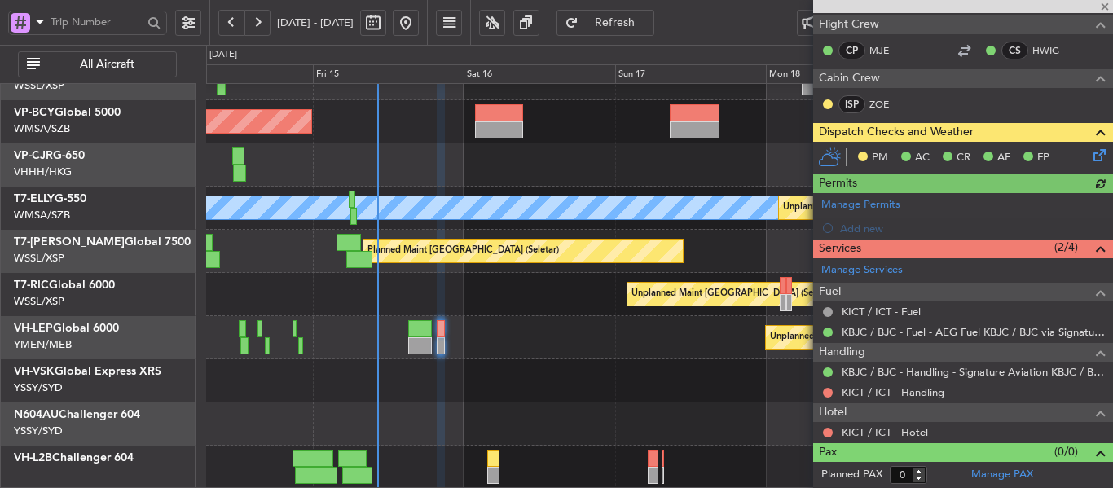
type input "Terry Leung (LEU)"
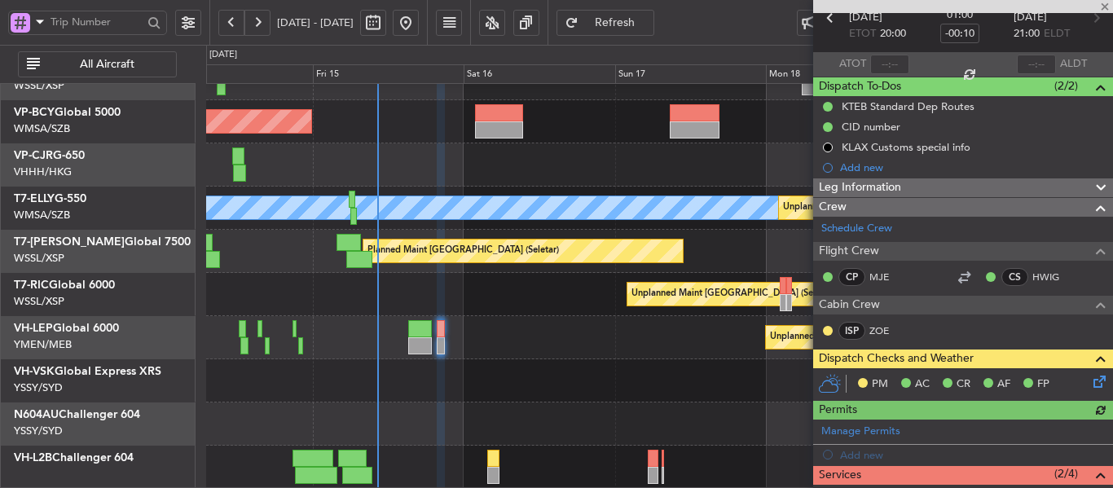
scroll to position [0, 0]
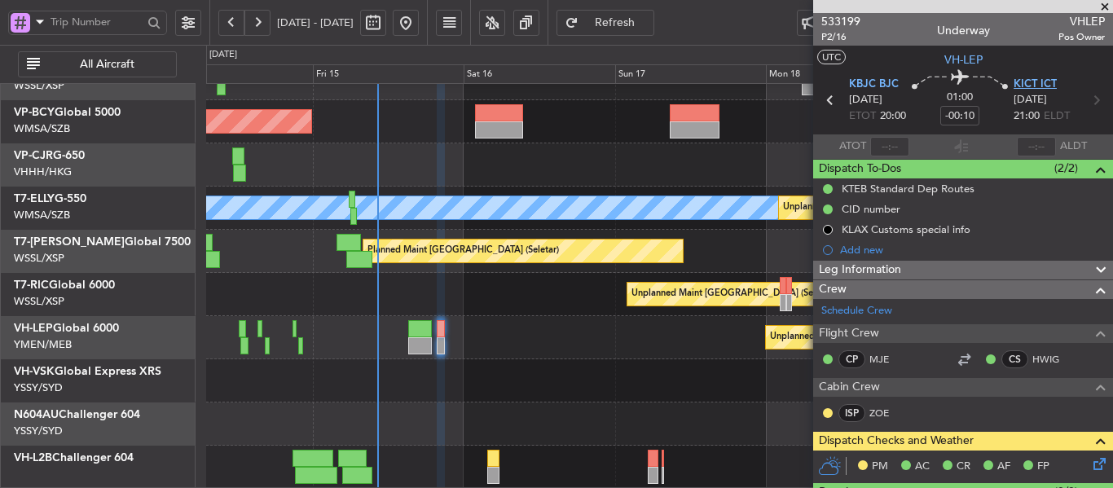
click at [1038, 83] on span "KICT ICT" at bounding box center [1035, 85] width 43 height 16
type input "Terry Leung (LEU)"
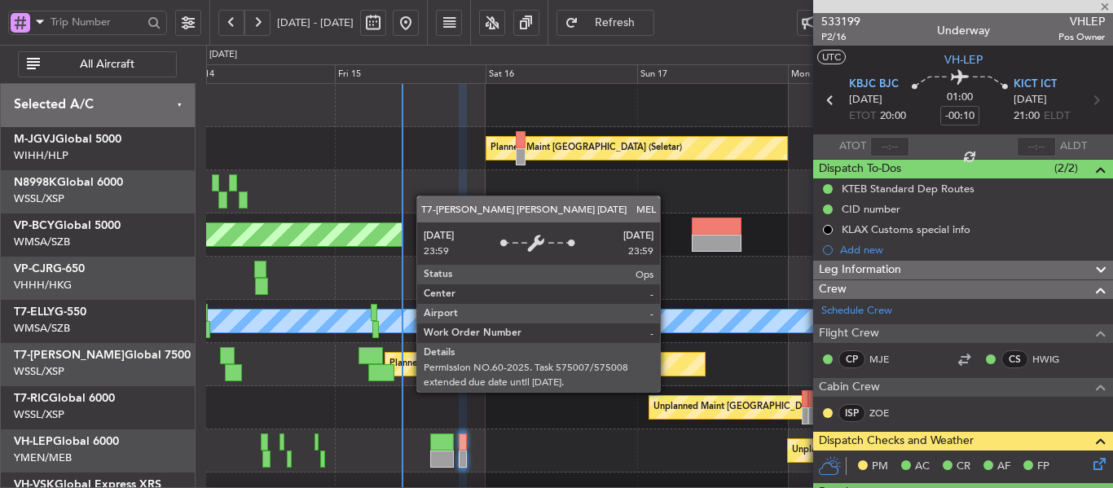
click at [443, 328] on div "Unplanned Maint Kuala Lumpur (Sultan Abdul Aziz Shah - Subang) MEL Unplanned Ma…" at bounding box center [659, 321] width 906 height 43
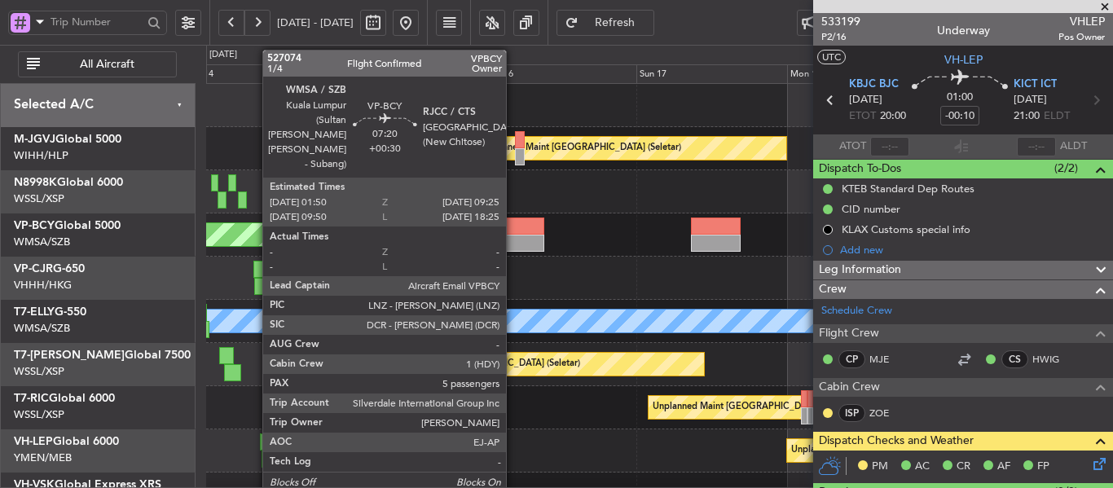
click at [518, 235] on div at bounding box center [520, 243] width 48 height 17
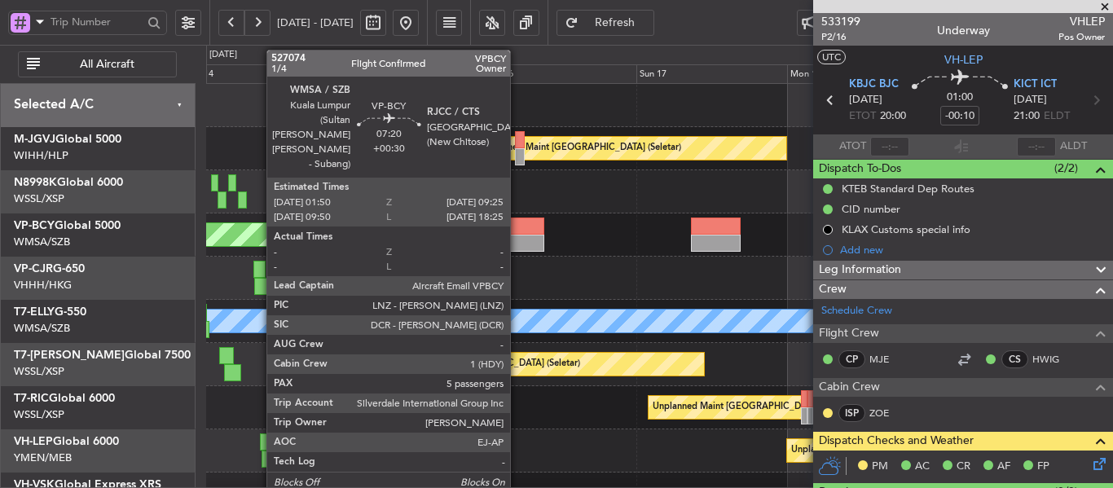
click at [518, 235] on div at bounding box center [520, 243] width 48 height 17
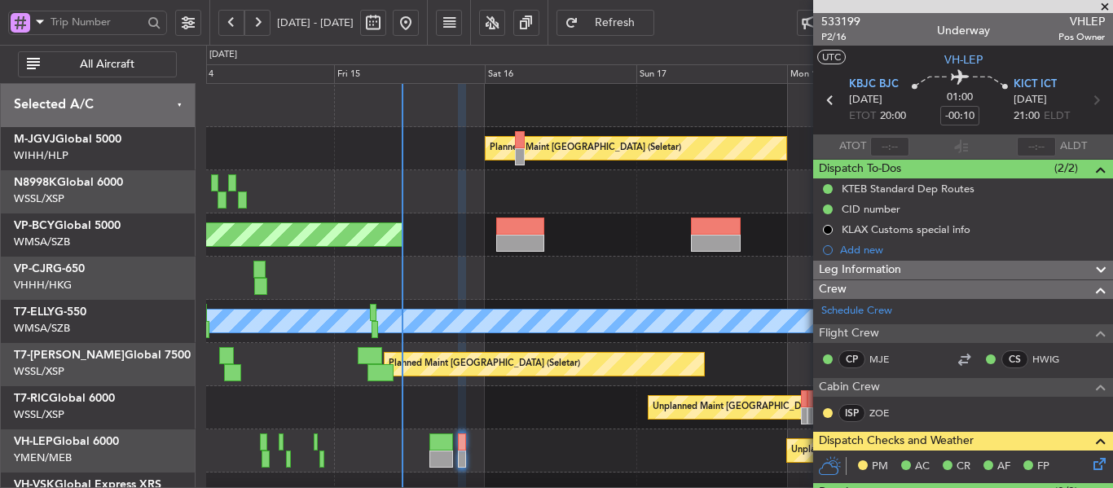
type input "Terry Leung (LEU)"
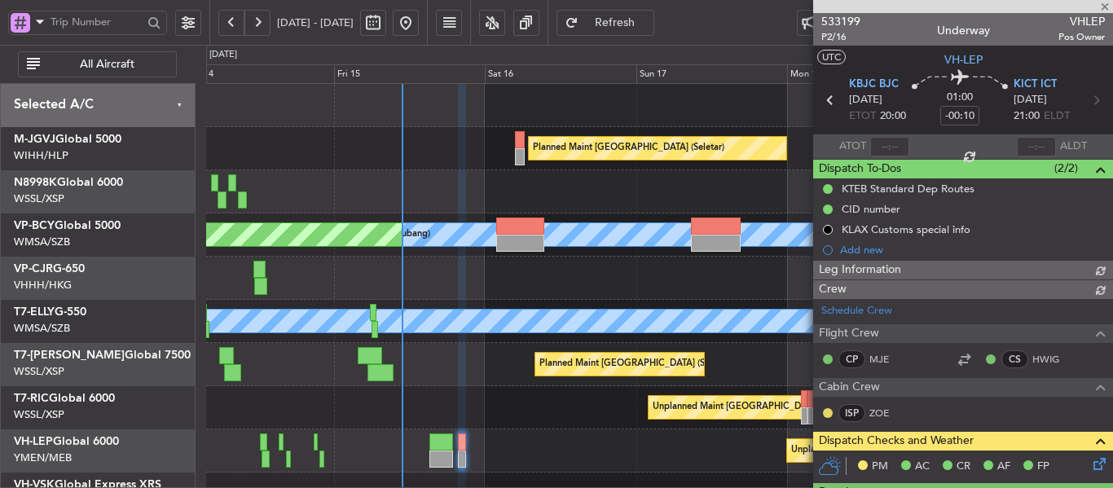
type input "Terry Leung (LEU)"
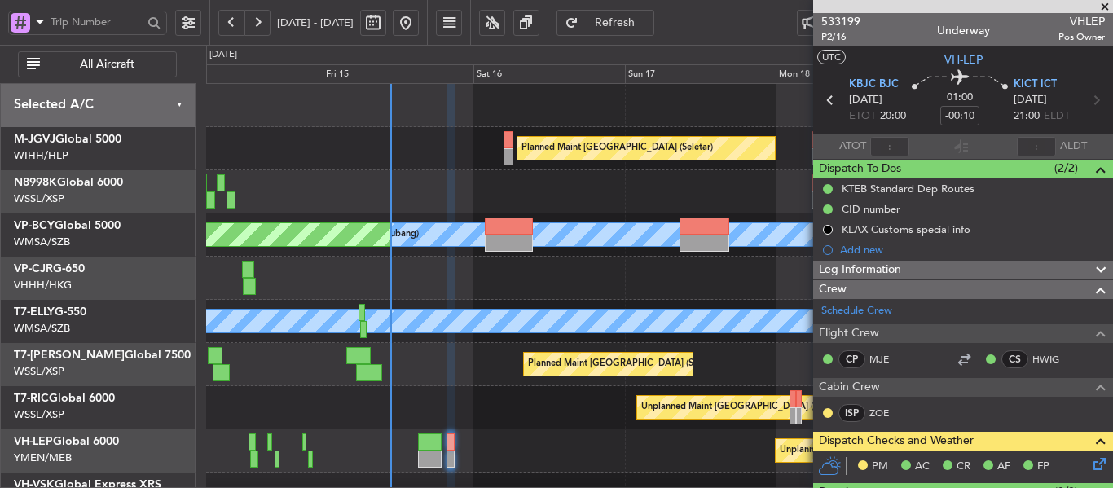
click at [625, 251] on div "Planned Maint Singapore (Seletar) MEL Kuala Lumpur (Sultan Abdul Aziz Shah - Su…" at bounding box center [659, 343] width 906 height 518
click at [609, 273] on div "Planned Maint Hong Kong (Hong Kong Intl)" at bounding box center [659, 278] width 906 height 43
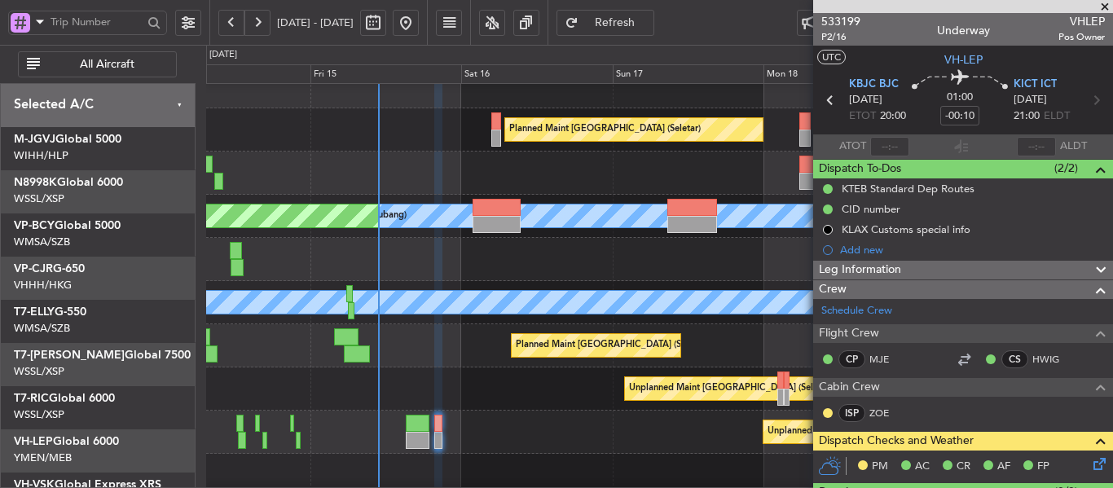
scroll to position [19, 0]
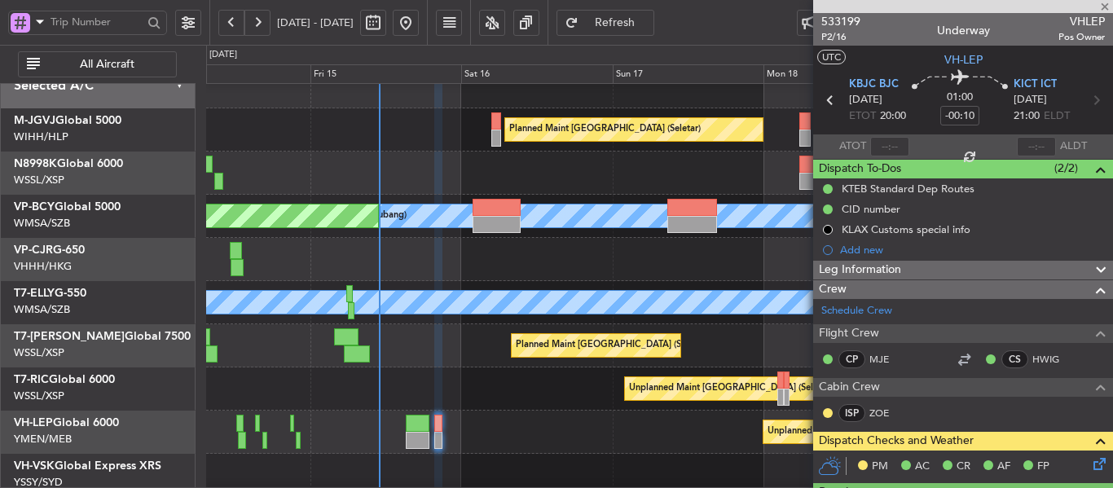
type input "Terry Leung (LEU)"
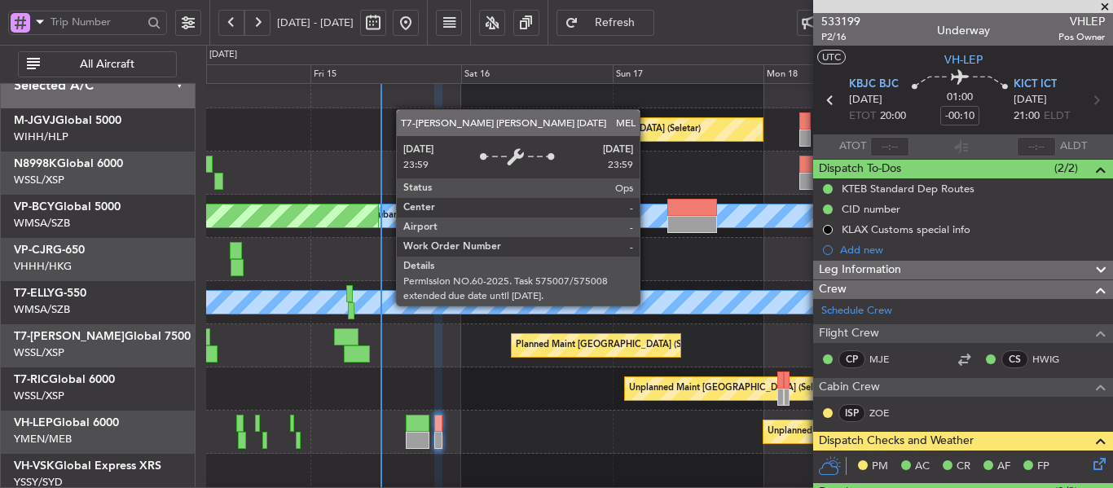
scroll to position [13, 0]
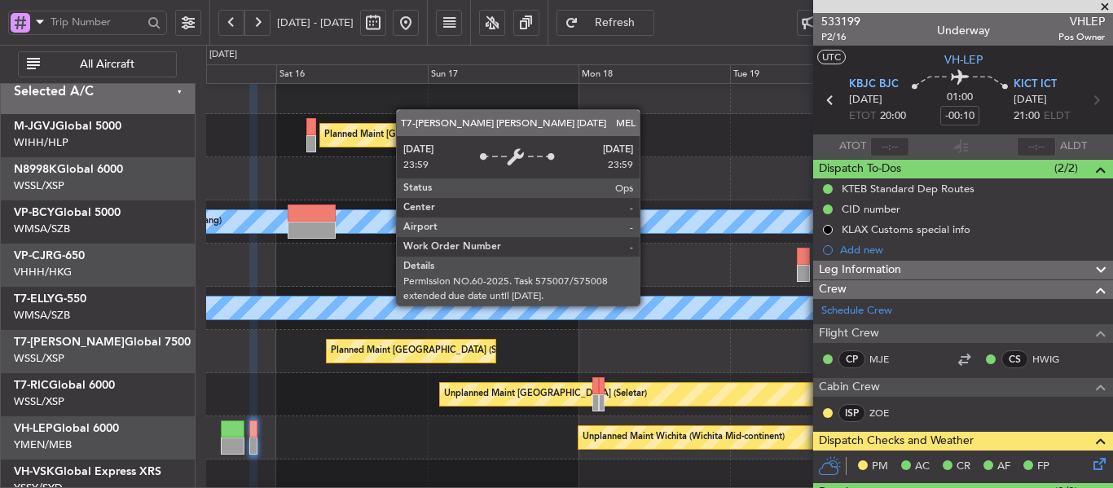
click at [462, 311] on div "MEL" at bounding box center [660, 308] width 2718 height 23
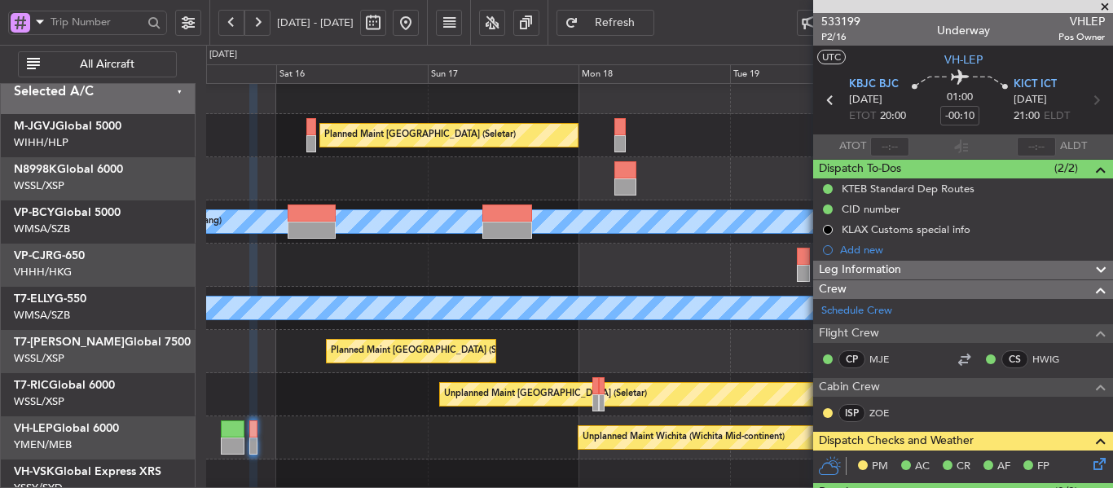
click at [442, 244] on div at bounding box center [659, 265] width 906 height 43
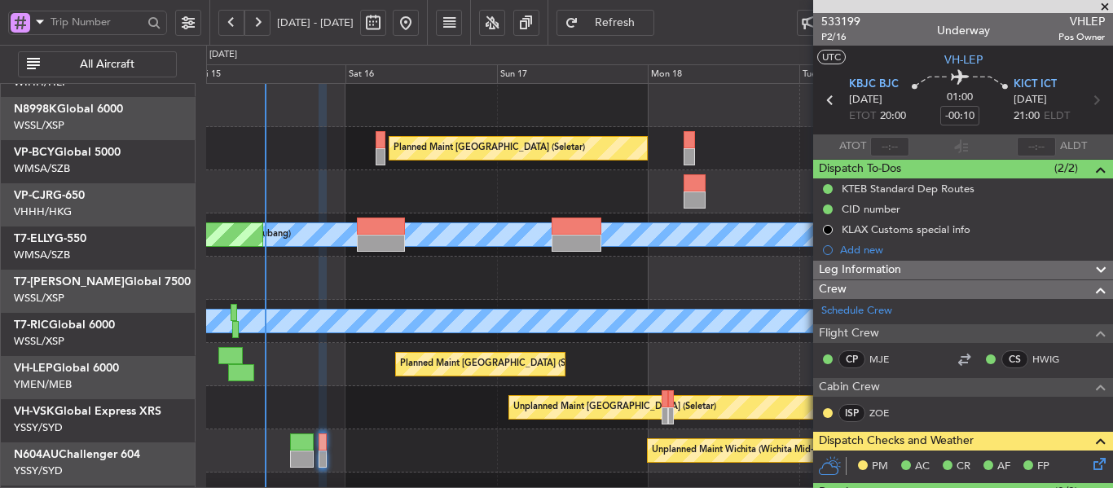
scroll to position [0, 0]
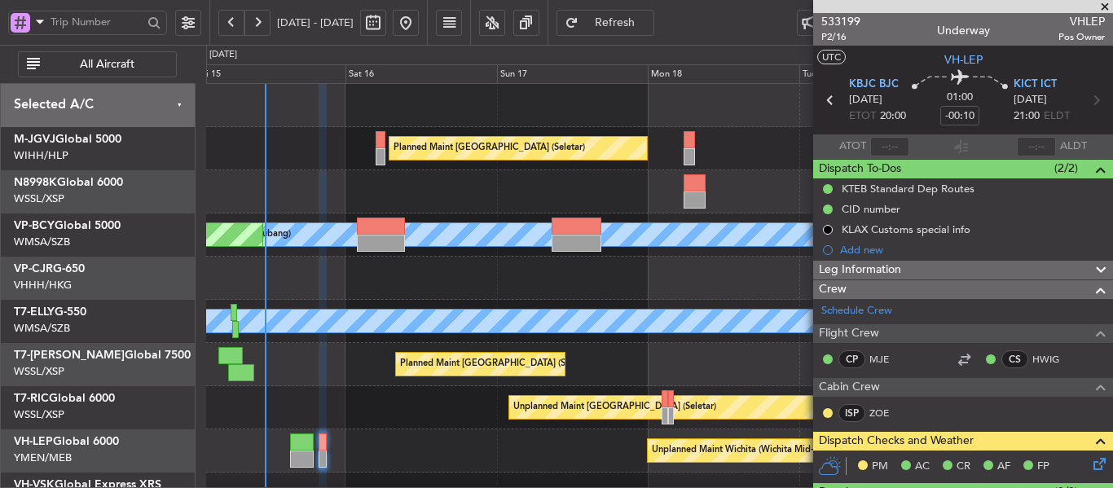
click at [390, 412] on div "Planned Maint Singapore (Seletar) MEL Kuala Lumpur (Sultan Abdul Aziz Shah - Su…" at bounding box center [659, 343] width 906 height 518
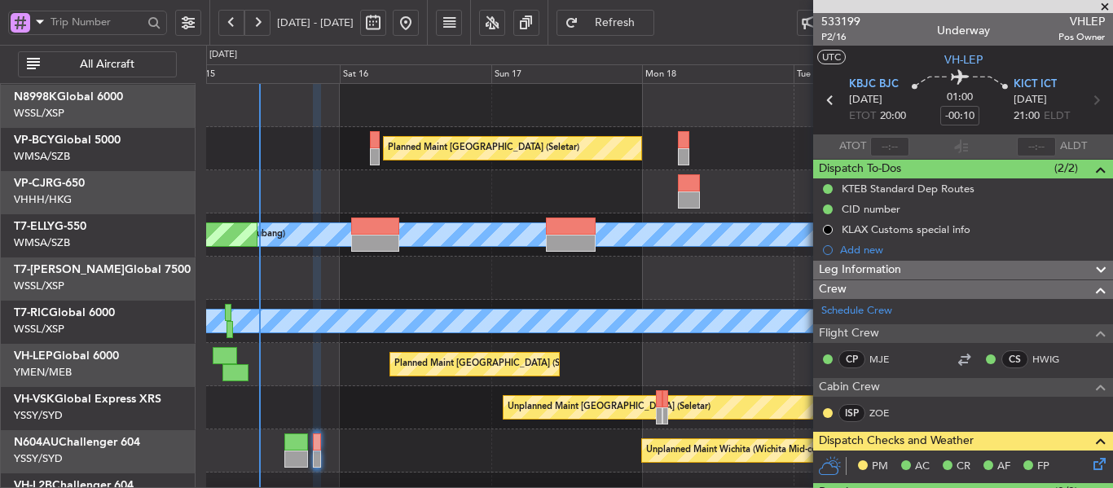
click at [298, 343] on div "Planned Maint Singapore (Seletar)" at bounding box center [659, 364] width 906 height 43
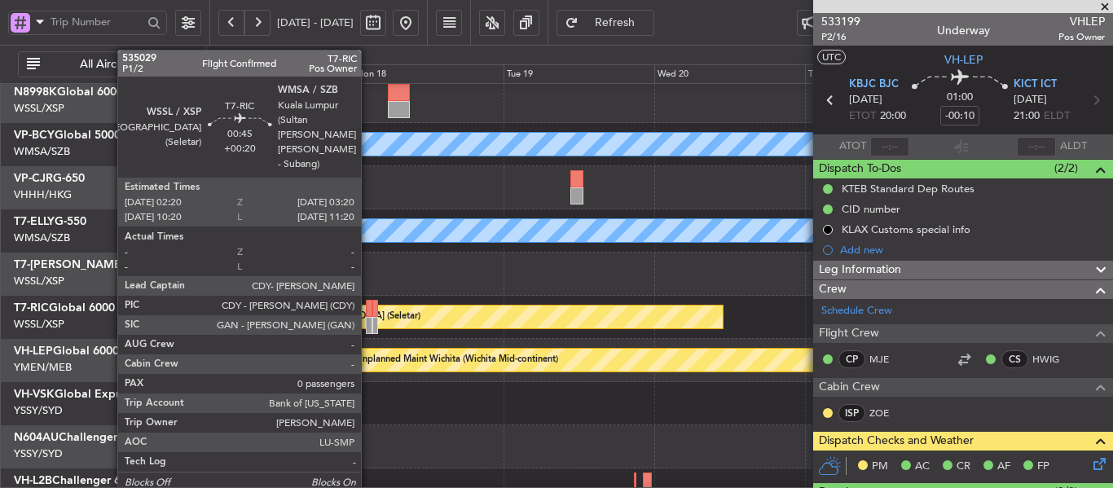
click at [368, 315] on div at bounding box center [369, 308] width 7 height 17
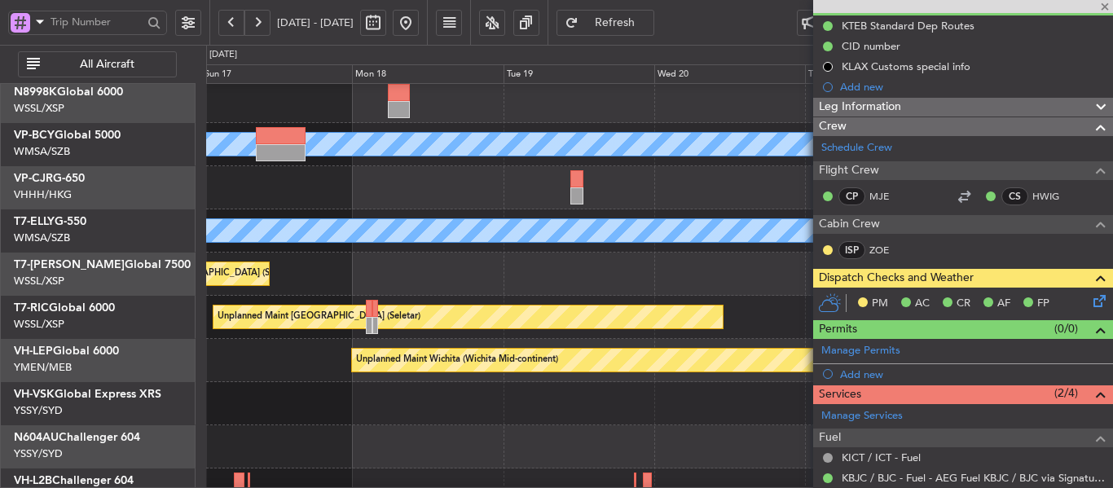
type input "+00:20"
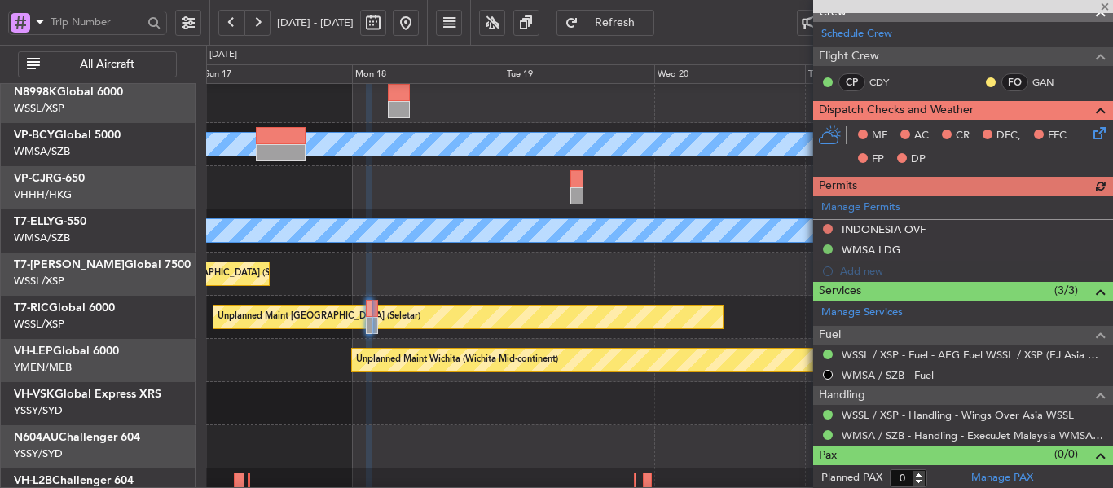
scroll to position [280, 0]
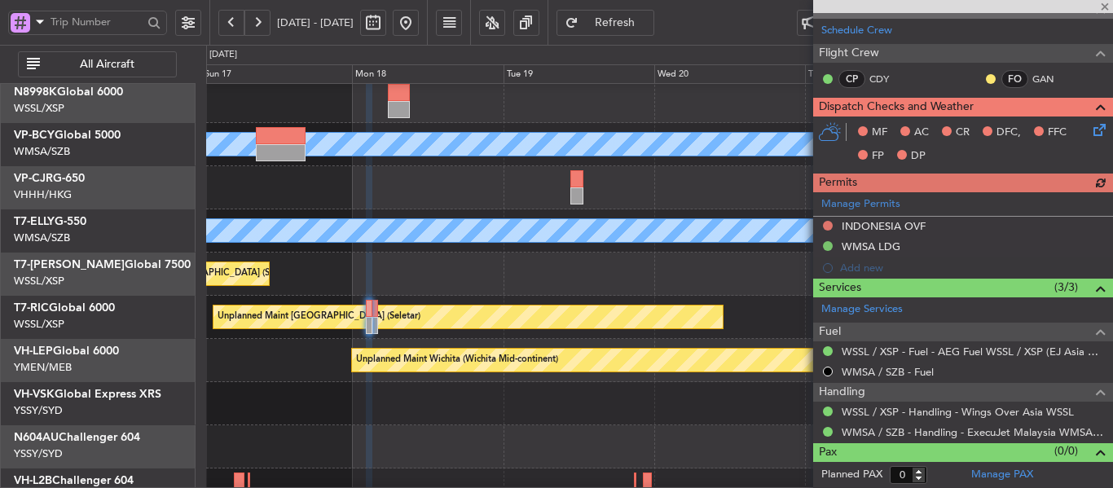
click at [827, 227] on div "Manage Permits INDONESIA OVF WMSA LDG Add new" at bounding box center [963, 235] width 300 height 86
click at [827, 224] on div "Manage Permits INDONESIA OVF WMSA LDG Add new" at bounding box center [963, 235] width 300 height 86
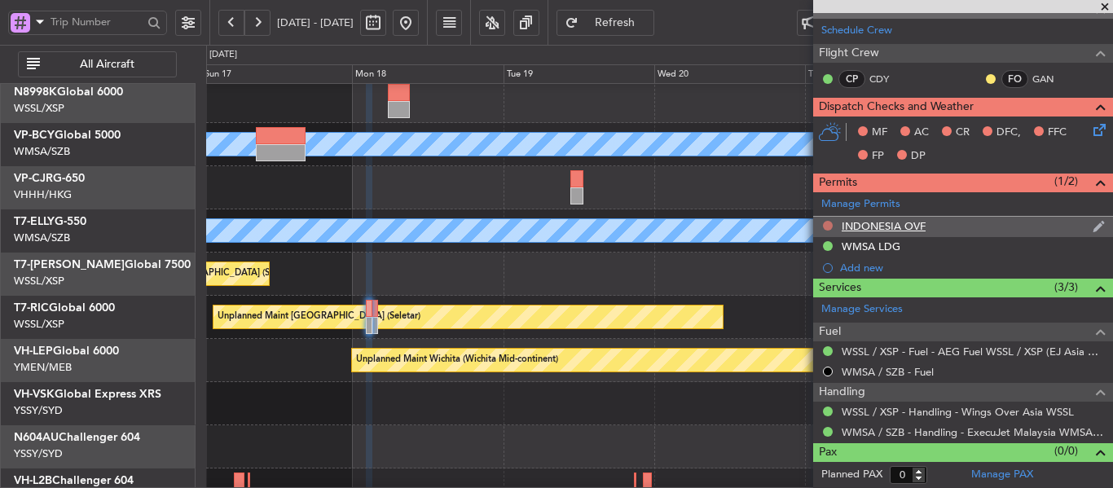
click at [831, 226] on button at bounding box center [828, 226] width 10 height 10
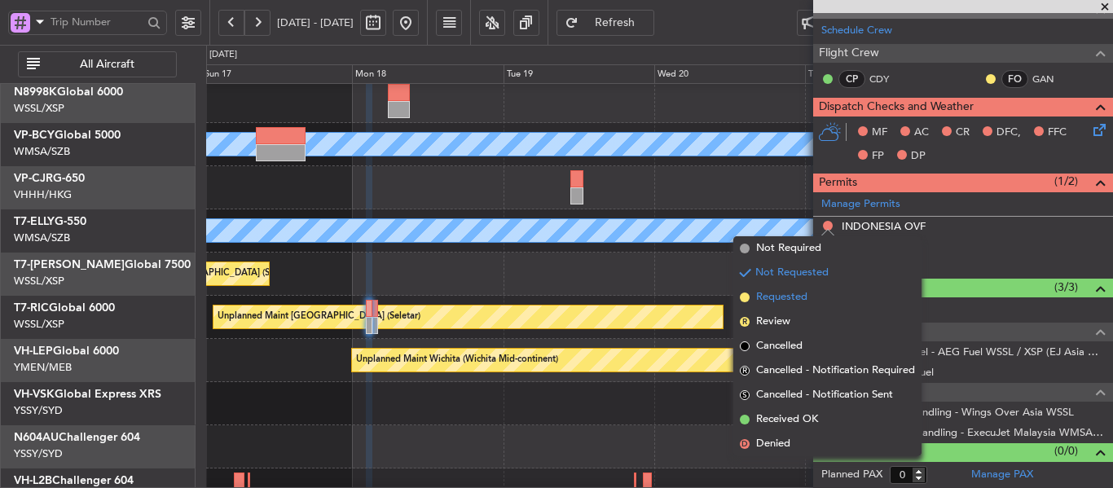
click at [744, 297] on span at bounding box center [745, 298] width 10 height 10
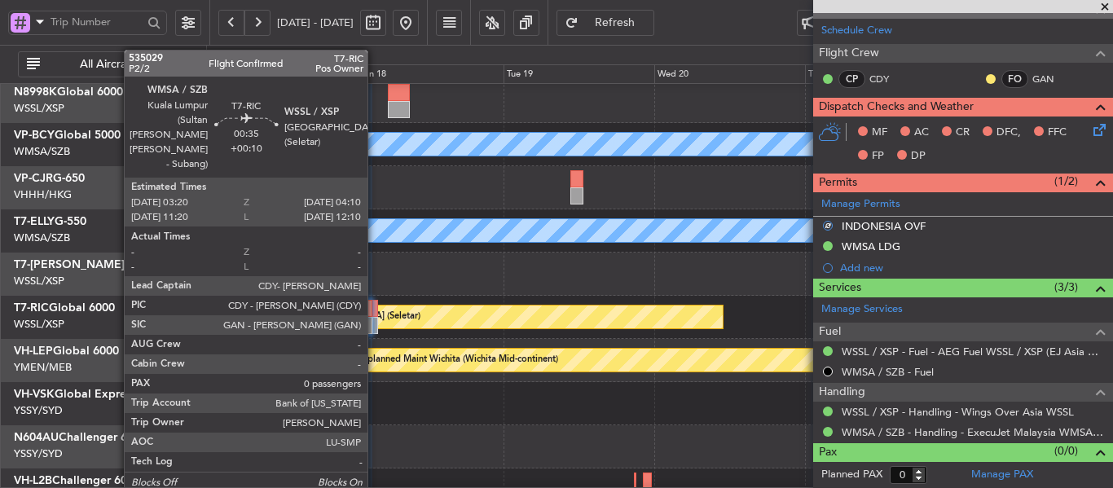
click at [375, 330] on div at bounding box center [375, 325] width 6 height 17
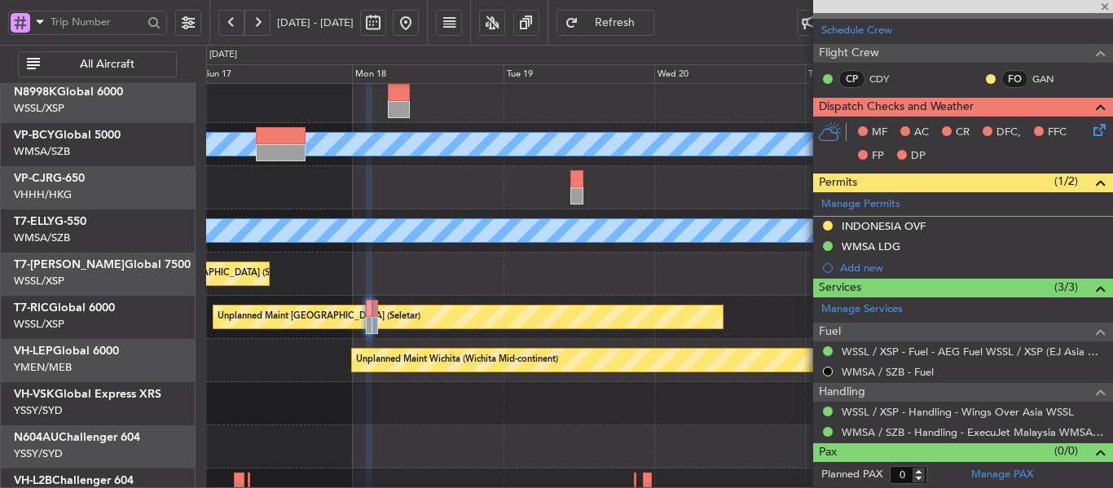
type input "+00:10"
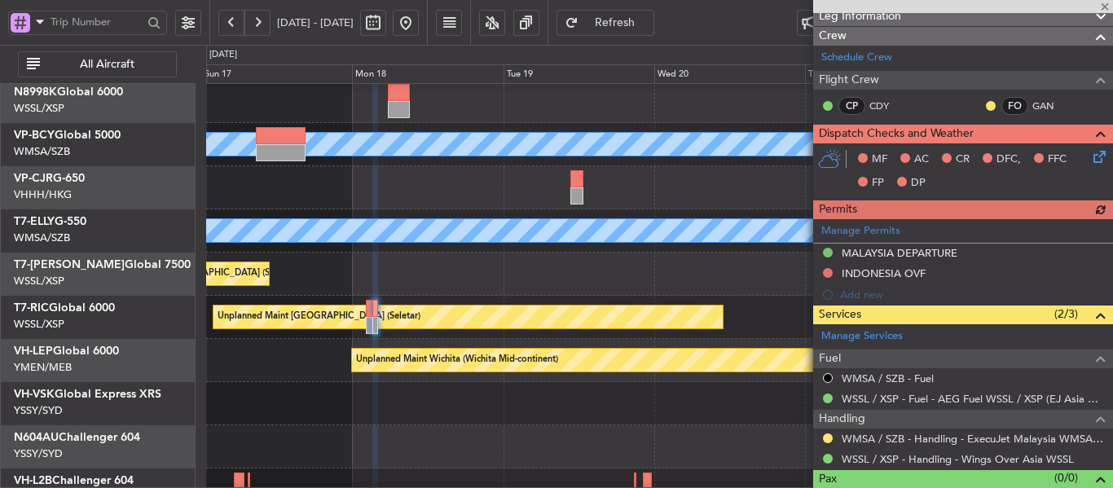
scroll to position [240, 0]
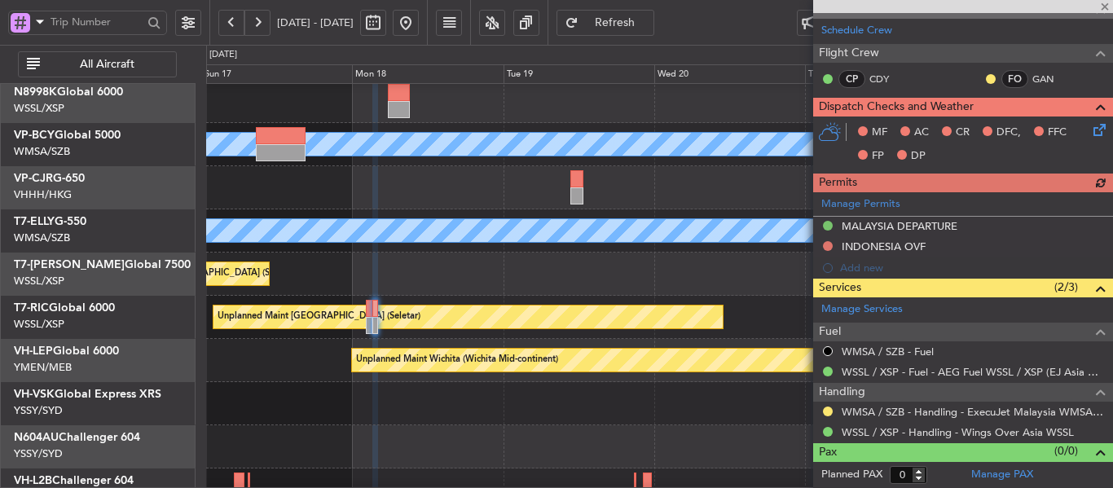
click at [827, 249] on div "Manage Permits MALAYSIA DEPARTURE INDONESIA OVF Add new" at bounding box center [963, 235] width 300 height 86
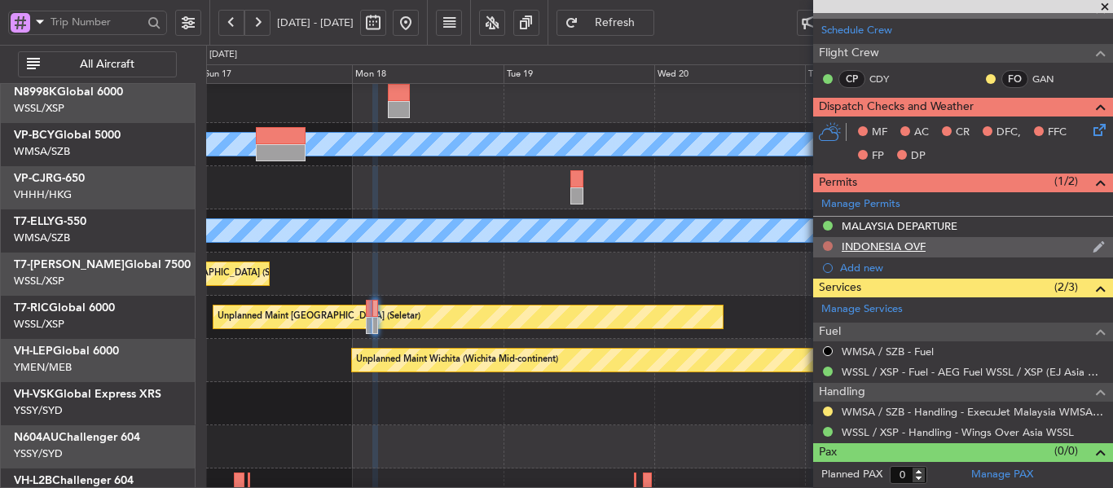
click at [825, 246] on button at bounding box center [828, 246] width 10 height 10
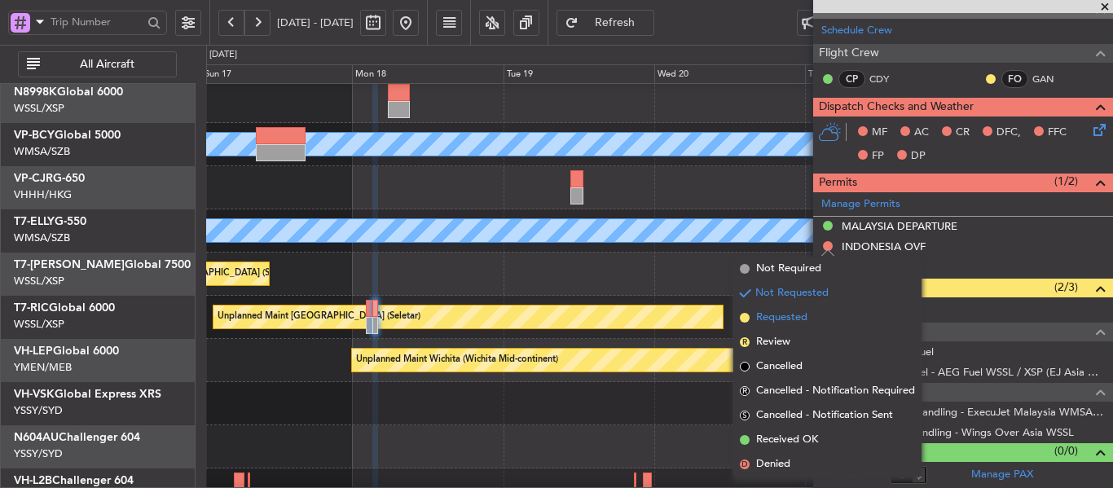
click at [746, 315] on span at bounding box center [745, 318] width 10 height 10
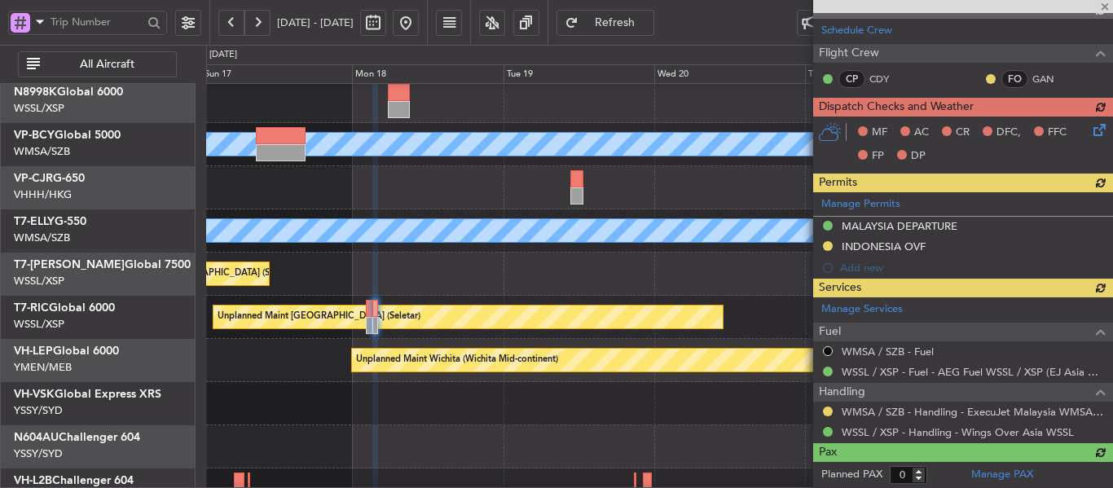
click at [1105, 7] on div at bounding box center [963, 6] width 300 height 13
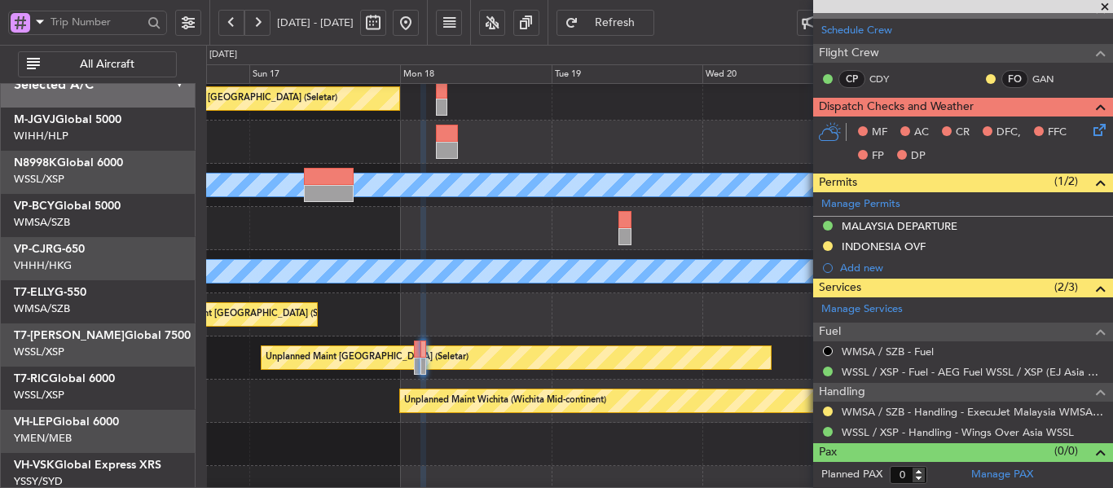
click at [681, 293] on div "Unplanned Maint Kuala Lumpur (Sultan Abdul Aziz Shah - Subang) MEL" at bounding box center [659, 271] width 906 height 43
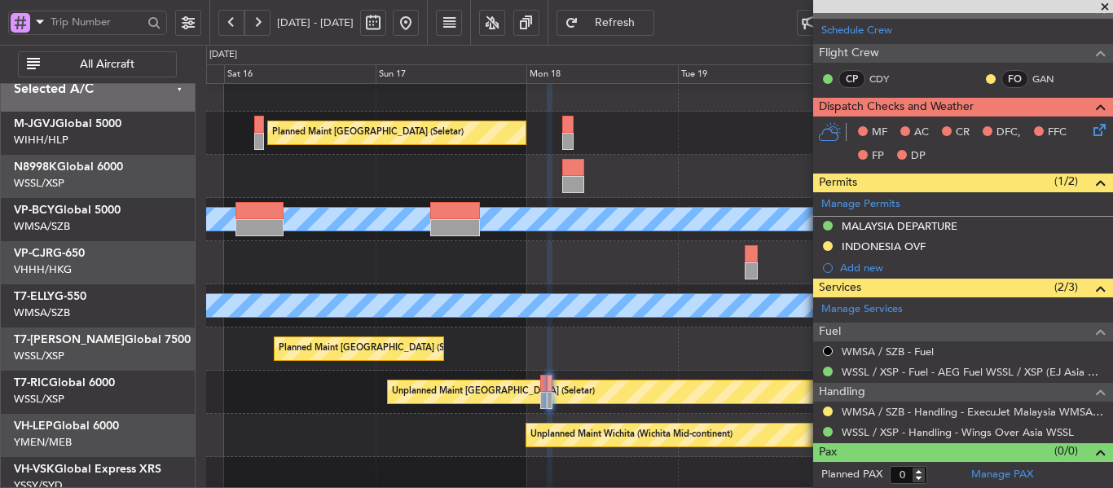
scroll to position [0, 0]
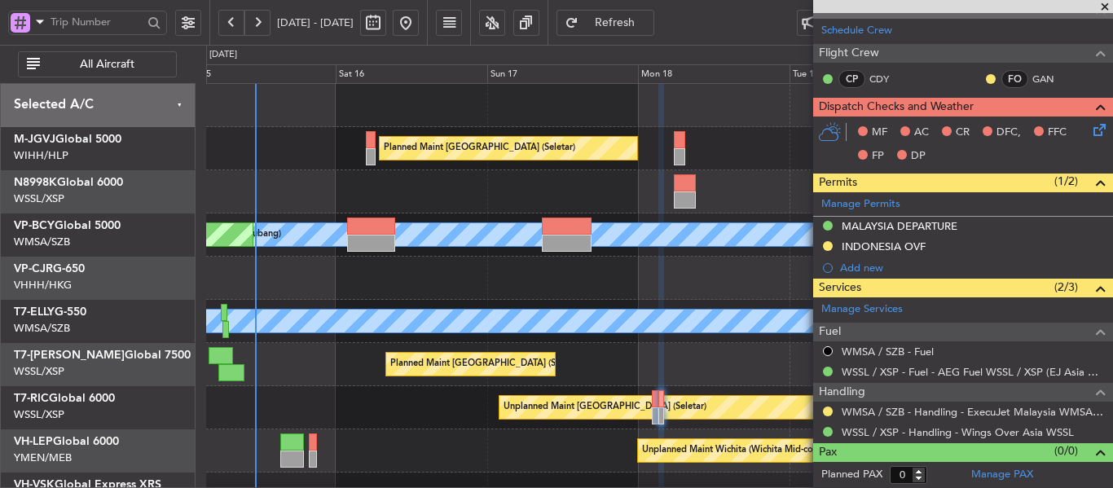
click at [572, 305] on div "Planned Maint Singapore (Seletar) MEL Kuala Lumpur (Sultan Abdul Aziz Shah - Su…" at bounding box center [659, 343] width 906 height 518
click at [1106, 7] on span at bounding box center [1105, 7] width 16 height 15
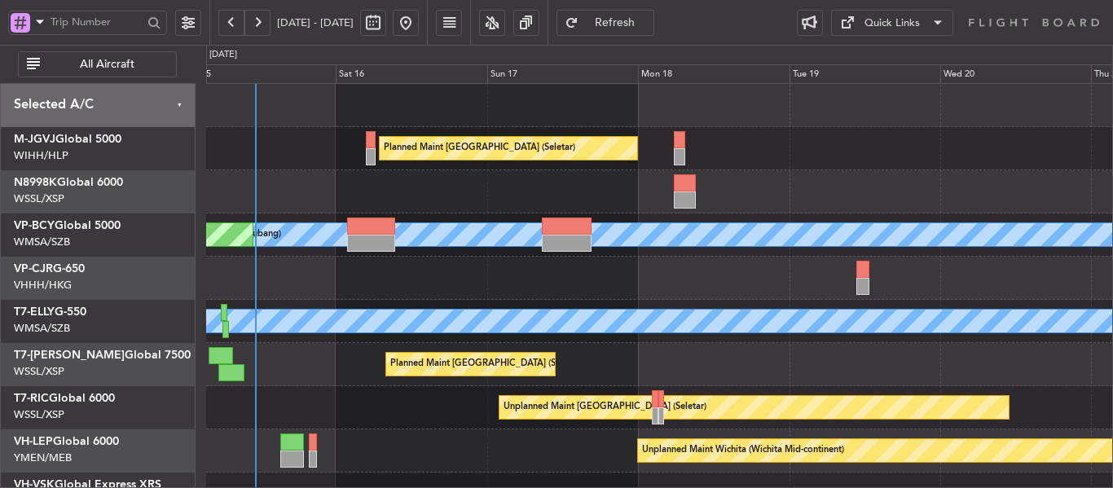
click at [709, 352] on div "Planned Maint Singapore (Seletar)" at bounding box center [659, 364] width 906 height 43
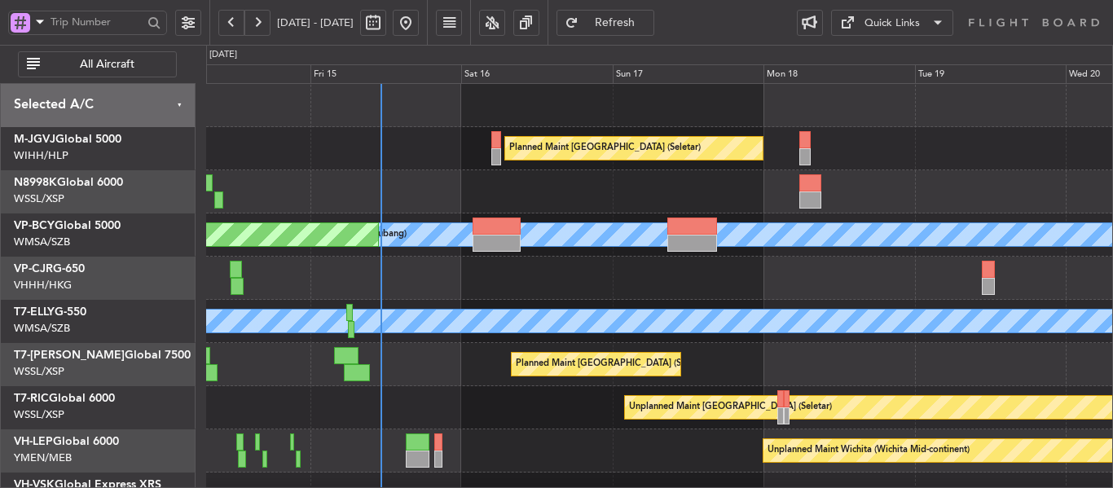
click at [483, 302] on div "Planned Maint Singapore (Seletar) MEL Kuala Lumpur (Sultan Abdul Aziz Shah - Su…" at bounding box center [659, 343] width 906 height 518
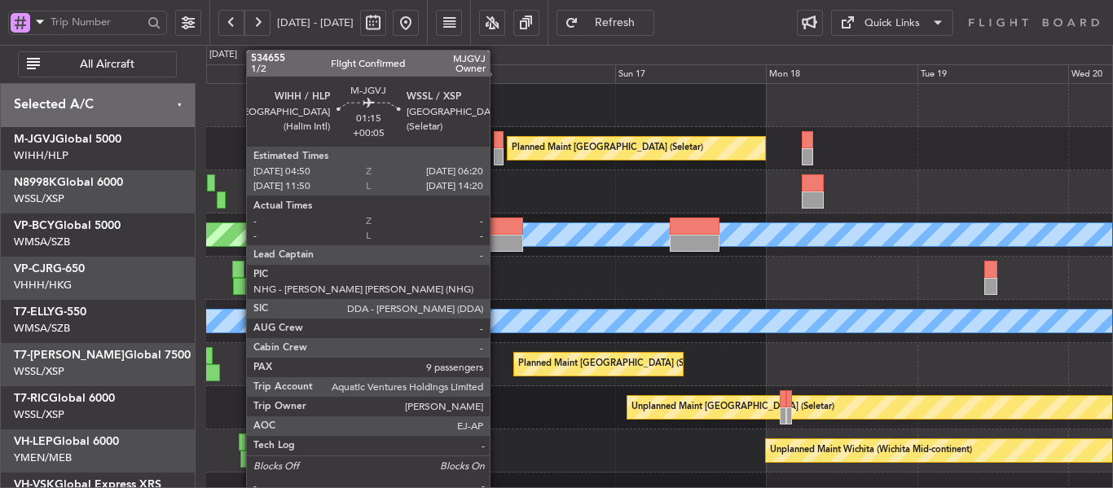
click at [497, 158] on div at bounding box center [499, 156] width 10 height 17
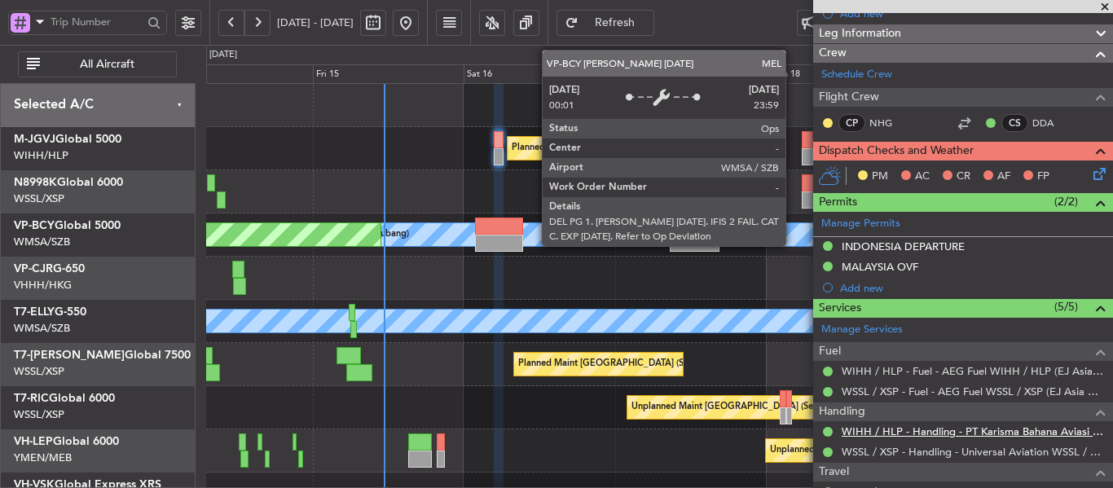
scroll to position [326, 0]
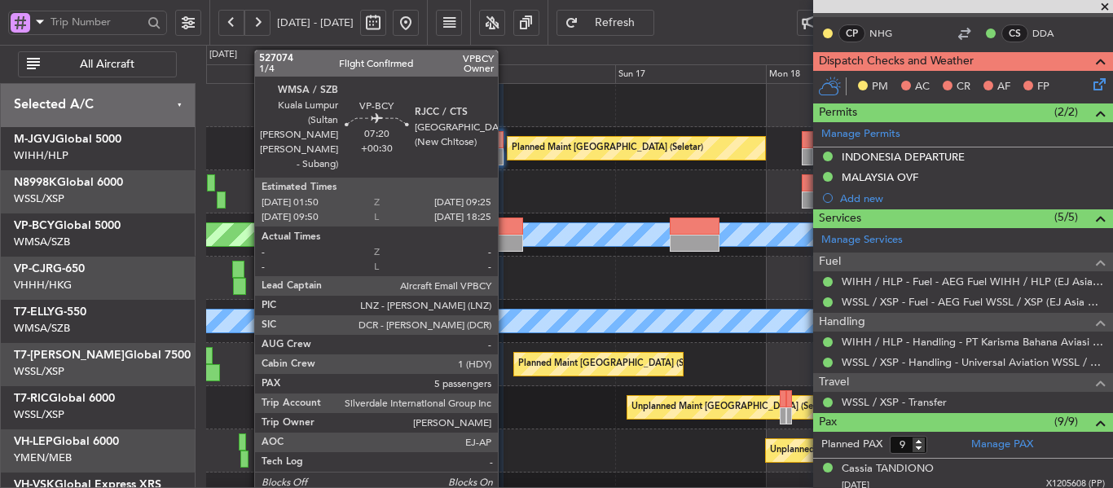
click at [505, 243] on div at bounding box center [499, 243] width 48 height 17
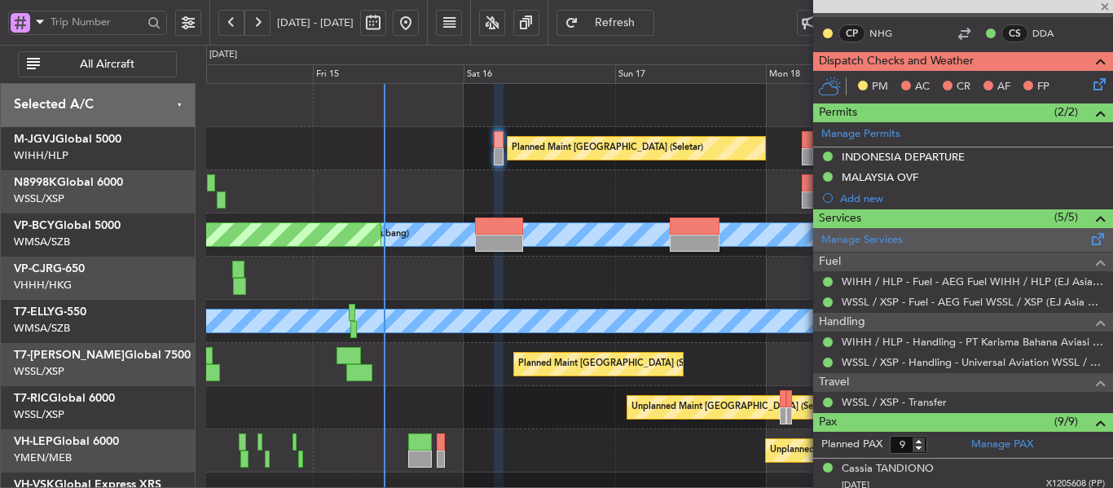
type input "+00:30"
type input "5"
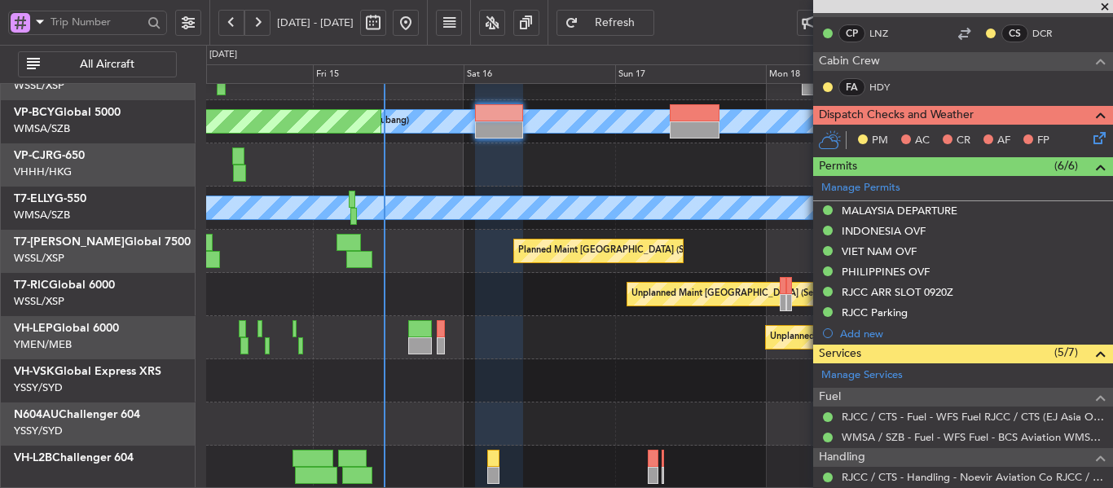
scroll to position [0, 0]
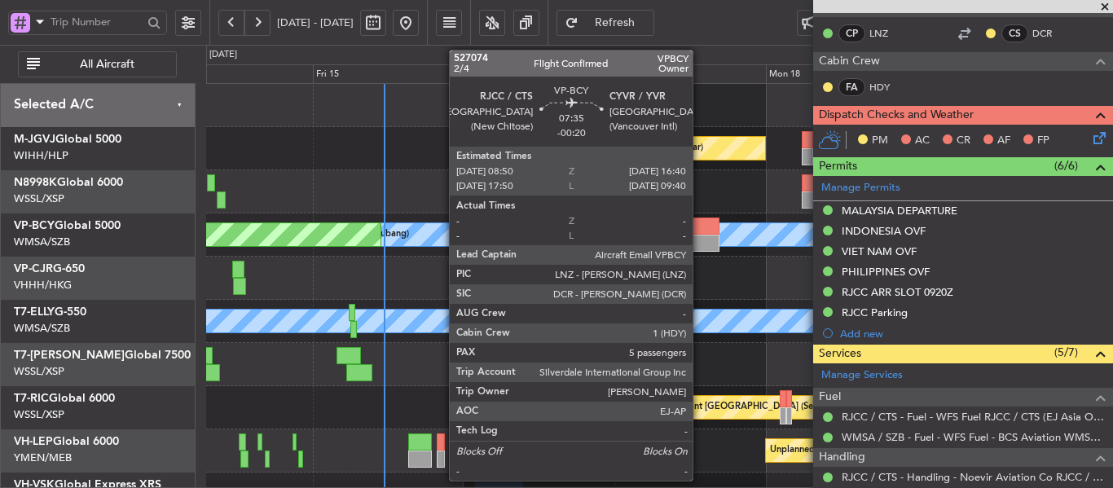
click at [700, 230] on div at bounding box center [695, 226] width 50 height 17
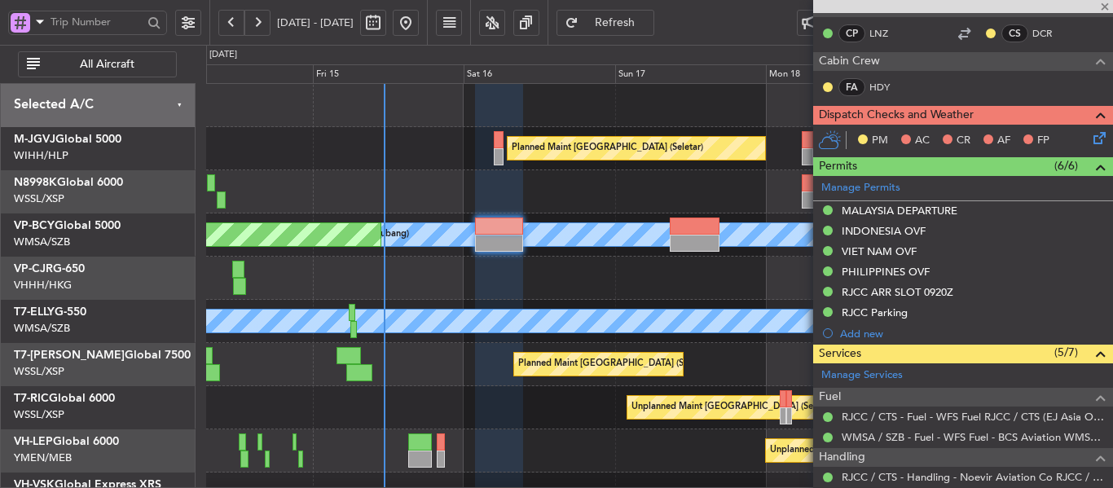
type input "-00:20"
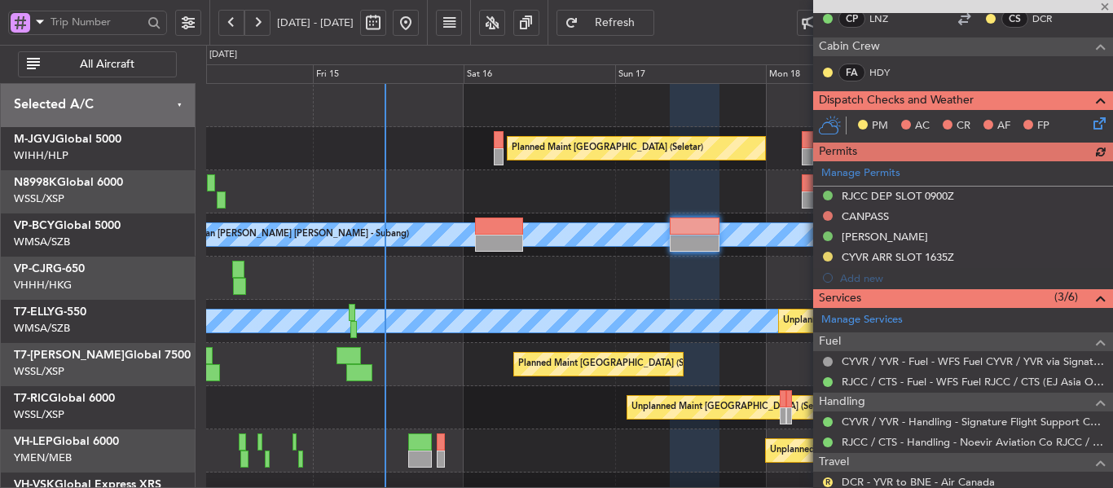
scroll to position [326, 0]
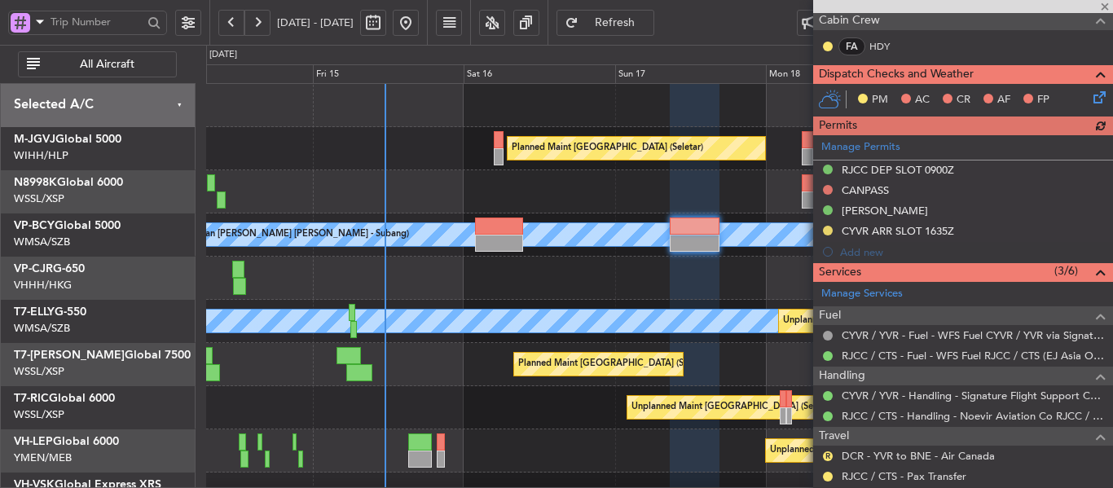
click at [827, 189] on div "Manage Permits RJCC DEP SLOT 0900Z CANPASS TSA WAIVER CYVR ARR SLOT 1635Z Add n…" at bounding box center [963, 198] width 300 height 127
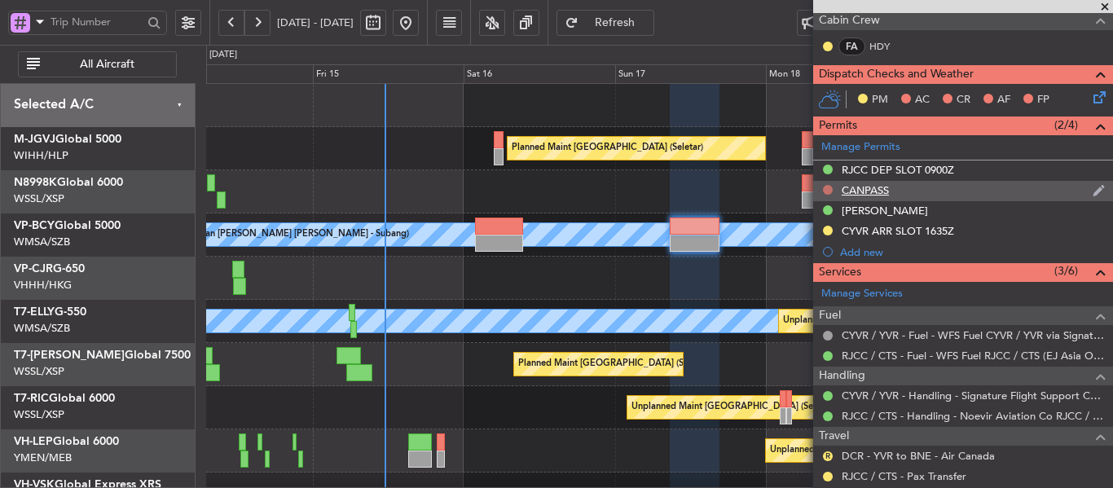
click at [826, 189] on button at bounding box center [828, 190] width 10 height 10
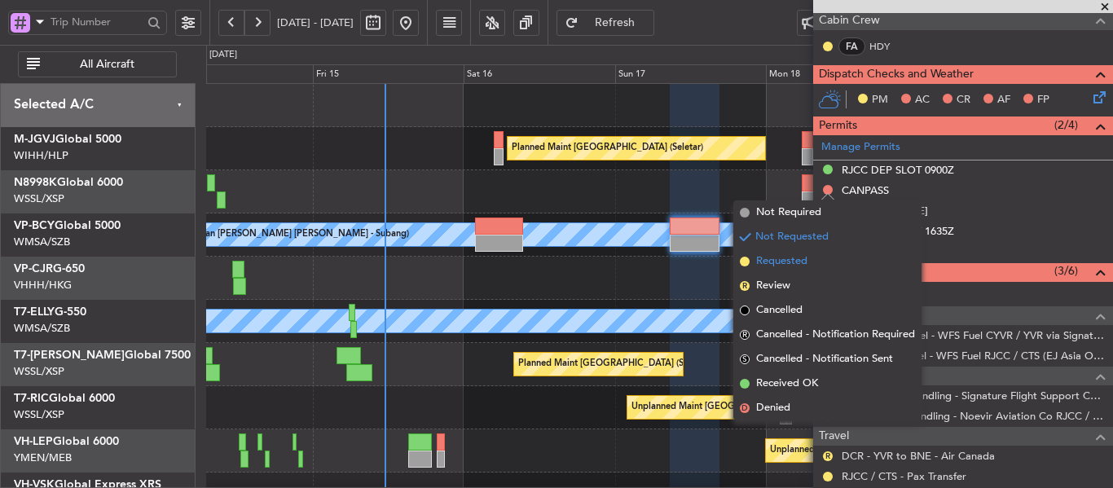
click at [746, 260] on span at bounding box center [745, 262] width 10 height 10
